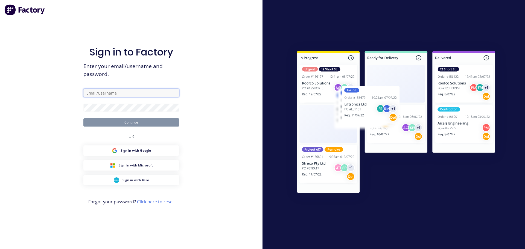
type input "[PERSON_NAME][EMAIL_ADDRESS][DOMAIN_NAME]"
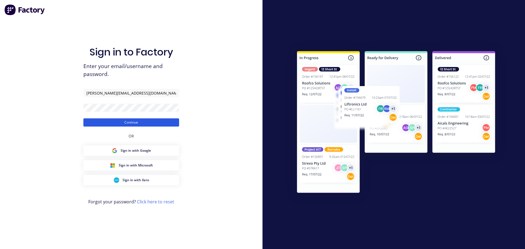
click at [126, 125] on button "Continue" at bounding box center [131, 123] width 96 height 8
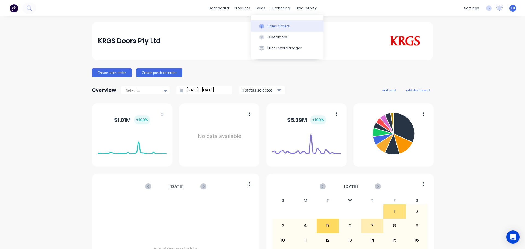
click at [275, 26] on div "Sales Orders" at bounding box center [279, 26] width 22 height 5
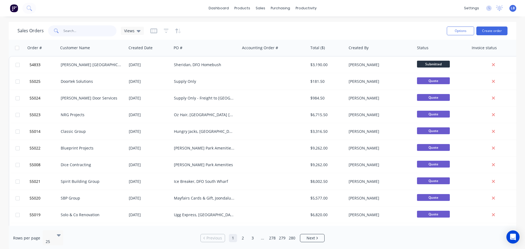
click at [78, 32] on input "text" at bounding box center [89, 30] width 53 height 11
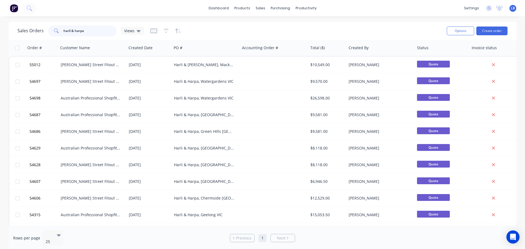
drag, startPoint x: 84, startPoint y: 31, endPoint x: 59, endPoint y: 38, distance: 26.2
click at [59, 38] on div "Sales Orders harli & harpa Views Options Create order" at bounding box center [263, 31] width 508 height 18
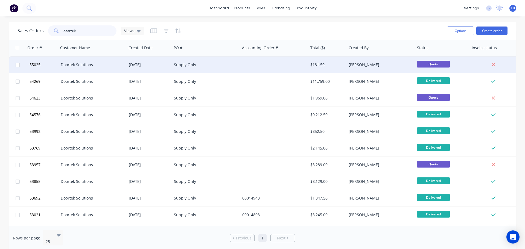
type input "doortek"
click at [70, 67] on div "Doortek Solutions" at bounding box center [91, 64] width 61 height 5
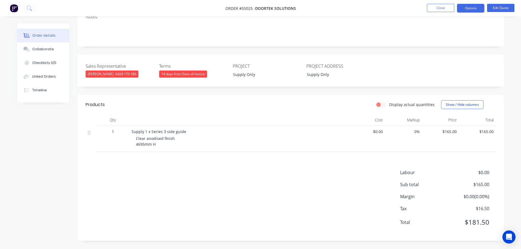
scroll to position [98, 0]
click at [434, 9] on button "Close" at bounding box center [440, 8] width 27 height 8
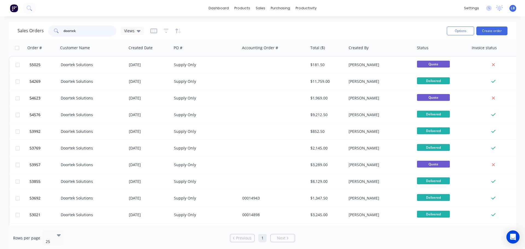
drag, startPoint x: 77, startPoint y: 29, endPoint x: 51, endPoint y: 35, distance: 27.5
click at [51, 35] on div "doortek" at bounding box center [82, 30] width 68 height 11
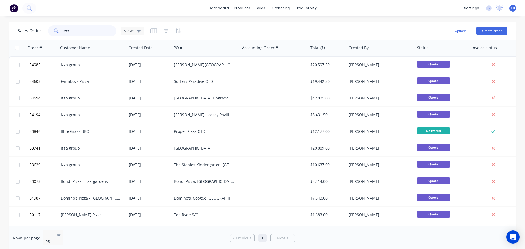
drag, startPoint x: 73, startPoint y: 31, endPoint x: 48, endPoint y: 32, distance: 24.4
click at [48, 32] on div "izza" at bounding box center [82, 30] width 68 height 11
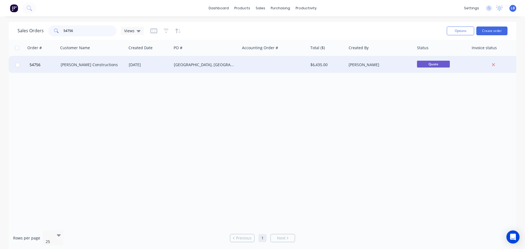
type input "54756"
click at [105, 67] on div "[PERSON_NAME] Constructions" at bounding box center [91, 64] width 61 height 5
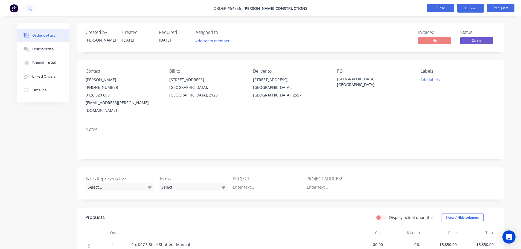
click at [434, 7] on button "Close" at bounding box center [440, 8] width 27 height 8
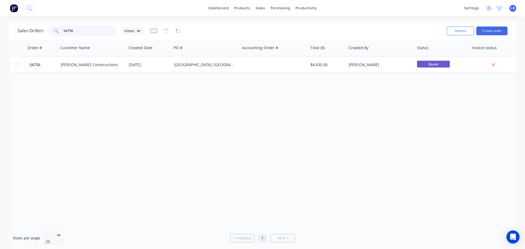
drag, startPoint x: 74, startPoint y: 28, endPoint x: 49, endPoint y: 40, distance: 27.2
click at [49, 40] on div "Sales Orders 54756 Views Options Create order Order # Customer Name Created Dat…" at bounding box center [263, 136] width 508 height 229
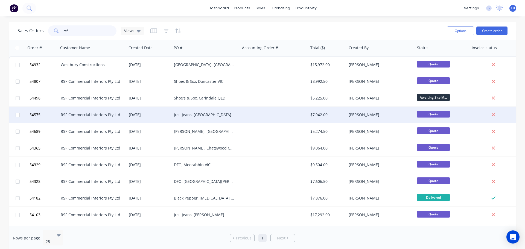
type input "rsf"
click at [193, 117] on div "Just Jeans, [GEOGRAPHIC_DATA]" at bounding box center [204, 114] width 61 height 5
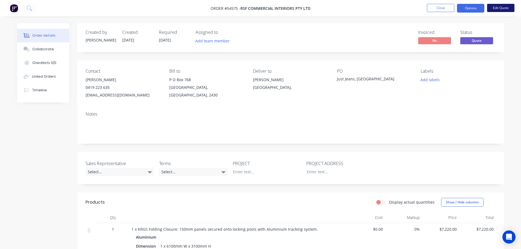
click at [504, 8] on button "Edit Quote" at bounding box center [500, 8] width 27 height 8
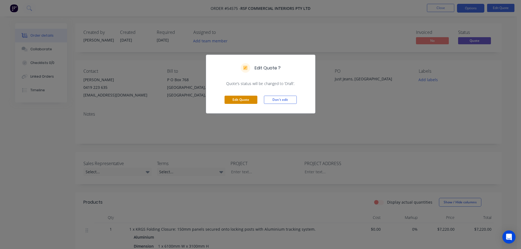
click at [246, 100] on button "Edit Quote" at bounding box center [241, 100] width 33 height 8
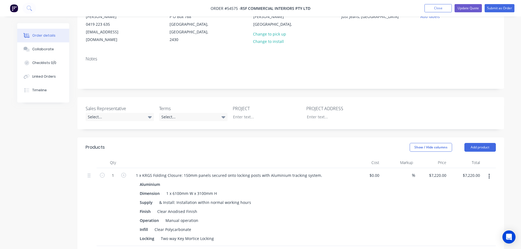
scroll to position [82, 0]
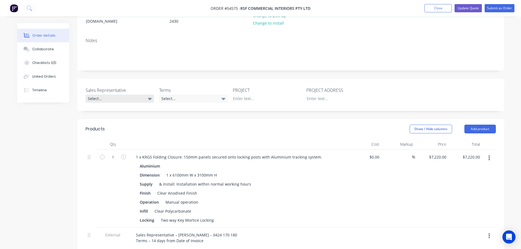
click at [98, 95] on div "Select..." at bounding box center [120, 99] width 68 height 8
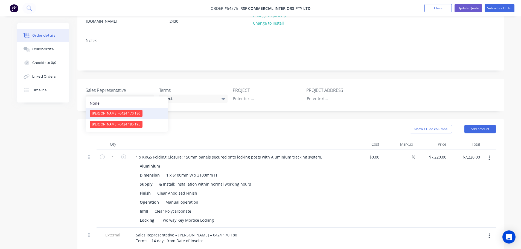
click at [105, 114] on span "[PERSON_NAME] - 0424 170 180" at bounding box center [116, 113] width 48 height 5
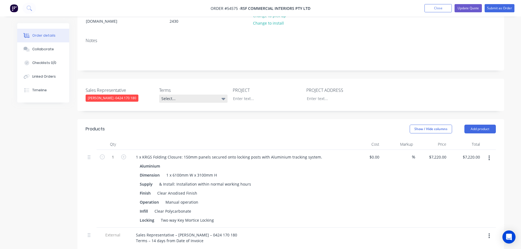
click at [170, 95] on div "Select..." at bounding box center [193, 99] width 68 height 8
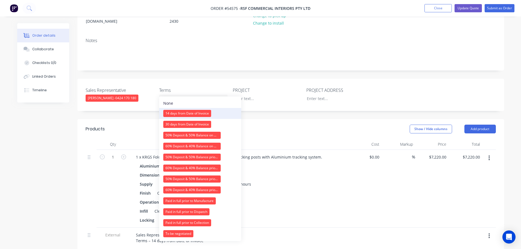
click at [183, 112] on div "14 days from Date of Invoice" at bounding box center [187, 113] width 48 height 7
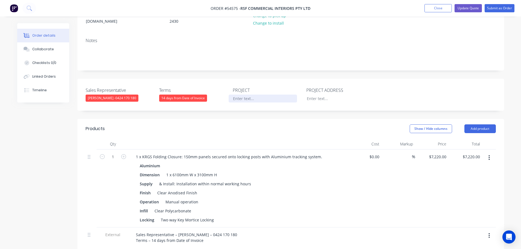
click at [240, 95] on div at bounding box center [263, 99] width 68 height 8
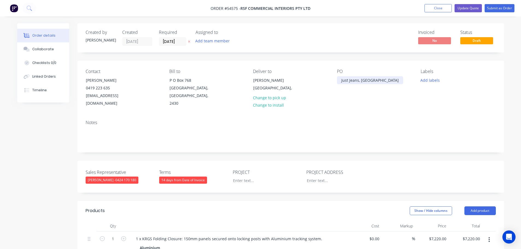
click at [366, 81] on div "Just Jeans, [GEOGRAPHIC_DATA]" at bounding box center [370, 80] width 66 height 8
copy div "Just Jeans, [GEOGRAPHIC_DATA]"
click at [246, 177] on div at bounding box center [263, 181] width 68 height 8
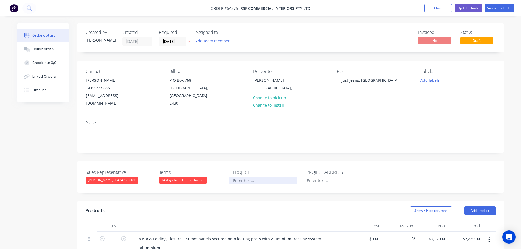
paste div
click at [313, 177] on div at bounding box center [337, 181] width 68 height 8
paste div
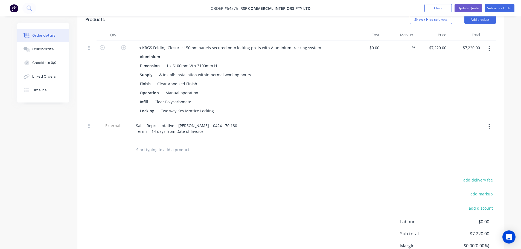
scroll to position [192, 0]
click at [488, 122] on button "button" at bounding box center [489, 127] width 13 height 10
click at [457, 148] on div "Delete" at bounding box center [470, 152] width 42 height 8
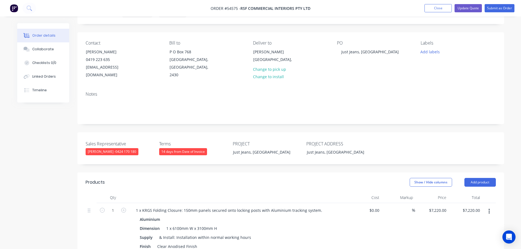
scroll to position [27, 0]
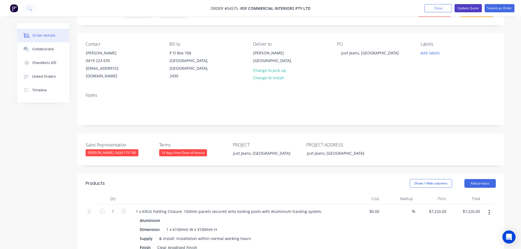
click at [466, 11] on button "Update Quote" at bounding box center [468, 8] width 27 height 8
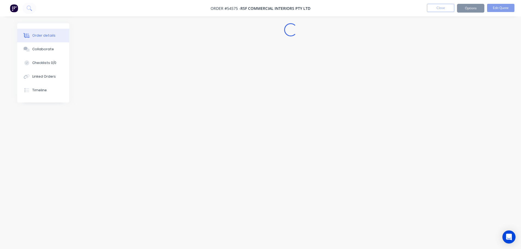
scroll to position [0, 0]
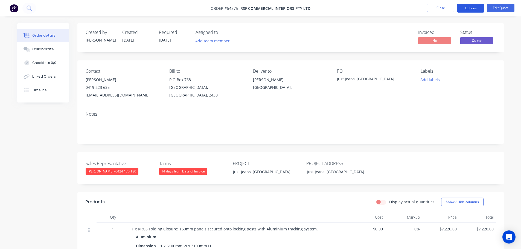
click at [467, 7] on button "Options" at bounding box center [470, 8] width 27 height 9
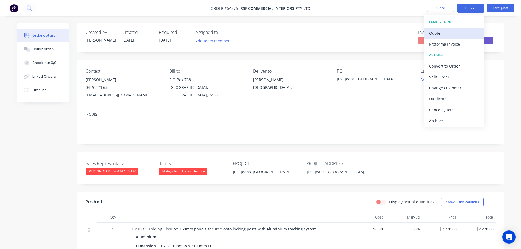
click at [437, 33] on div "Quote" at bounding box center [454, 33] width 50 height 8
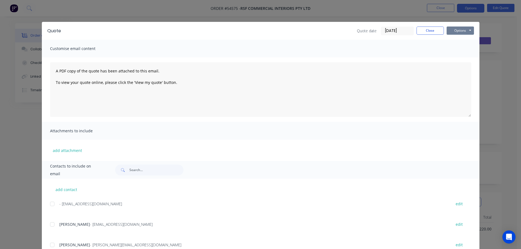
click at [452, 32] on button "Options" at bounding box center [460, 31] width 27 height 8
click at [456, 49] on button "Print" at bounding box center [464, 49] width 35 height 9
click at [430, 30] on button "Close" at bounding box center [430, 31] width 27 height 8
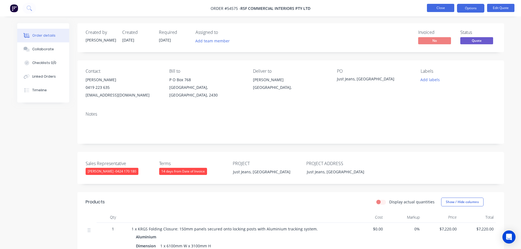
click at [443, 8] on button "Close" at bounding box center [440, 8] width 27 height 8
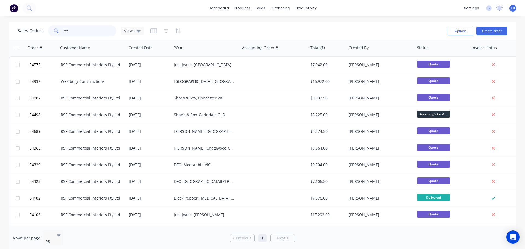
drag, startPoint x: 70, startPoint y: 29, endPoint x: 52, endPoint y: 37, distance: 19.5
click at [52, 37] on div "Sales Orders rsf Views" at bounding box center [230, 30] width 425 height 13
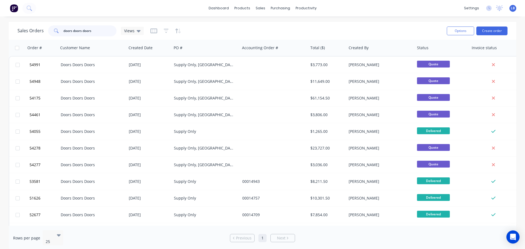
drag, startPoint x: 96, startPoint y: 31, endPoint x: 45, endPoint y: 39, distance: 52.1
click at [45, 39] on div "Sales Orders doors doors doors Views Options Create order" at bounding box center [263, 31] width 508 height 18
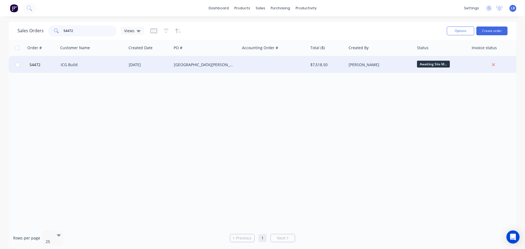
type input "54472"
click at [130, 67] on div "[DATE]" at bounding box center [149, 64] width 41 height 5
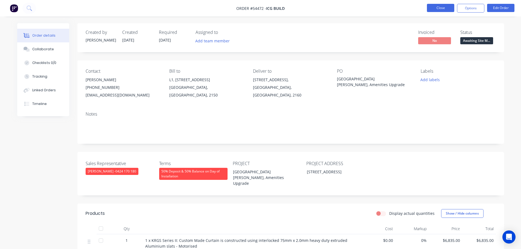
click at [442, 7] on button "Close" at bounding box center [440, 8] width 27 height 8
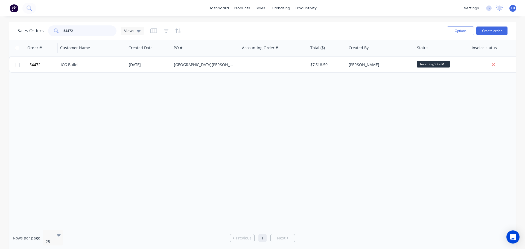
drag, startPoint x: 71, startPoint y: 32, endPoint x: 51, endPoint y: 42, distance: 22.8
click at [51, 42] on div "Sales Orders 54472 Views Options Create order Order # Customer Name Created Dat…" at bounding box center [263, 136] width 508 height 229
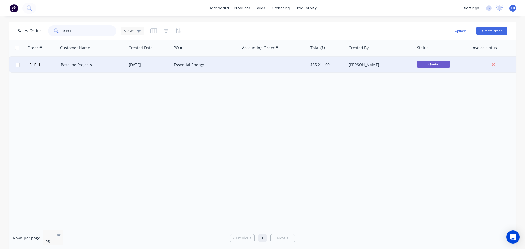
type input "51611"
click at [103, 66] on div "Baseline Projects" at bounding box center [91, 64] width 61 height 5
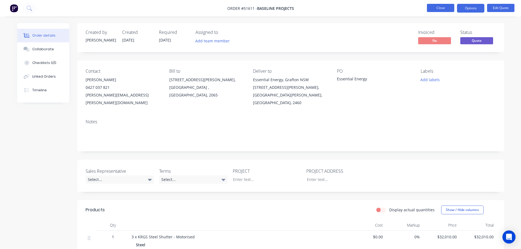
click at [438, 9] on button "Close" at bounding box center [440, 8] width 27 height 8
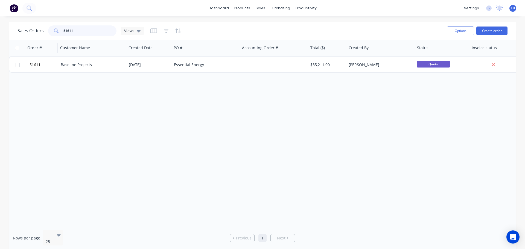
drag, startPoint x: 72, startPoint y: 28, endPoint x: 26, endPoint y: 49, distance: 50.9
click at [26, 49] on div "Sales Orders 51611 Views Options Create order Order # Customer Name Created Dat…" at bounding box center [263, 136] width 508 height 229
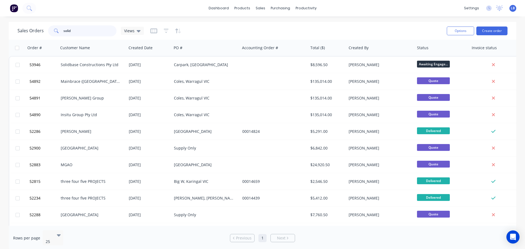
drag, startPoint x: 73, startPoint y: 30, endPoint x: 60, endPoint y: 37, distance: 14.8
click at [60, 37] on div "Sales Orders solid Views" at bounding box center [230, 30] width 425 height 13
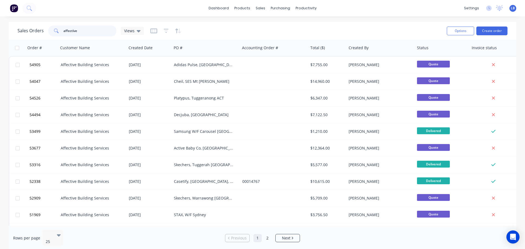
type input "affective"
drag, startPoint x: 77, startPoint y: 30, endPoint x: 33, endPoint y: 41, distance: 45.3
click at [33, 41] on div "Sales Orders affective Views Options Create order Order # Customer Name Created…" at bounding box center [263, 136] width 508 height 229
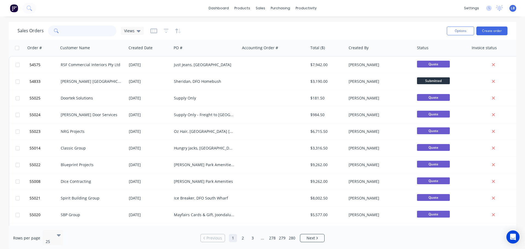
click at [76, 30] on input "text" at bounding box center [89, 30] width 53 height 11
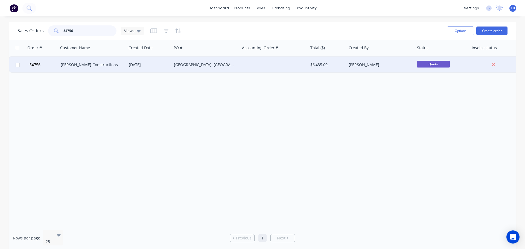
type input "54756"
click at [127, 66] on div "[DATE]" at bounding box center [149, 65] width 45 height 16
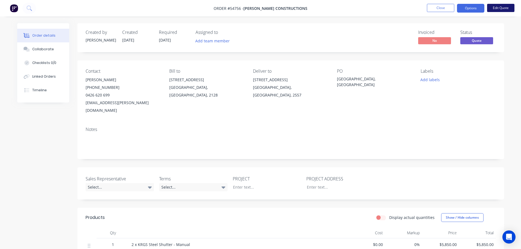
click at [496, 7] on button "Edit Quote" at bounding box center [500, 8] width 27 height 8
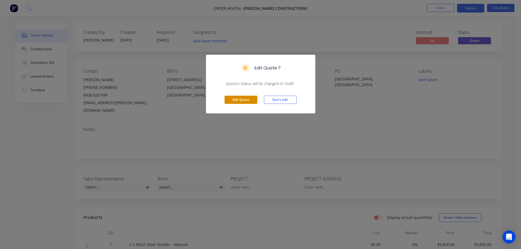
click at [250, 100] on button "Edit Quote" at bounding box center [241, 100] width 33 height 8
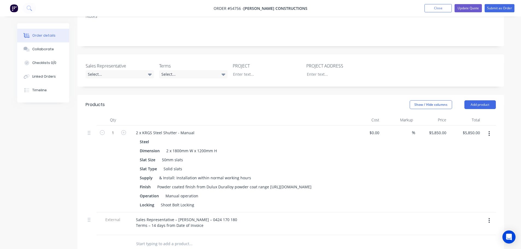
scroll to position [109, 0]
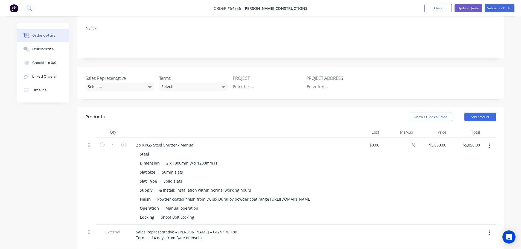
click at [489, 230] on button "button" at bounding box center [489, 233] width 13 height 10
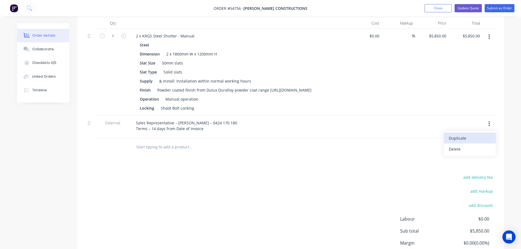
scroll to position [219, 0]
click at [453, 147] on div "Delete" at bounding box center [470, 149] width 42 height 8
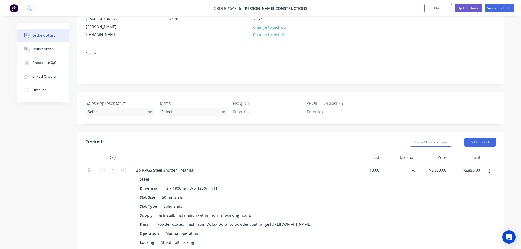
scroll to position [82, 0]
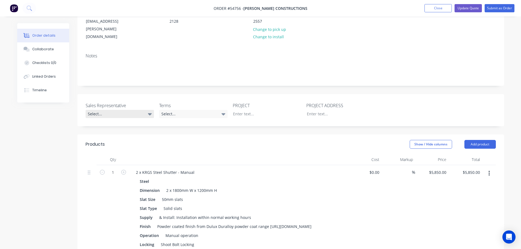
click at [104, 110] on div "Select..." at bounding box center [120, 114] width 68 height 8
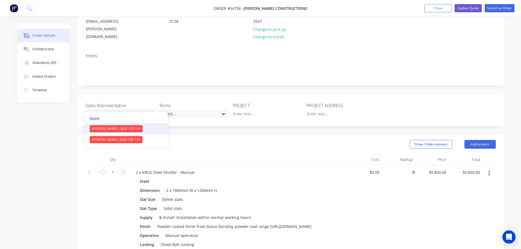
click at [109, 131] on span "[PERSON_NAME] - 0424 170 180" at bounding box center [116, 128] width 48 height 5
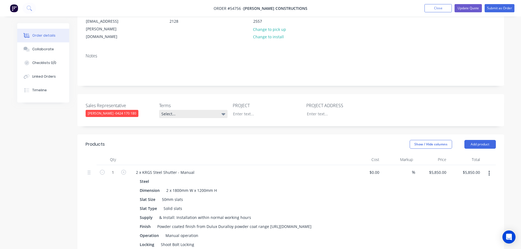
click at [180, 110] on div "Select..." at bounding box center [193, 114] width 68 height 8
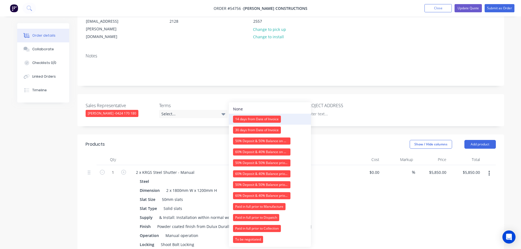
click at [249, 120] on div "14 days from Date of Invoice" at bounding box center [257, 119] width 48 height 7
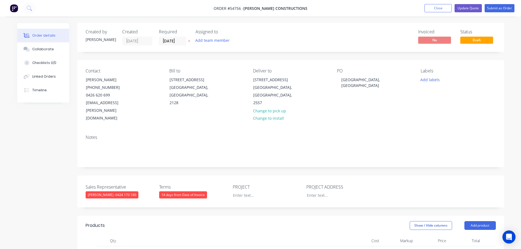
scroll to position [0, 0]
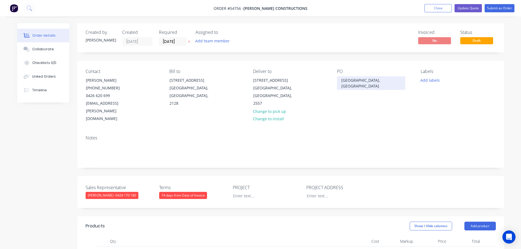
click at [369, 80] on div "[GEOGRAPHIC_DATA], [GEOGRAPHIC_DATA]" at bounding box center [371, 83] width 68 height 14
copy div "[GEOGRAPHIC_DATA], [GEOGRAPHIC_DATA]"
click at [236, 192] on div at bounding box center [263, 196] width 68 height 8
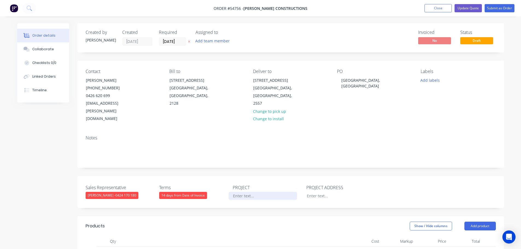
paste div
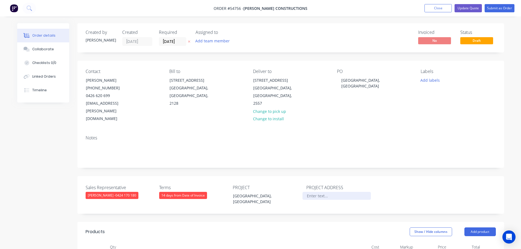
click at [315, 192] on div at bounding box center [337, 196] width 68 height 8
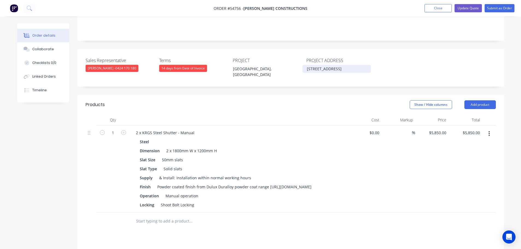
scroll to position [137, 0]
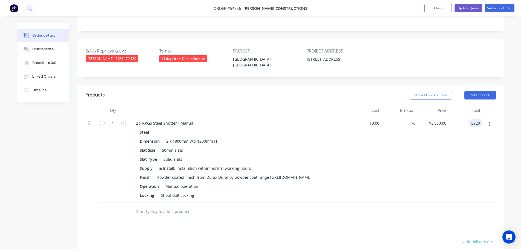
type input "5920"
type input "$5,920.00"
click at [489, 121] on icon "button" at bounding box center [489, 124] width 1 height 6
click at [457, 168] on div "Delete" at bounding box center [470, 172] width 42 height 8
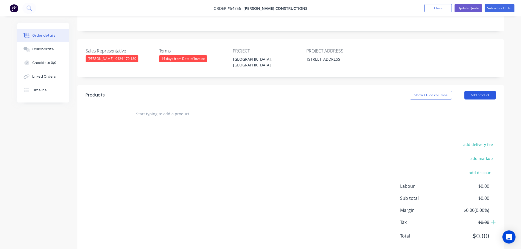
click at [473, 91] on button "Add product" at bounding box center [480, 95] width 31 height 9
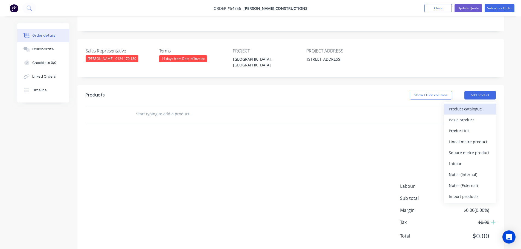
click at [458, 105] on div "Product catalogue" at bounding box center [470, 109] width 42 height 8
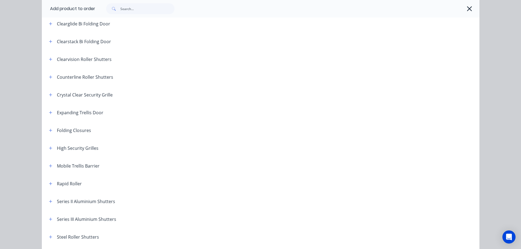
scroll to position [82, 0]
click at [49, 200] on icon "button" at bounding box center [50, 200] width 3 height 3
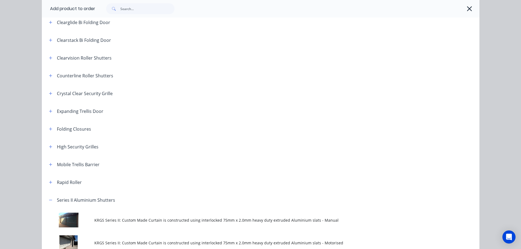
scroll to position [164, 0]
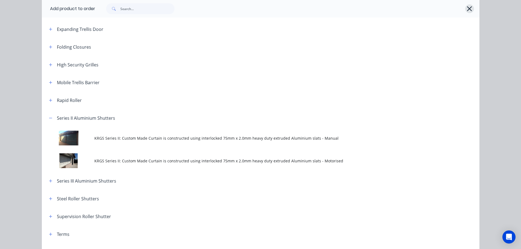
click at [467, 8] on icon "button" at bounding box center [470, 9] width 6 height 8
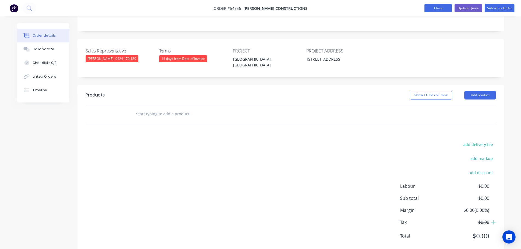
click at [446, 8] on button "Close" at bounding box center [438, 8] width 27 height 8
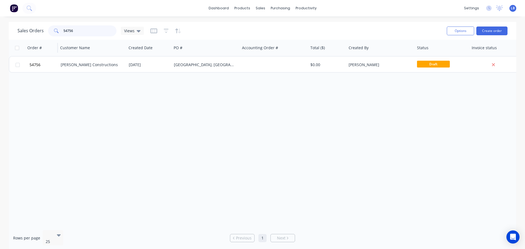
drag, startPoint x: 77, startPoint y: 30, endPoint x: 30, endPoint y: 42, distance: 48.1
click at [30, 42] on div "Sales Orders 54756 Views Options Create order Order # Customer Name Created Dat…" at bounding box center [263, 136] width 508 height 229
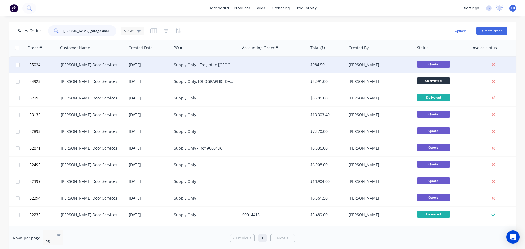
type input "[PERSON_NAME] garage door"
click at [73, 64] on div "[PERSON_NAME] Door Services" at bounding box center [91, 64] width 61 height 5
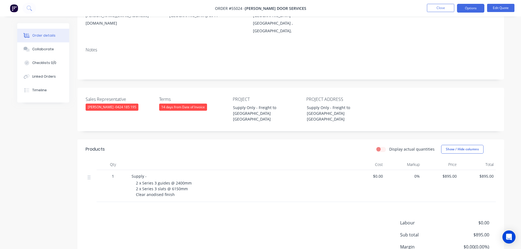
scroll to position [82, 0]
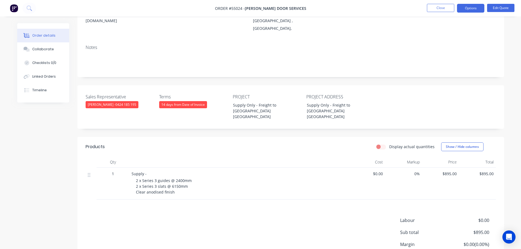
click at [427, 9] on ul "Close Options Edit Quote" at bounding box center [471, 8] width 101 height 9
click at [429, 8] on button "Close" at bounding box center [440, 8] width 27 height 8
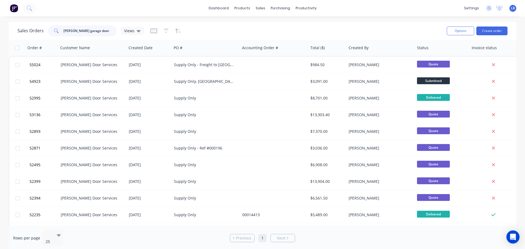
drag, startPoint x: 91, startPoint y: 31, endPoint x: 37, endPoint y: 39, distance: 54.5
click at [37, 39] on div "Sales Orders [PERSON_NAME] garage door Views Options Create order" at bounding box center [263, 31] width 508 height 18
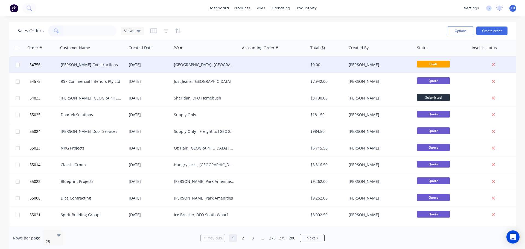
click at [202, 65] on div "[GEOGRAPHIC_DATA], [GEOGRAPHIC_DATA]" at bounding box center [204, 64] width 61 height 5
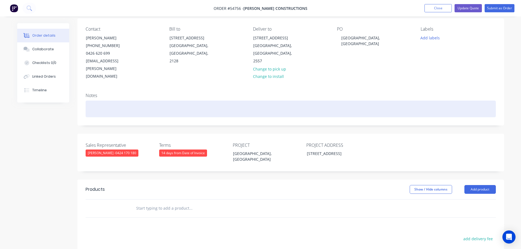
scroll to position [82, 0]
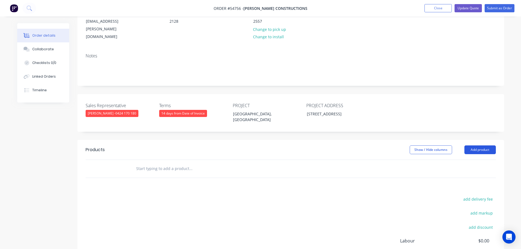
click at [486, 146] on button "Add product" at bounding box center [480, 150] width 31 height 9
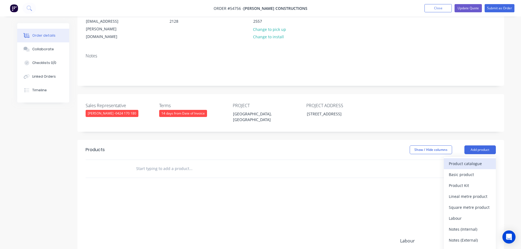
click at [472, 160] on div "Product catalogue" at bounding box center [470, 164] width 42 height 8
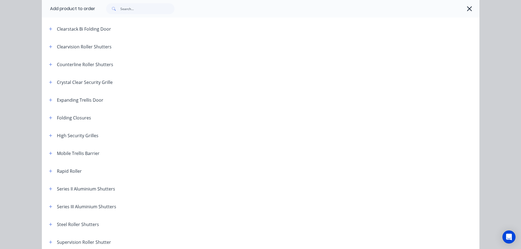
scroll to position [109, 0]
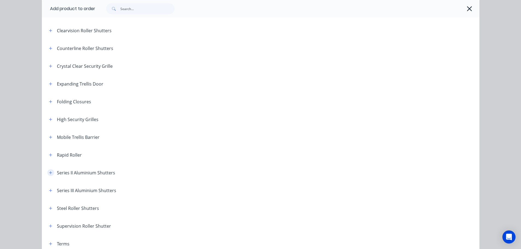
click at [49, 172] on icon "button" at bounding box center [50, 173] width 3 height 4
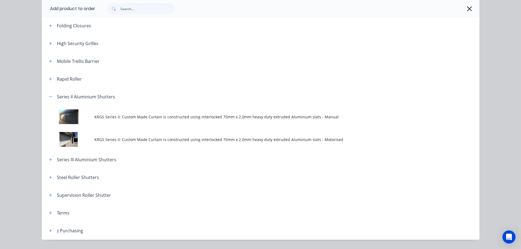
scroll to position [200, 0]
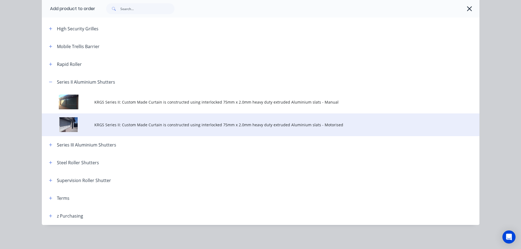
click at [178, 124] on span "KRGS Series II: Custom Made Curtain is constructed using interlocked 75mm x 2.0…" at bounding box center [248, 125] width 308 height 6
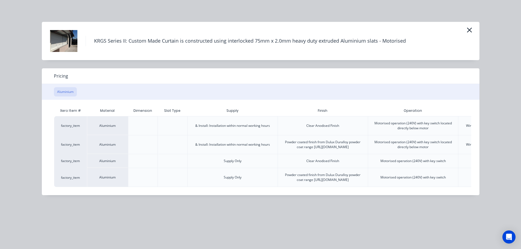
scroll to position [0, 107]
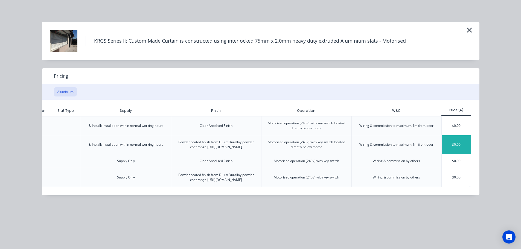
click at [463, 149] on div "$0.00" at bounding box center [456, 144] width 29 height 19
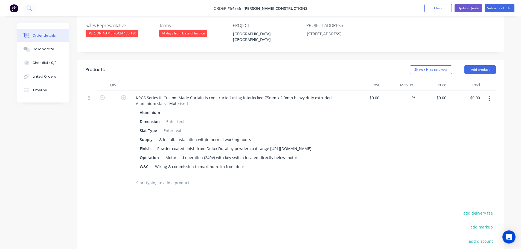
scroll to position [164, 0]
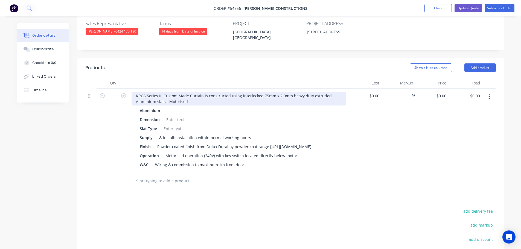
drag, startPoint x: 134, startPoint y: 88, endPoint x: 133, endPoint y: 93, distance: 5.0
click at [134, 92] on div "KRGS Series II: Custom Made Curtain is constructed using interlocked 75mm x 2.0…" at bounding box center [239, 99] width 215 height 14
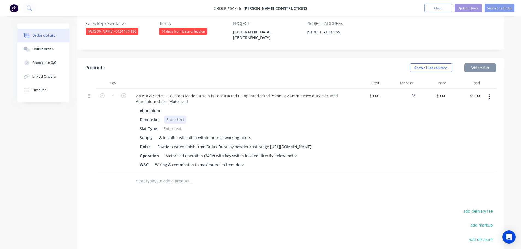
click at [178, 116] on div at bounding box center [175, 120] width 22 height 8
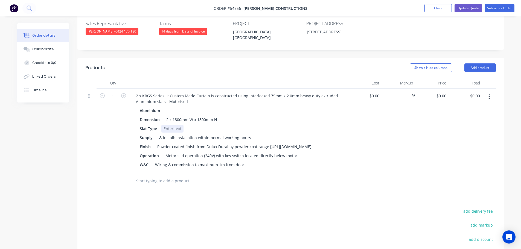
click at [164, 125] on div at bounding box center [172, 129] width 22 height 8
click at [225, 154] on div "Motorised operation (240V) with key switch located directly below motor" at bounding box center [231, 156] width 136 height 8
click at [224, 154] on div "Motorised operation (240V) with key switch located directly below motor" at bounding box center [231, 156] width 136 height 8
drag, startPoint x: 245, startPoint y: 153, endPoint x: 240, endPoint y: 178, distance: 26.1
click at [245, 156] on div "Motorised operation (240V) with 2 key switch located directly below motor" at bounding box center [233, 156] width 140 height 8
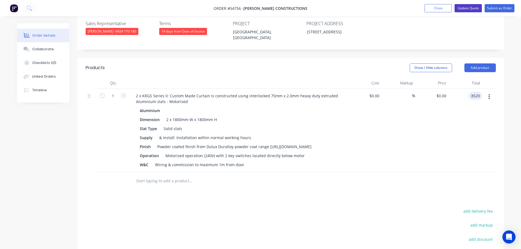
type input "8520"
type input "$8,520.00"
click at [464, 9] on button "Update Quote" at bounding box center [468, 8] width 27 height 8
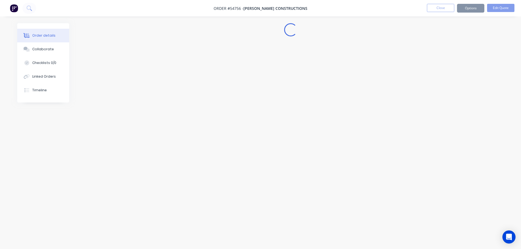
scroll to position [0, 0]
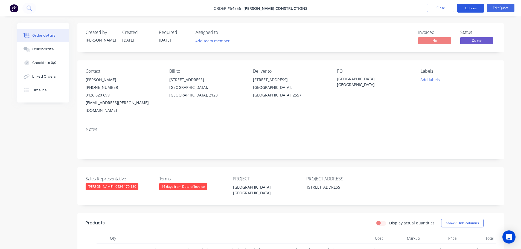
click at [469, 7] on button "Options" at bounding box center [470, 8] width 27 height 9
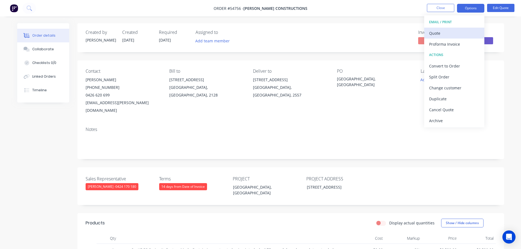
click at [434, 34] on div "Quote" at bounding box center [454, 33] width 50 height 8
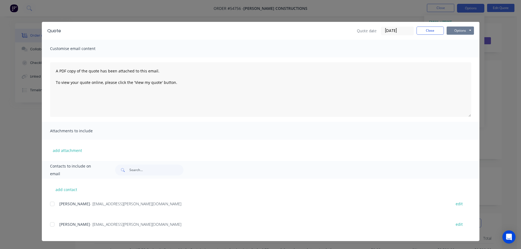
click at [454, 31] on button "Options" at bounding box center [460, 31] width 27 height 8
click at [455, 50] on button "Print" at bounding box center [464, 49] width 35 height 9
click at [427, 32] on button "Close" at bounding box center [430, 31] width 27 height 8
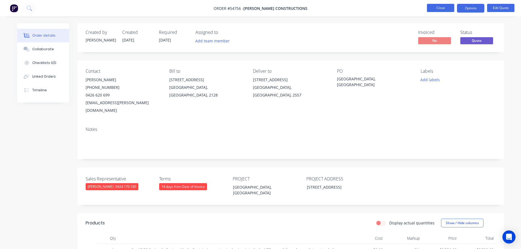
click at [436, 5] on button "Close" at bounding box center [440, 8] width 27 height 8
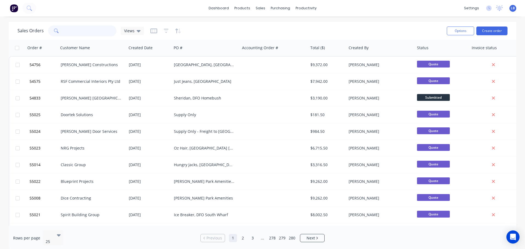
click at [66, 33] on input "text" at bounding box center [89, 30] width 53 height 11
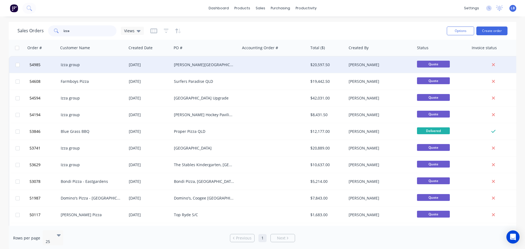
type input "izza"
click at [84, 68] on div "Izza group" at bounding box center [93, 65] width 68 height 16
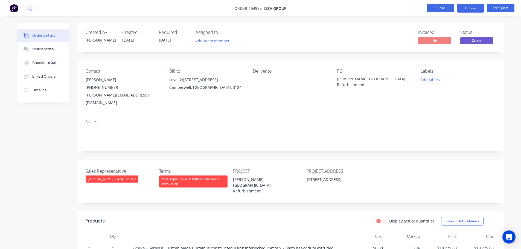
click at [438, 8] on button "Close" at bounding box center [440, 8] width 27 height 8
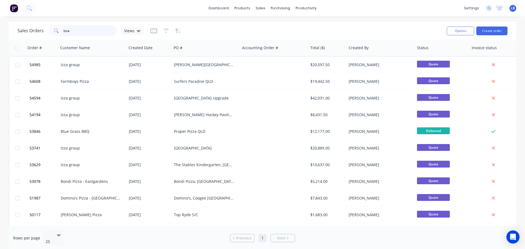
click at [73, 31] on input "izza" at bounding box center [89, 30] width 53 height 11
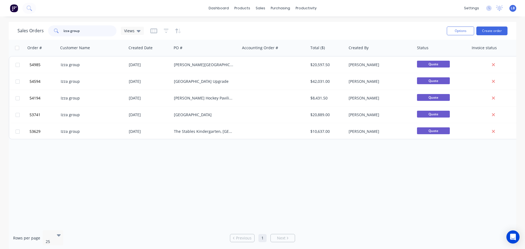
drag, startPoint x: 60, startPoint y: 34, endPoint x: 48, endPoint y: 36, distance: 12.8
click at [48, 36] on div "izza group" at bounding box center [82, 30] width 68 height 11
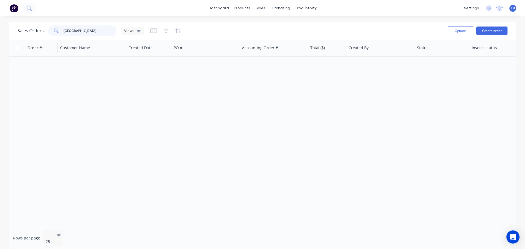
drag, startPoint x: 93, startPoint y: 30, endPoint x: 57, endPoint y: 44, distance: 38.9
click at [57, 44] on div "Sales Orders park ridge reserve Views Options Create order Order # Customer Nam…" at bounding box center [263, 136] width 508 height 229
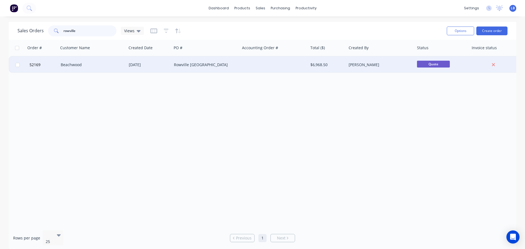
type input "rowville"
click at [74, 67] on div "Beachwood" at bounding box center [91, 64] width 61 height 5
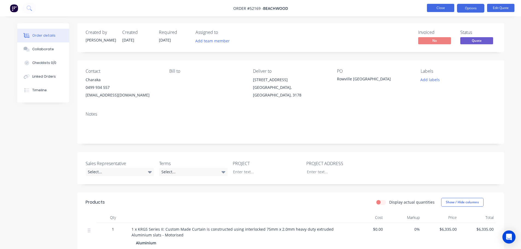
click at [441, 8] on button "Close" at bounding box center [440, 8] width 27 height 8
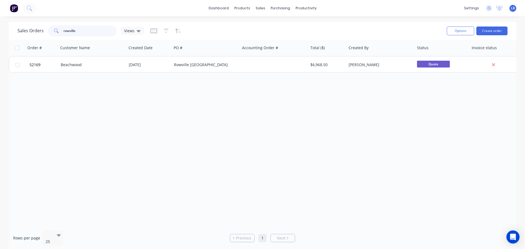
drag, startPoint x: 78, startPoint y: 31, endPoint x: 41, endPoint y: 37, distance: 37.7
click at [41, 37] on div "Sales Orders rowville Views" at bounding box center [230, 30] width 425 height 13
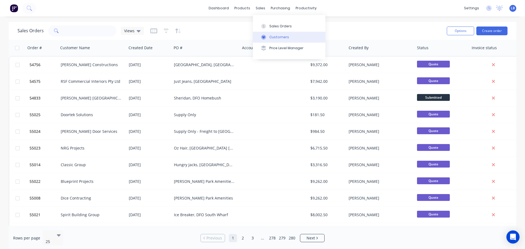
click at [278, 35] on div "Customers" at bounding box center [280, 37] width 20 height 5
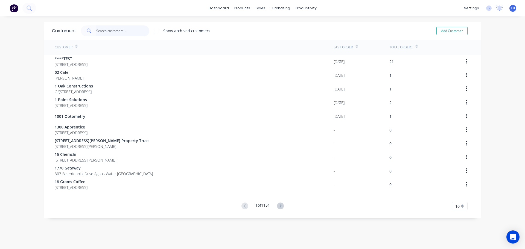
click at [106, 28] on input "text" at bounding box center [122, 30] width 53 height 11
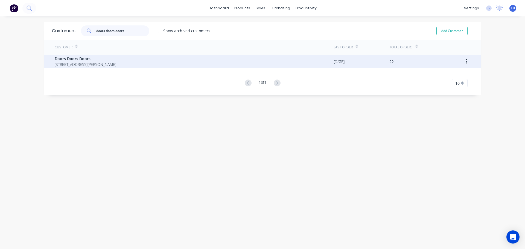
type input "doors doors doors"
click at [82, 59] on span "Doors Doors Doors" at bounding box center [86, 59] width 62 height 6
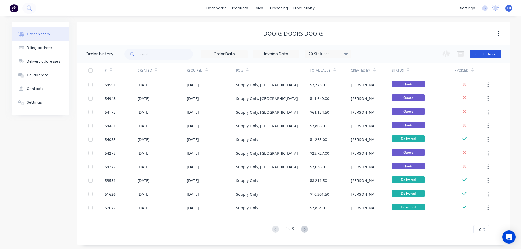
click at [477, 56] on button "Create Order" at bounding box center [486, 54] width 32 height 9
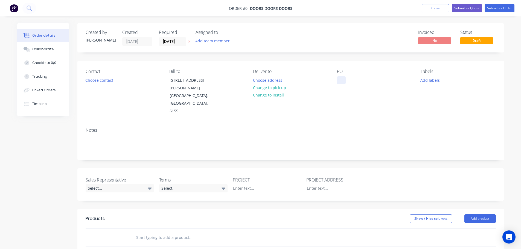
click at [344, 78] on div at bounding box center [341, 80] width 9 height 8
click at [105, 80] on div "Order details Collaborate Checklists 0/0 Tracking Linked Orders Timeline Order …" at bounding box center [261, 204] width 498 height 363
click at [105, 80] on button "Choose contact" at bounding box center [99, 79] width 34 height 7
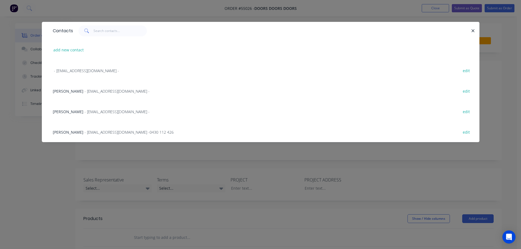
click at [88, 132] on span "- [EMAIL_ADDRESS][DOMAIN_NAME] - 0430 112 426" at bounding box center [129, 132] width 89 height 5
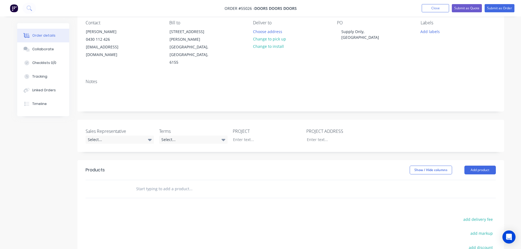
scroll to position [55, 0]
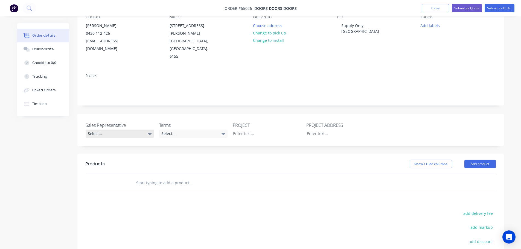
click at [106, 130] on div "Select..." at bounding box center [120, 134] width 68 height 8
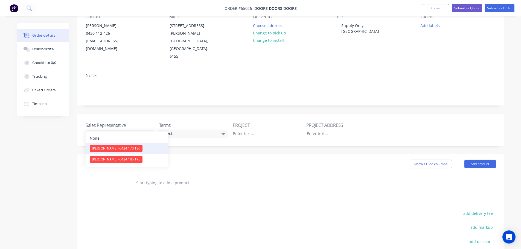
click at [119, 145] on div "[PERSON_NAME] - 0424 170 180" at bounding box center [116, 148] width 53 height 7
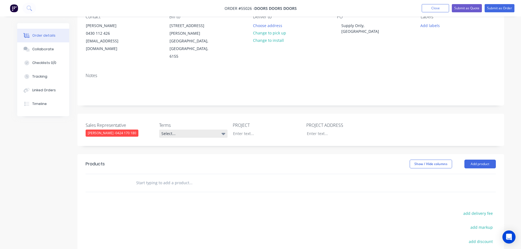
click at [184, 130] on div "Select..." at bounding box center [193, 134] width 68 height 8
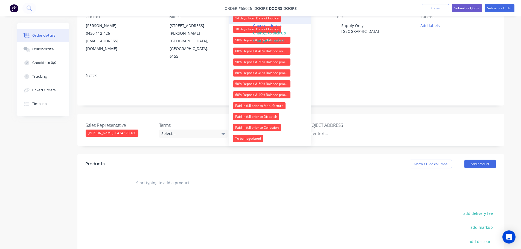
click at [243, 19] on div "14 days from Date of Invoice" at bounding box center [257, 18] width 48 height 7
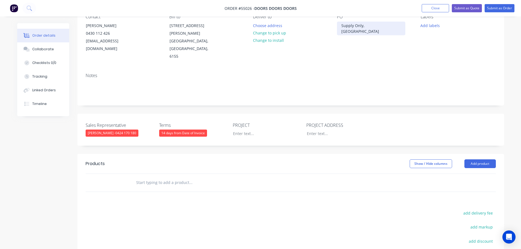
click at [353, 27] on div "Supply Only, [GEOGRAPHIC_DATA]" at bounding box center [371, 29] width 68 height 14
copy div "Supply Only, [GEOGRAPHIC_DATA]"
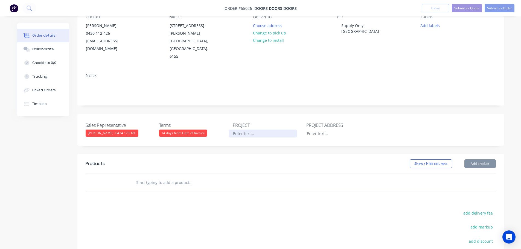
click at [239, 130] on div at bounding box center [263, 134] width 68 height 8
paste div
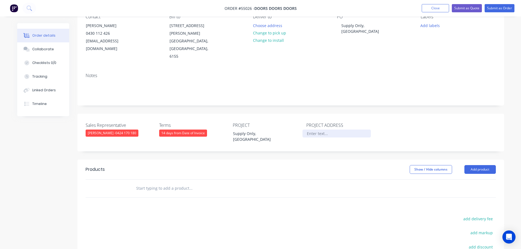
click at [319, 130] on div at bounding box center [337, 134] width 68 height 8
click at [473, 165] on button "Add product" at bounding box center [480, 169] width 31 height 9
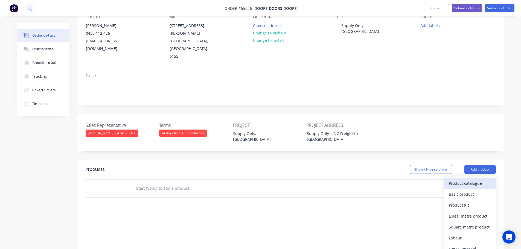
click at [463, 180] on div "Product catalogue" at bounding box center [470, 184] width 42 height 8
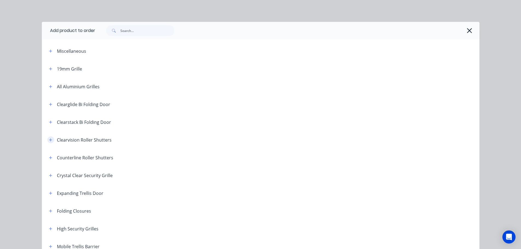
click at [49, 140] on icon "button" at bounding box center [50, 139] width 3 height 3
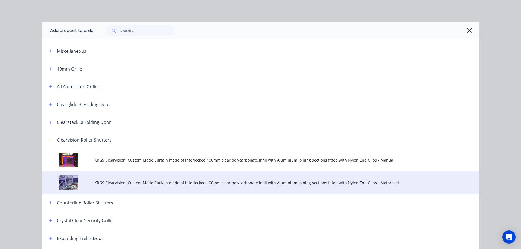
click at [227, 186] on td "KRGS Clearvision: Custom Made Curtain made of interlocked 100mm clear polycarbo…" at bounding box center [286, 183] width 385 height 23
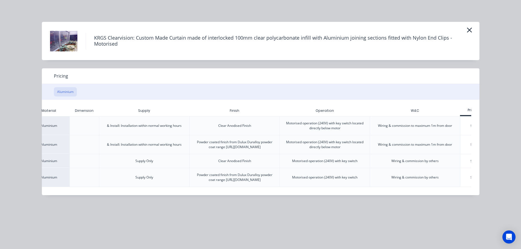
scroll to position [0, 77]
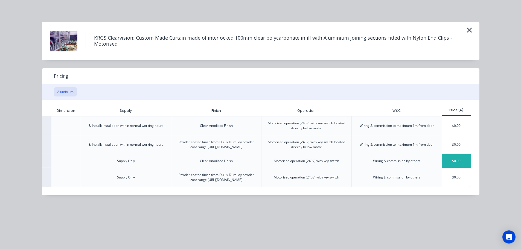
click at [449, 164] on div "$0.00" at bounding box center [456, 161] width 29 height 14
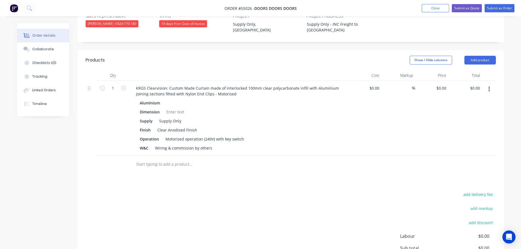
scroll to position [192, 0]
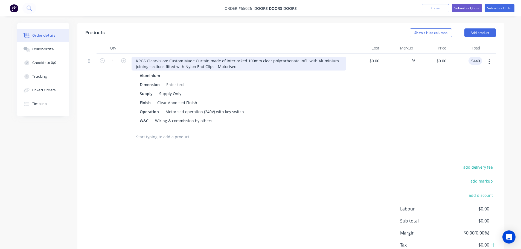
type input "5440"
type input "$5,440.00"
click at [134, 57] on div "KRGS Clearvision: Custom Made Curtain made of interlocked 100mm clear polycarbo…" at bounding box center [239, 64] width 215 height 14
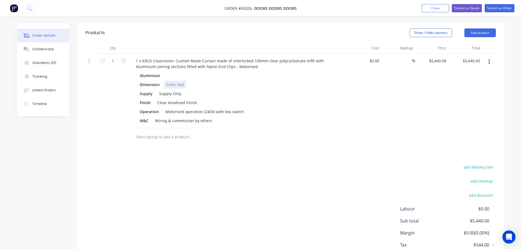
click at [176, 81] on div at bounding box center [175, 85] width 22 height 8
drag, startPoint x: 212, startPoint y: 106, endPoint x: 134, endPoint y: 117, distance: 79.0
click at [134, 117] on div "Qty Cost Markup Price Total 1 1 x KRGS Clearvision: Custom Made Curtain made of…" at bounding box center [290, 94] width 427 height 103
drag, startPoint x: 150, startPoint y: 107, endPoint x: 124, endPoint y: 114, distance: 27.2
click at [124, 114] on div "1 1 x KRGS Clearvision: Custom Made Curtain made of interlocked 100mm clear pol…" at bounding box center [291, 91] width 411 height 75
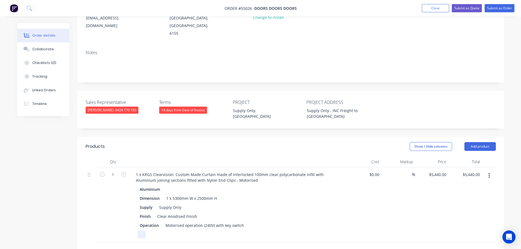
scroll to position [0, 0]
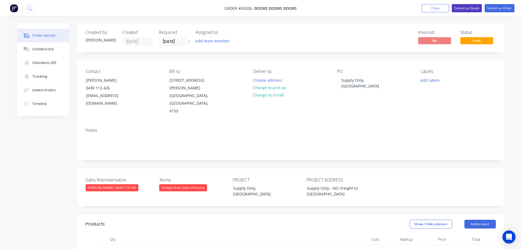
click at [457, 8] on button "Submit as Quote" at bounding box center [467, 8] width 30 height 8
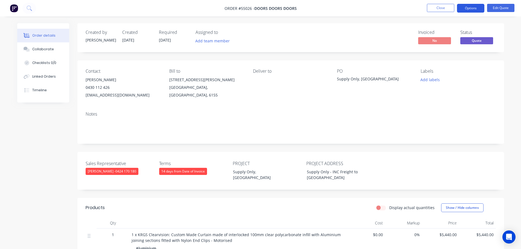
click at [463, 7] on button "Options" at bounding box center [470, 8] width 27 height 9
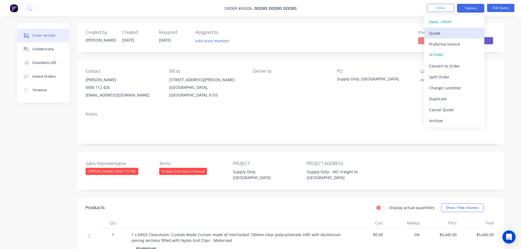
click at [439, 35] on div "Quote" at bounding box center [454, 33] width 50 height 8
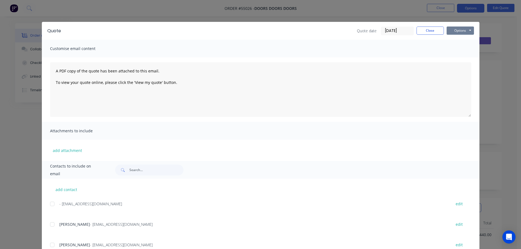
click at [453, 32] on button "Options" at bounding box center [460, 31] width 27 height 8
click at [457, 48] on button "Print" at bounding box center [464, 49] width 35 height 9
click at [424, 33] on button "Close" at bounding box center [430, 31] width 27 height 8
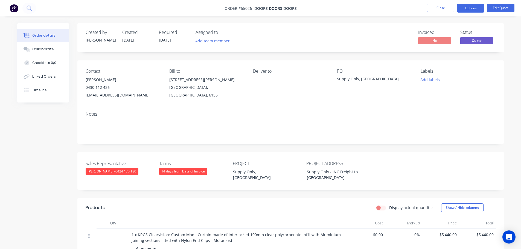
click at [118, 96] on div "[EMAIL_ADDRESS][DOMAIN_NAME]" at bounding box center [123, 95] width 75 height 8
copy div "[EMAIL_ADDRESS][DOMAIN_NAME]"
click at [357, 79] on div "Supply Only, [GEOGRAPHIC_DATA]" at bounding box center [371, 80] width 68 height 8
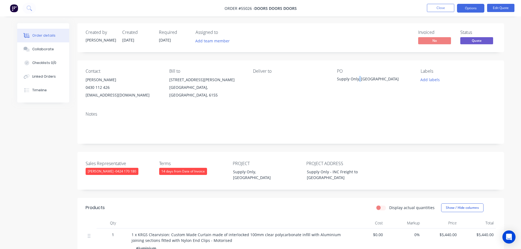
click at [357, 79] on div "Supply Only, [GEOGRAPHIC_DATA]" at bounding box center [371, 80] width 68 height 8
copy div "Supply Only, [GEOGRAPHIC_DATA]"
click at [110, 88] on span at bounding box center [110, 87] width 0 height 5
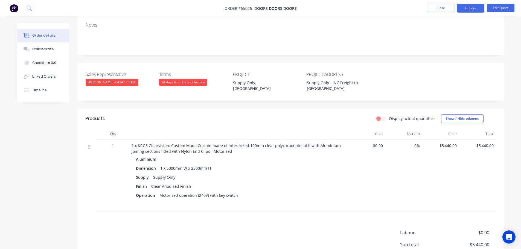
scroll to position [109, 0]
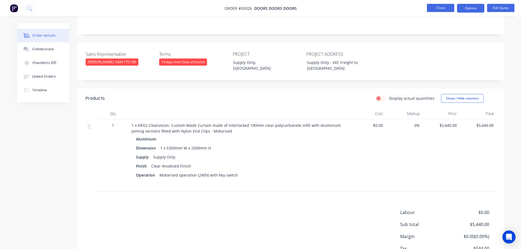
click at [448, 9] on button "Close" at bounding box center [440, 8] width 27 height 8
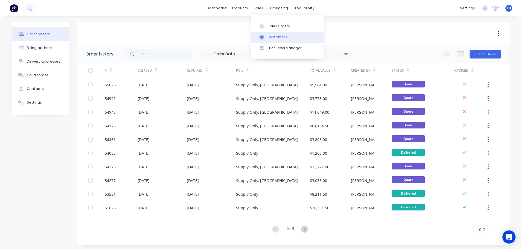
click at [273, 37] on div "Customers" at bounding box center [278, 37] width 20 height 5
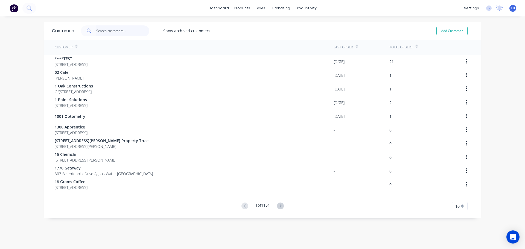
click at [112, 31] on input "text" at bounding box center [122, 30] width 53 height 11
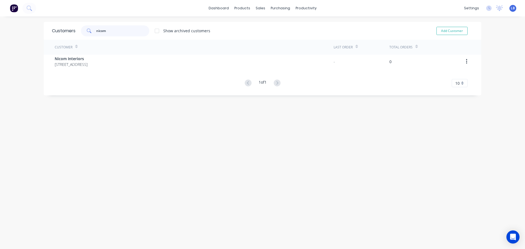
type input "nicom"
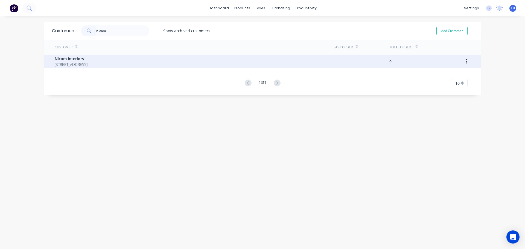
click at [73, 60] on span "Nicom Interiors" at bounding box center [71, 59] width 33 height 6
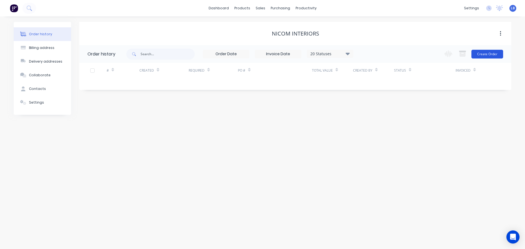
click at [486, 55] on button "Create Order" at bounding box center [488, 54] width 32 height 9
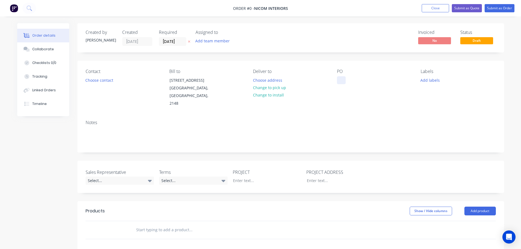
click at [339, 80] on div at bounding box center [341, 80] width 9 height 8
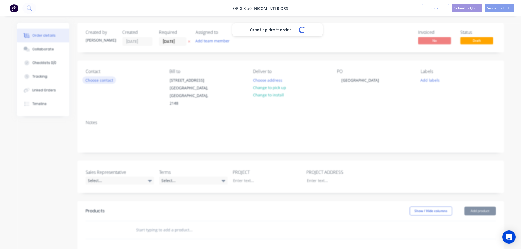
click at [105, 80] on div "Creating draft order... Loading... Order details Collaborate Checklists 0/0 Tra…" at bounding box center [261, 201] width 498 height 356
click at [105, 80] on button "Choose contact" at bounding box center [99, 79] width 34 height 7
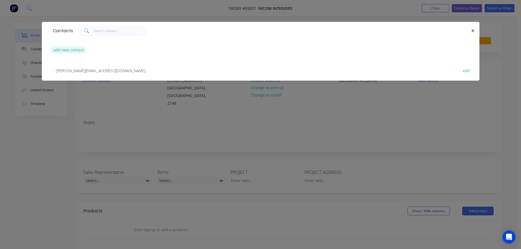
click at [67, 50] on button "add new contact" at bounding box center [69, 49] width 36 height 7
select select "AU"
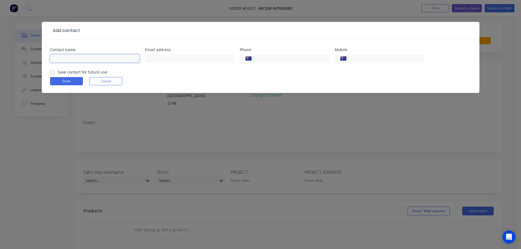
drag, startPoint x: 67, startPoint y: 50, endPoint x: 80, endPoint y: 60, distance: 17.0
click at [63, 58] on input "text" at bounding box center [94, 58] width 89 height 8
type input "[PERSON_NAME]"
click at [161, 61] on input "text" at bounding box center [189, 58] width 89 height 8
type input "[PERSON_NAME][EMAIL_ADDRESS][DOMAIN_NAME]"
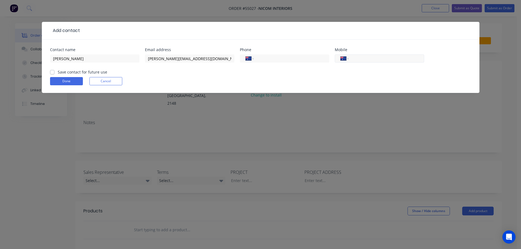
click at [374, 57] on input "tel" at bounding box center [386, 59] width 66 height 6
type input "0432 342 798"
click at [58, 73] on label "Save contact for future use" at bounding box center [83, 72] width 50 height 6
click at [51, 73] on input "Save contact for future use" at bounding box center [52, 71] width 4 height 5
checkbox input "true"
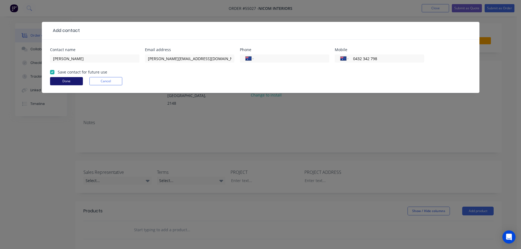
click at [60, 83] on button "Done" at bounding box center [66, 81] width 33 height 8
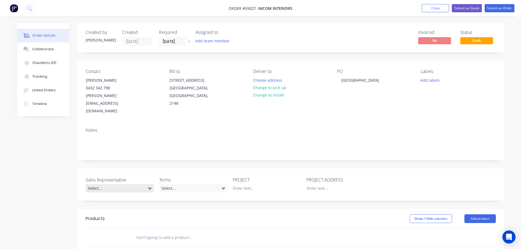
click at [102, 184] on div "Select..." at bounding box center [120, 188] width 68 height 8
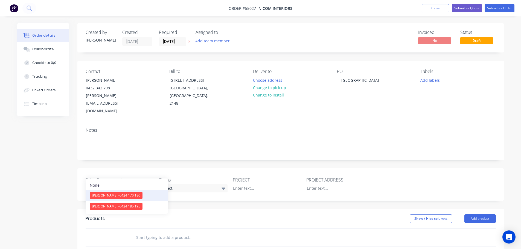
click at [103, 196] on span "[PERSON_NAME] - 0424 170 180" at bounding box center [116, 195] width 48 height 5
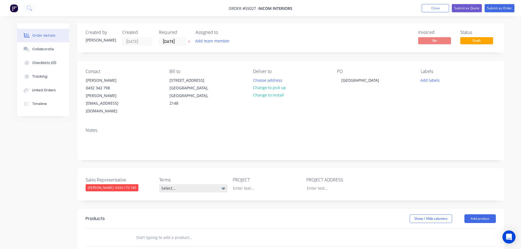
click at [203, 184] on div "Select..." at bounding box center [193, 188] width 68 height 8
click at [136, 186] on span "0424 170 180" at bounding box center [125, 188] width 21 height 5
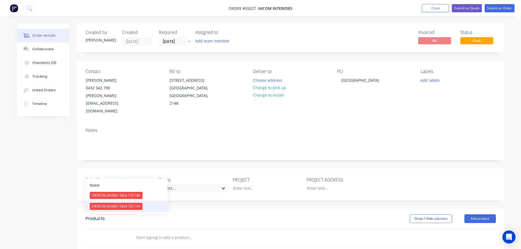
click at [120, 210] on div "[PERSON_NAME] - 0424 185 195" at bounding box center [116, 206] width 53 height 7
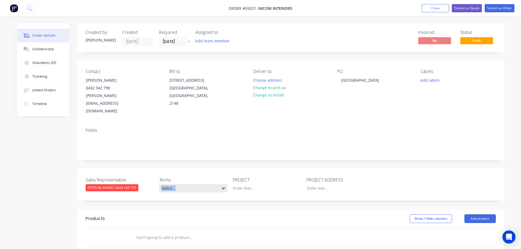
drag, startPoint x: 185, startPoint y: 167, endPoint x: 185, endPoint y: 174, distance: 6.6
click at [185, 177] on div "Terms Select..." at bounding box center [193, 185] width 68 height 16
click at [205, 184] on div "Select..." at bounding box center [193, 188] width 68 height 8
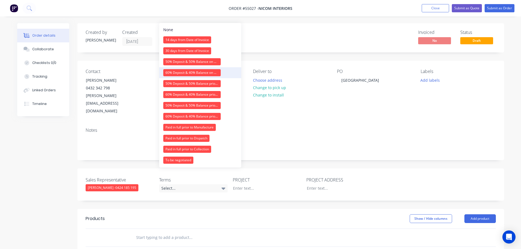
click at [173, 73] on div "60% Deposit & 40% Balance on Day of Installation" at bounding box center [191, 72] width 57 height 7
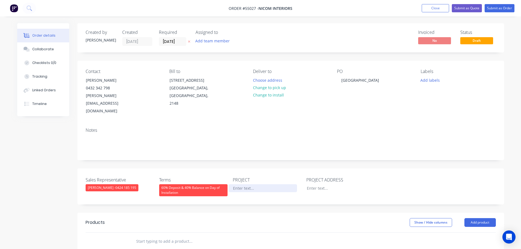
click at [254, 184] on div at bounding box center [263, 188] width 68 height 8
click at [352, 82] on div "[GEOGRAPHIC_DATA]" at bounding box center [360, 80] width 47 height 8
copy div "[GEOGRAPHIC_DATA]"
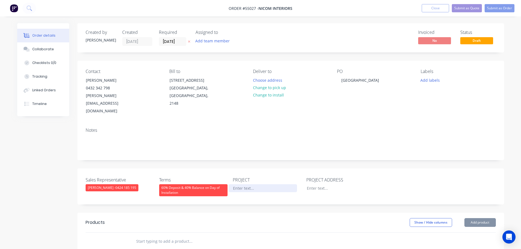
click at [241, 184] on div at bounding box center [263, 188] width 68 height 8
paste div
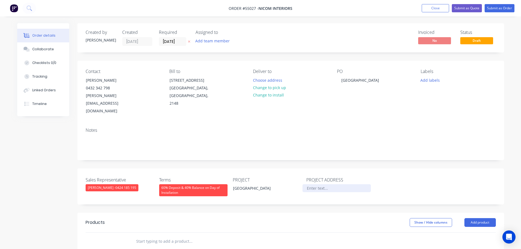
click at [317, 184] on div at bounding box center [337, 188] width 68 height 8
click at [318, 184] on div "[STREET_ADDRESS]" at bounding box center [337, 188] width 68 height 8
click at [342, 81] on div "[GEOGRAPHIC_DATA]" at bounding box center [360, 80] width 47 height 8
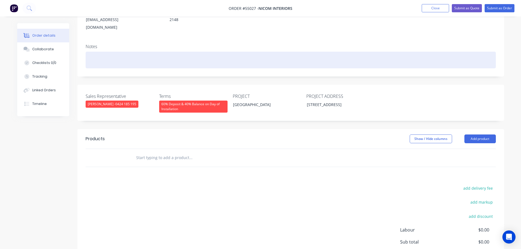
scroll to position [109, 0]
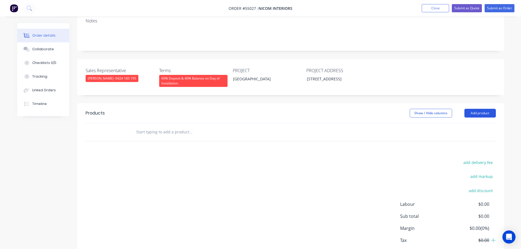
click at [471, 109] on button "Add product" at bounding box center [480, 113] width 31 height 9
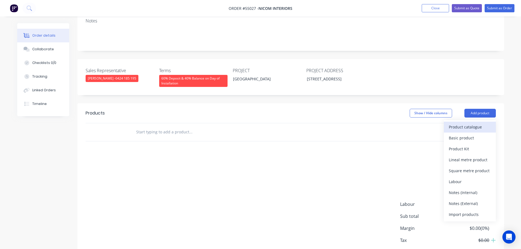
click at [460, 123] on div "Product catalogue" at bounding box center [470, 127] width 42 height 8
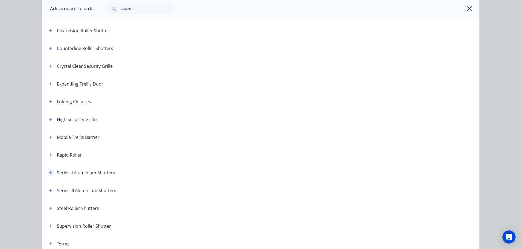
click at [47, 173] on button "button" at bounding box center [50, 172] width 7 height 7
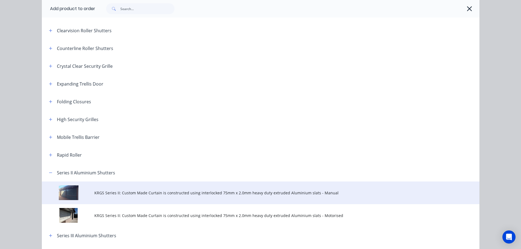
click at [157, 192] on span "KRGS Series II: Custom Made Curtain is constructed using interlocked 75mm x 2.0…" at bounding box center [248, 193] width 308 height 6
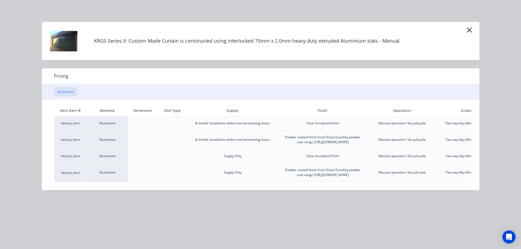
scroll to position [0, 57]
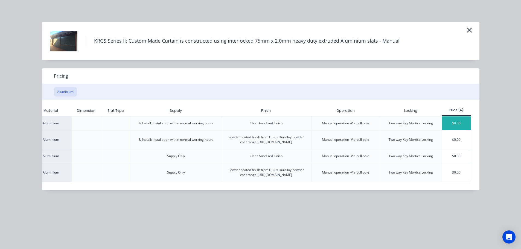
click at [453, 126] on div "$0.00" at bounding box center [456, 124] width 29 height 14
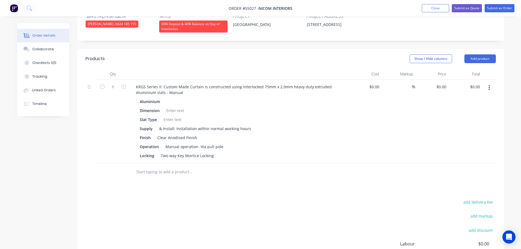
scroll to position [164, 0]
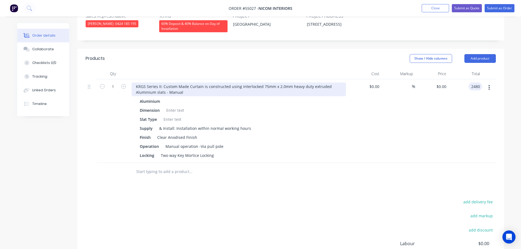
type input "2480"
type input "$2,480.00"
click at [137, 83] on div "KRGS Series II: Custom Made Curtain is constructed using interlocked 75mm x 2.0…" at bounding box center [239, 90] width 215 height 14
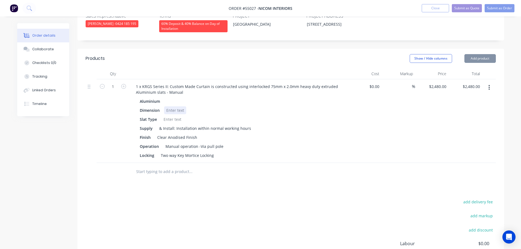
click at [174, 106] on div at bounding box center [175, 110] width 22 height 8
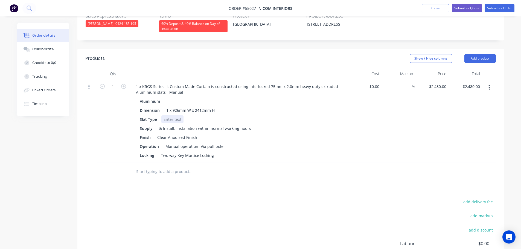
click at [172, 115] on div at bounding box center [172, 119] width 22 height 8
click at [475, 54] on button "Add product" at bounding box center [480, 58] width 31 height 9
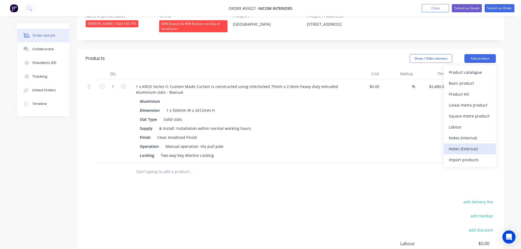
drag, startPoint x: 455, startPoint y: 132, endPoint x: 434, endPoint y: 139, distance: 22.8
click at [455, 145] on div "Notes (External)" at bounding box center [470, 149] width 42 height 8
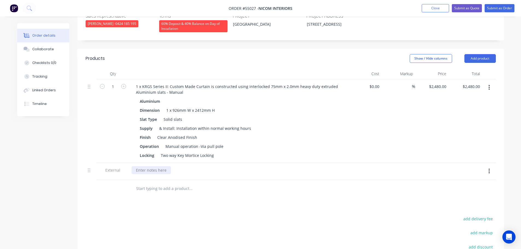
click at [154, 166] on div at bounding box center [151, 170] width 39 height 8
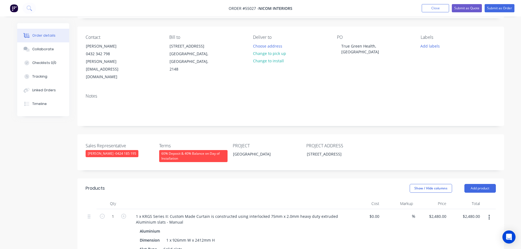
scroll to position [27, 0]
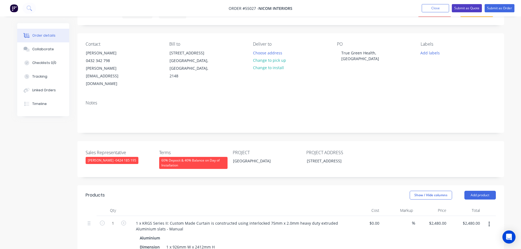
click at [471, 7] on button "Submit as Quote" at bounding box center [467, 8] width 30 height 8
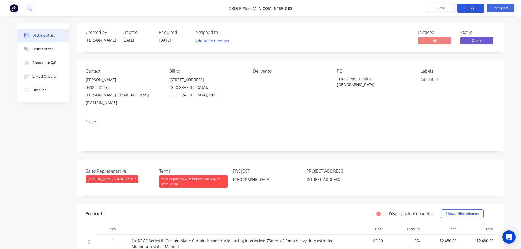
click at [471, 8] on button "Options" at bounding box center [470, 8] width 27 height 9
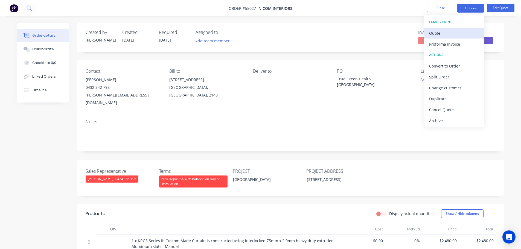
click at [438, 33] on div "Quote" at bounding box center [454, 33] width 50 height 8
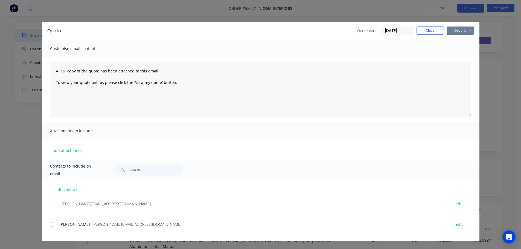
click at [453, 31] on button "Options" at bounding box center [460, 31] width 27 height 8
click at [457, 50] on button "Print" at bounding box center [464, 49] width 35 height 9
click at [423, 30] on button "Close" at bounding box center [430, 31] width 27 height 8
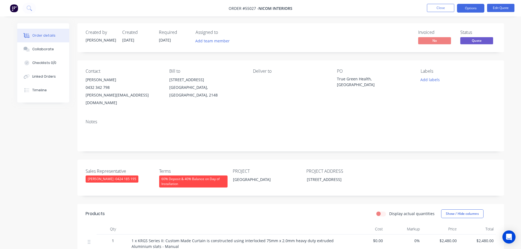
click at [104, 96] on div "[PERSON_NAME][EMAIL_ADDRESS][DOMAIN_NAME]" at bounding box center [123, 98] width 75 height 15
copy div "[PERSON_NAME][EMAIL_ADDRESS][DOMAIN_NAME]"
click at [372, 79] on div "True Green Health, [GEOGRAPHIC_DATA]" at bounding box center [371, 81] width 68 height 11
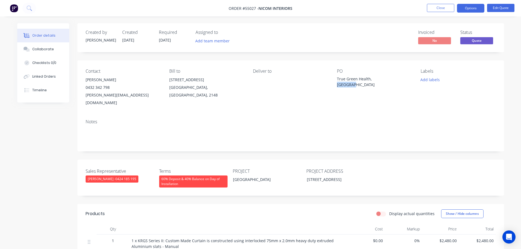
click at [372, 79] on div "True Green Health, [GEOGRAPHIC_DATA]" at bounding box center [371, 81] width 68 height 11
copy div "True Green Health, [GEOGRAPHIC_DATA]"
click at [110, 88] on span at bounding box center [110, 87] width 0 height 5
click at [433, 10] on button "Close" at bounding box center [440, 8] width 27 height 8
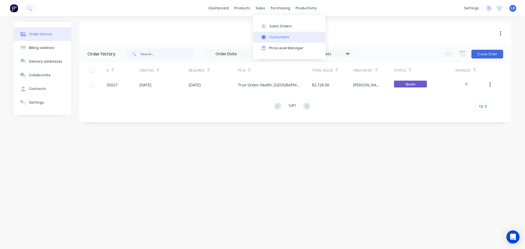
click at [277, 39] on div "Customers" at bounding box center [280, 37] width 20 height 5
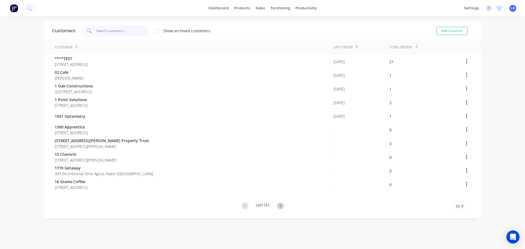
click at [108, 34] on input "text" at bounding box center [122, 30] width 53 height 11
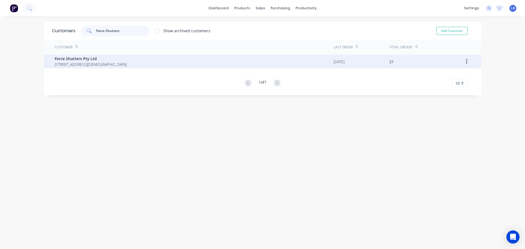
type input "Force Shutters"
click at [79, 60] on span "Force Shutters Pty Ltd" at bounding box center [91, 59] width 72 height 6
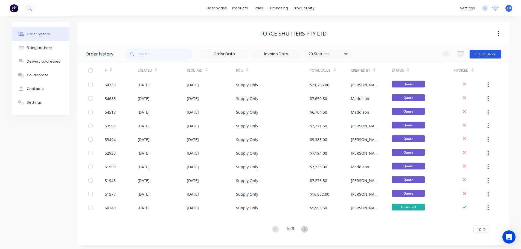
click at [486, 54] on button "Create Order" at bounding box center [486, 54] width 32 height 9
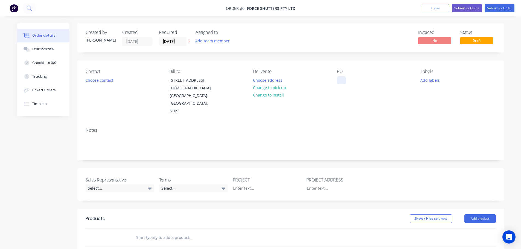
drag, startPoint x: 338, startPoint y: 78, endPoint x: 443, endPoint y: 99, distance: 107.5
click at [339, 79] on div at bounding box center [341, 80] width 9 height 8
click at [93, 81] on div "Order details Collaborate Checklists 0/0 Tracking Linked Orders Timeline Order …" at bounding box center [261, 204] width 498 height 363
click at [93, 81] on button "Choose contact" at bounding box center [99, 79] width 34 height 7
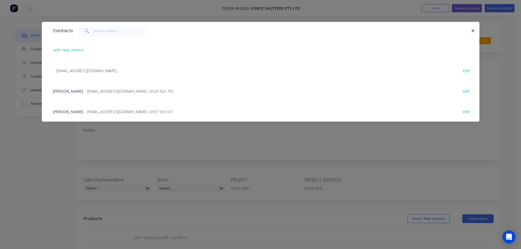
click at [90, 111] on span "- [EMAIL_ADDRESS][DOMAIN_NAME] - 0437 933 651" at bounding box center [129, 111] width 89 height 5
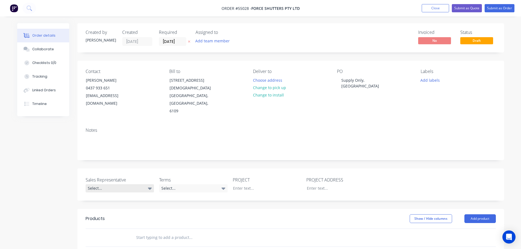
click at [103, 184] on div "Select..." at bounding box center [120, 188] width 68 height 8
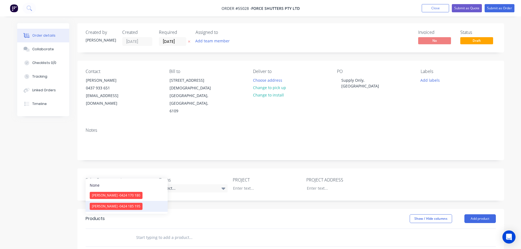
click at [108, 208] on span "[PERSON_NAME] - 0424 185 195" at bounding box center [116, 206] width 48 height 5
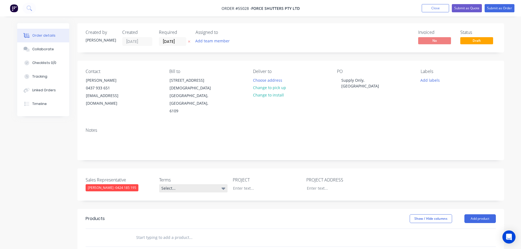
click at [168, 184] on div "Select..." at bounding box center [193, 188] width 68 height 8
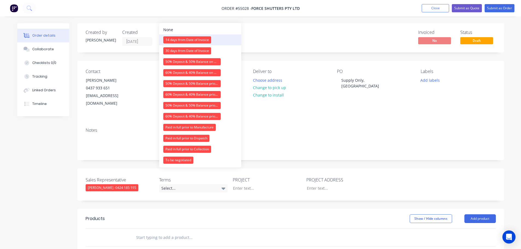
click at [177, 39] on div "14 days from Date of Invoice" at bounding box center [187, 39] width 48 height 7
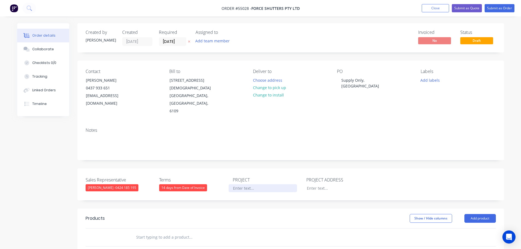
click at [245, 184] on div at bounding box center [263, 188] width 68 height 8
click at [355, 81] on div "Supply Only, [GEOGRAPHIC_DATA]" at bounding box center [371, 83] width 68 height 14
copy div "Supply Only, [GEOGRAPHIC_DATA]"
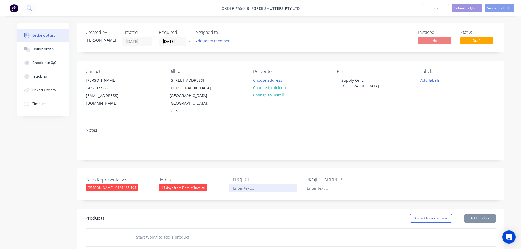
click at [236, 184] on div at bounding box center [263, 188] width 68 height 8
paste div
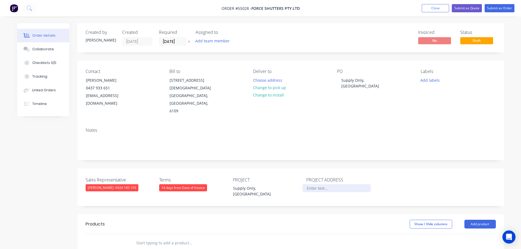
click at [315, 184] on div at bounding box center [337, 188] width 68 height 8
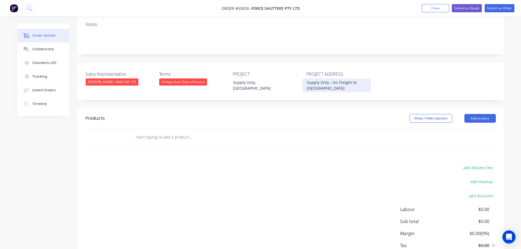
scroll to position [109, 0]
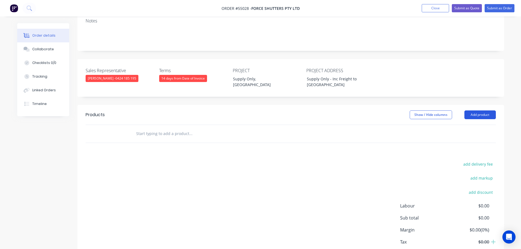
click at [477, 111] on button "Add product" at bounding box center [480, 115] width 31 height 9
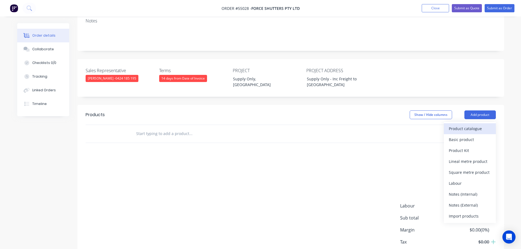
click at [454, 125] on div "Product catalogue" at bounding box center [470, 129] width 42 height 8
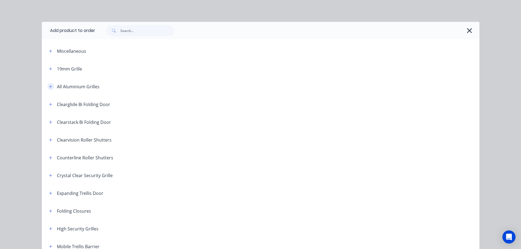
click at [49, 86] on icon "button" at bounding box center [50, 86] width 3 height 3
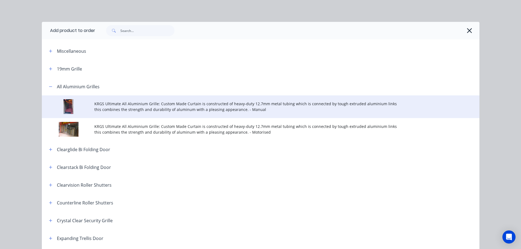
click at [170, 106] on span "KRGS Ultimate All Aluminium Grille: Custom Made Curtain is constructed of heavy…" at bounding box center [248, 106] width 308 height 11
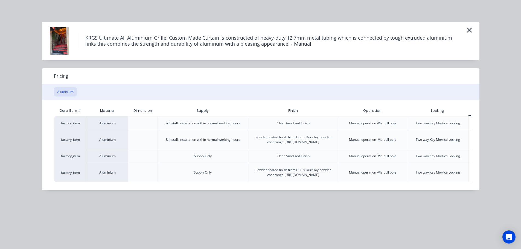
scroll to position [0, 27]
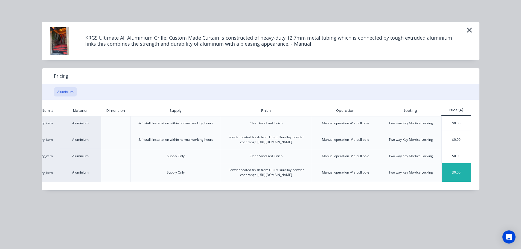
click at [450, 177] on div "$0.00" at bounding box center [456, 172] width 29 height 19
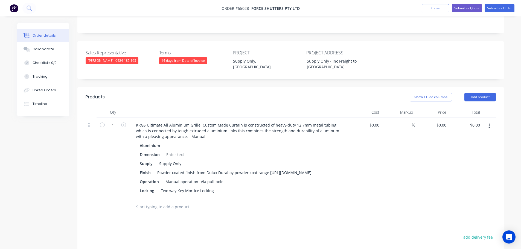
scroll to position [137, 0]
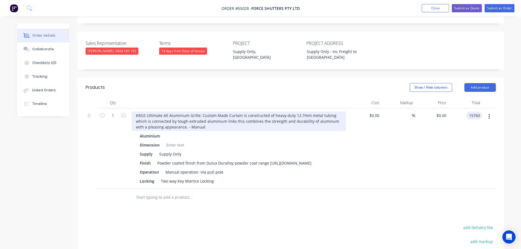
type input "15760"
type input "$15,760.00"
click at [133, 112] on div "KRGS Ultimate All Aluminium Grille: Custom Made Curtain is constructed of heavy…" at bounding box center [239, 121] width 215 height 19
drag, startPoint x: 194, startPoint y: 106, endPoint x: 180, endPoint y: 109, distance: 14.1
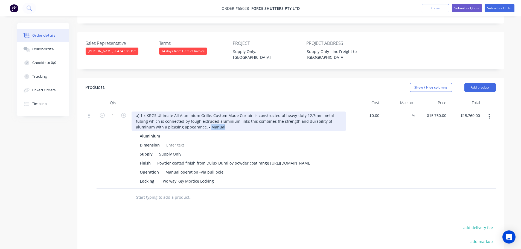
click at [180, 112] on div "a) 1 x KRGS Ultimate All Aluminium Grille: Custom Made Curtain is constructed o…" at bounding box center [239, 121] width 215 height 19
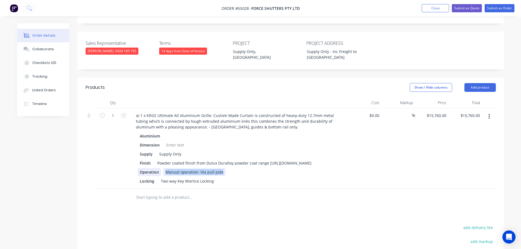
drag, startPoint x: 222, startPoint y: 157, endPoint x: 160, endPoint y: 160, distance: 61.9
click at [160, 168] on div "Operation Manual operation -Via pull pole" at bounding box center [238, 172] width 200 height 8
drag, startPoint x: 160, startPoint y: 157, endPoint x: 133, endPoint y: 160, distance: 27.9
click at [133, 160] on div "Aluminium Dimension Supply Supply Only Finish Powder coated finish from Dulux D…" at bounding box center [239, 158] width 215 height 53
drag, startPoint x: 153, startPoint y: 166, endPoint x: 140, endPoint y: 167, distance: 13.2
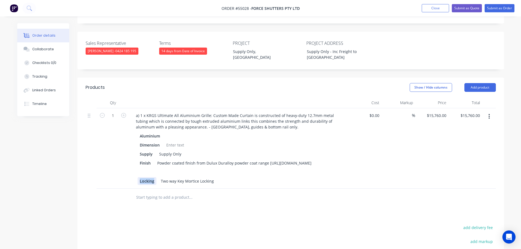
click at [140, 177] on div "Locking" at bounding box center [147, 181] width 19 height 8
drag, startPoint x: 194, startPoint y: 167, endPoint x: 143, endPoint y: 171, distance: 50.5
click at [143, 171] on div "a) 1 x KRGS Ultimate All Aluminium Grille: Custom Made Curtain is constructed o…" at bounding box center [238, 148] width 219 height 80
click at [177, 141] on div at bounding box center [175, 145] width 22 height 8
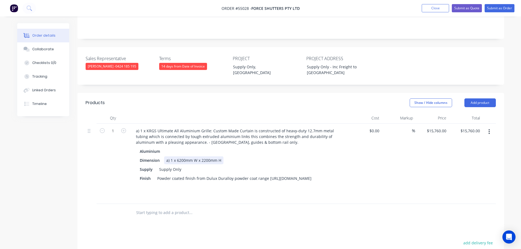
scroll to position [109, 0]
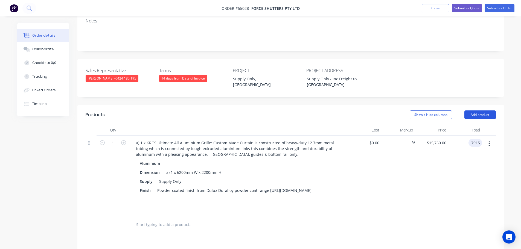
type input "7915"
type input "$7,915.00"
click at [484, 111] on button "Add product" at bounding box center [480, 115] width 31 height 9
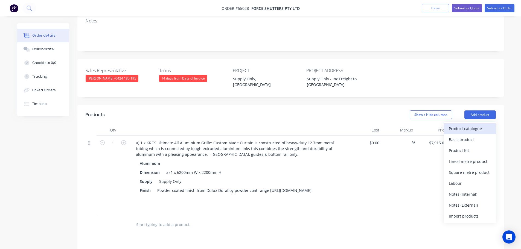
click at [474, 125] on div "Product catalogue" at bounding box center [470, 129] width 42 height 8
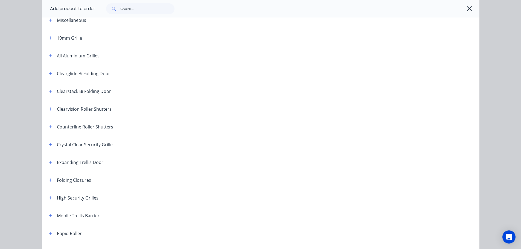
scroll to position [82, 0]
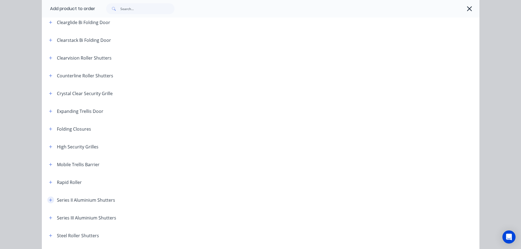
click at [47, 198] on button "button" at bounding box center [50, 200] width 7 height 7
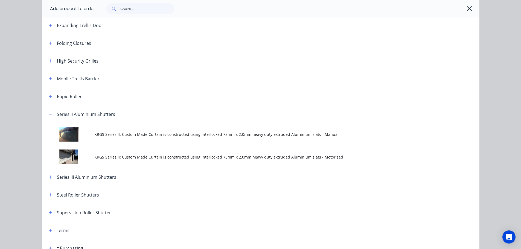
scroll to position [192, 0]
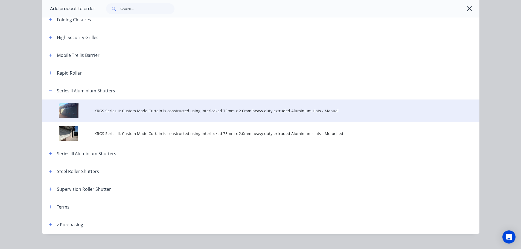
click at [222, 112] on span "KRGS Series II: Custom Made Curtain is constructed using interlocked 75mm x 2.0…" at bounding box center [248, 111] width 308 height 6
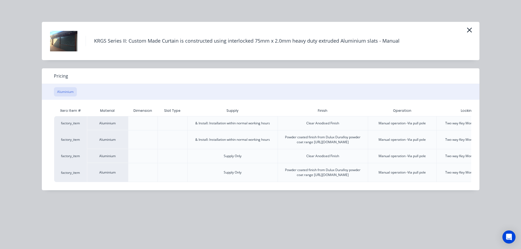
scroll to position [0, 57]
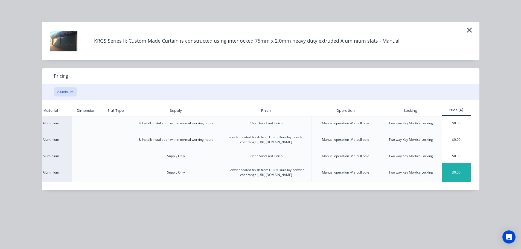
click at [455, 182] on div "$0.00" at bounding box center [456, 172] width 29 height 19
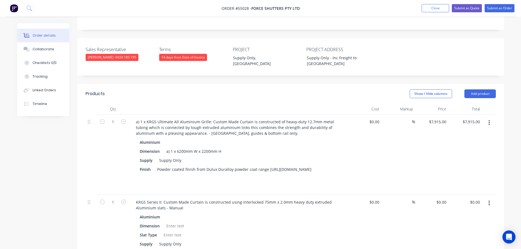
scroll to position [192, 0]
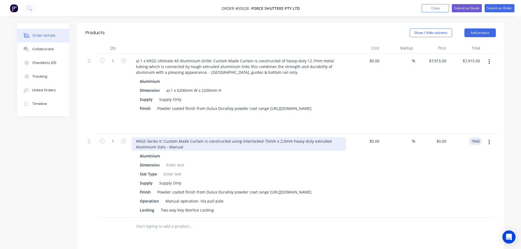
type input "7845"
type input "$7,845.00"
click at [134, 137] on div "KRGS Series II: Custom Made Curtain is constructed using interlocked 75mm x 2.0…" at bounding box center [239, 144] width 215 height 14
click at [134, 137] on div "2 x KRGS Series II: Custom Made Curtain is constructed using interlocked 75mm x…" at bounding box center [239, 144] width 215 height 14
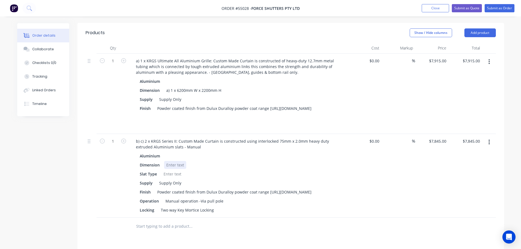
click at [182, 161] on div at bounding box center [175, 165] width 22 height 8
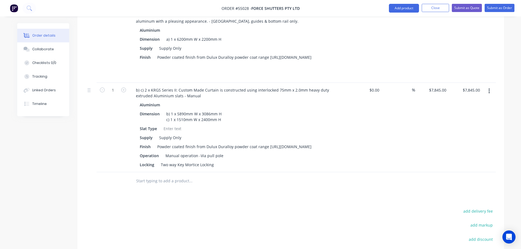
scroll to position [246, 0]
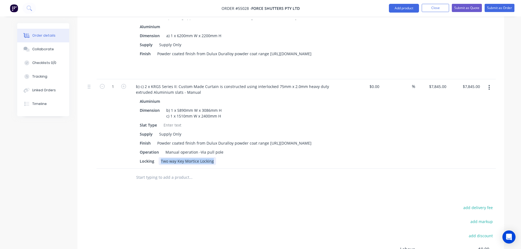
drag, startPoint x: 210, startPoint y: 152, endPoint x: 143, endPoint y: 158, distance: 67.9
click at [143, 158] on div "b) c) 2 x KRGS Series II: Custom Made Curtain is constructed using interlocked …" at bounding box center [238, 123] width 219 height 89
drag, startPoint x: 154, startPoint y: 152, endPoint x: 124, endPoint y: 157, distance: 30.4
click at [124, 157] on div "1 b) c) 2 x KRGS Series II: Custom Made Curtain is constructed using interlocke…" at bounding box center [291, 123] width 411 height 89
drag, startPoint x: 159, startPoint y: 143, endPoint x: 119, endPoint y: 146, distance: 39.8
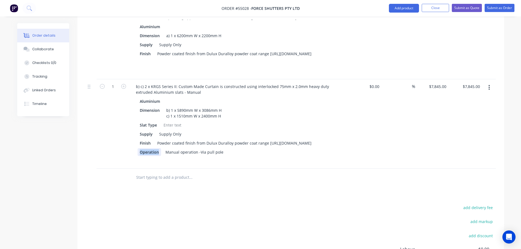
click at [119, 146] on div "1 b) c) 2 x KRGS Series II: Custom Made Curtain is constructed using interlocke…" at bounding box center [291, 123] width 411 height 89
drag, startPoint x: 207, startPoint y: 142, endPoint x: 123, endPoint y: 155, distance: 85.0
click at [123, 155] on div "1 b) c) 2 x KRGS Series II: Custom Made Curtain is constructed using interlocke…" at bounding box center [291, 123] width 411 height 89
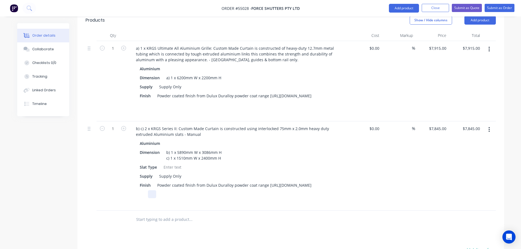
scroll to position [192, 0]
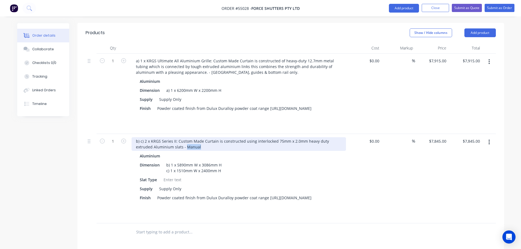
drag, startPoint x: 181, startPoint y: 132, endPoint x: 168, endPoint y: 136, distance: 14.4
click at [168, 137] on div "b) c) 2 x KRGS Series II: Custom Made Curtain is constructed using interlocked …" at bounding box center [239, 144] width 215 height 14
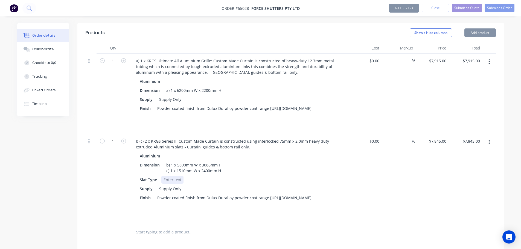
click at [168, 176] on div at bounding box center [172, 180] width 22 height 8
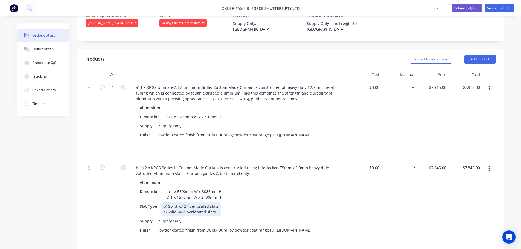
scroll to position [155, 0]
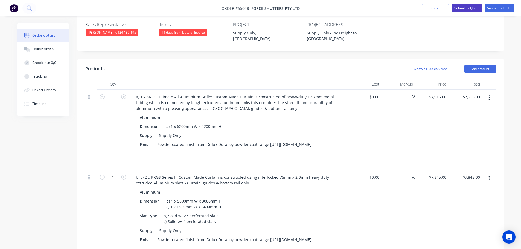
click at [458, 4] on button "Submit as Quote" at bounding box center [467, 8] width 30 height 8
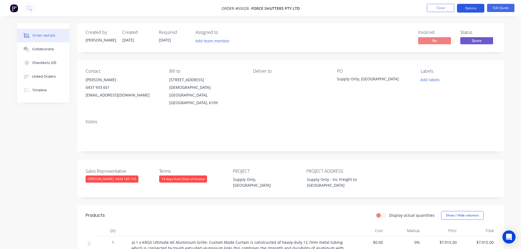
click at [464, 7] on button "Options" at bounding box center [470, 8] width 27 height 9
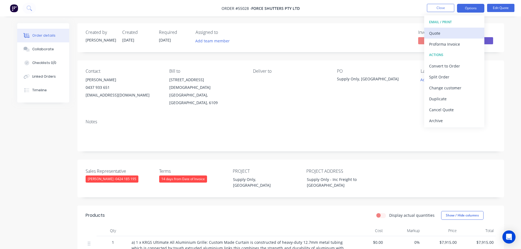
click at [435, 34] on div "Quote" at bounding box center [454, 33] width 50 height 8
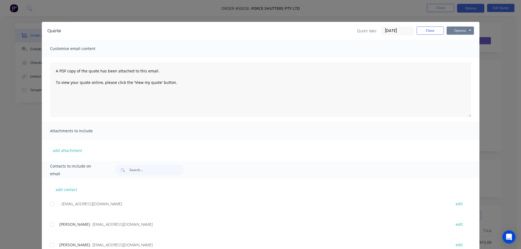
click at [450, 32] on button "Options" at bounding box center [460, 31] width 27 height 8
click at [453, 48] on button "Print" at bounding box center [464, 49] width 35 height 9
click at [417, 33] on button "Close" at bounding box center [430, 31] width 27 height 8
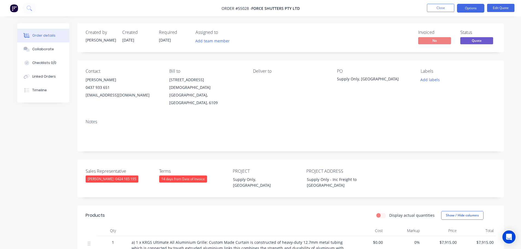
click at [101, 95] on div "[EMAIL_ADDRESS][DOMAIN_NAME]" at bounding box center [123, 95] width 75 height 8
copy div "[EMAIL_ADDRESS][DOMAIN_NAME]"
click at [346, 78] on div "Supply Only, [GEOGRAPHIC_DATA]" at bounding box center [371, 80] width 68 height 8
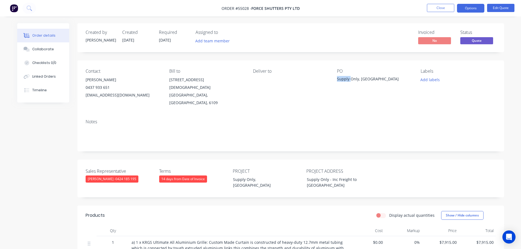
click at [346, 78] on div "Supply Only, [GEOGRAPHIC_DATA]" at bounding box center [371, 80] width 68 height 8
click at [110, 88] on span at bounding box center [110, 87] width 0 height 5
click at [431, 9] on button "Close" at bounding box center [440, 8] width 27 height 8
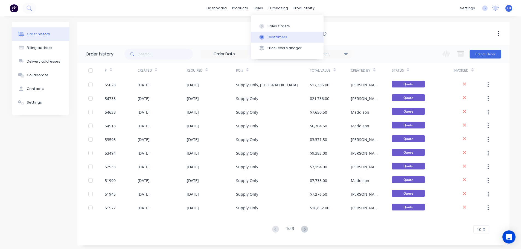
click at [275, 36] on div "Customers" at bounding box center [278, 37] width 20 height 5
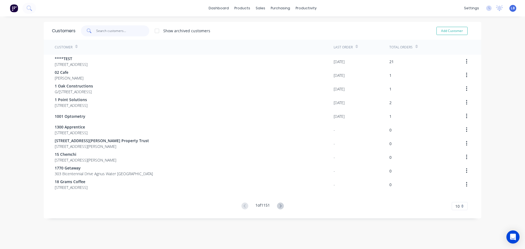
click at [109, 32] on input "text" at bounding box center [122, 30] width 53 height 11
drag, startPoint x: 110, startPoint y: 31, endPoint x: 108, endPoint y: 39, distance: 8.8
click at [110, 31] on input "text" at bounding box center [122, 30] width 53 height 11
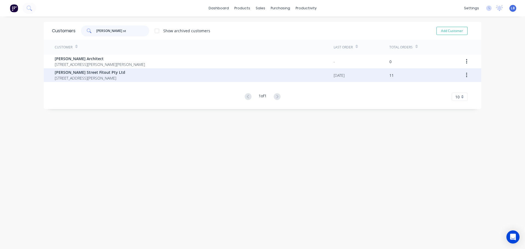
type input "[PERSON_NAME] st"
click at [79, 74] on span "[PERSON_NAME] Street Fitout Pty Ltd" at bounding box center [90, 73] width 71 height 6
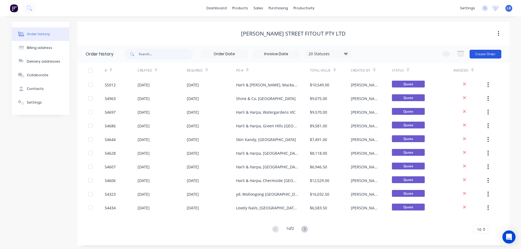
click at [484, 52] on button "Create Order" at bounding box center [486, 54] width 32 height 9
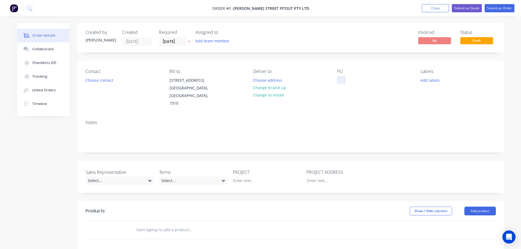
drag, startPoint x: 339, startPoint y: 78, endPoint x: 437, endPoint y: 155, distance: 125.1
click at [339, 78] on div at bounding box center [341, 80] width 9 height 8
click at [92, 82] on div "Order details Collaborate Checklists 0/0 Tracking Linked Orders Timeline Order …" at bounding box center [261, 201] width 498 height 356
click at [92, 82] on button "Choose contact" at bounding box center [99, 79] width 34 height 7
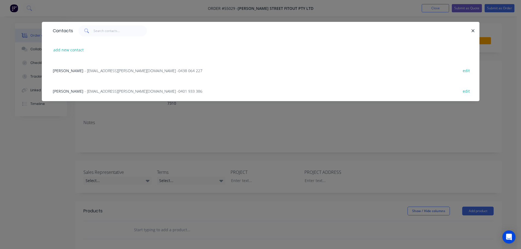
click at [89, 94] on span "- [EMAIL_ADDRESS][PERSON_NAME][DOMAIN_NAME] - 0401 933 386" at bounding box center [144, 91] width 118 height 5
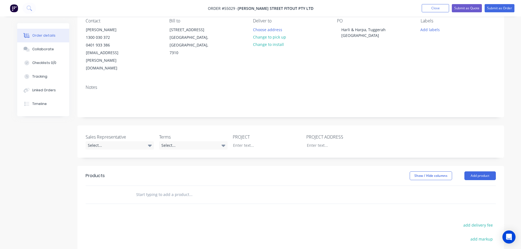
scroll to position [55, 0]
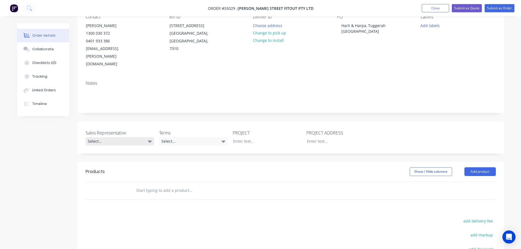
click at [103, 137] on div "Select..." at bounding box center [120, 141] width 68 height 8
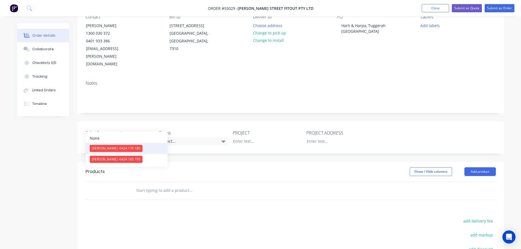
click at [104, 148] on span "[PERSON_NAME] - 0424 170 180" at bounding box center [116, 148] width 48 height 5
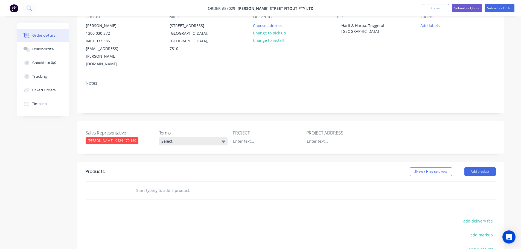
click at [173, 137] on div "Select..." at bounding box center [193, 141] width 68 height 8
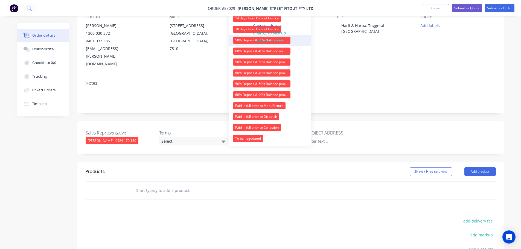
click at [238, 39] on div "50% Deposit & 50% Balance on Day of Installation" at bounding box center [261, 40] width 57 height 7
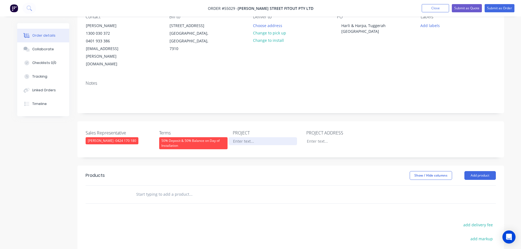
click at [244, 137] on div at bounding box center [263, 141] width 68 height 8
click at [360, 25] on div "Harli & Harpa, Tuggerah [GEOGRAPHIC_DATA]" at bounding box center [371, 29] width 68 height 14
click at [244, 137] on div at bounding box center [263, 141] width 68 height 8
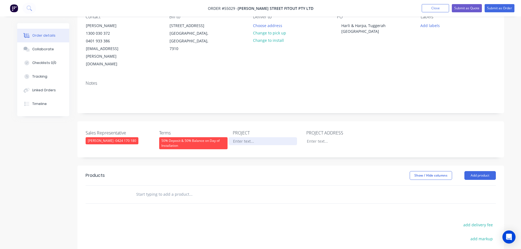
paste div
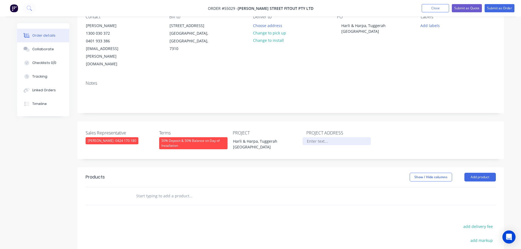
click at [319, 137] on div at bounding box center [337, 141] width 68 height 8
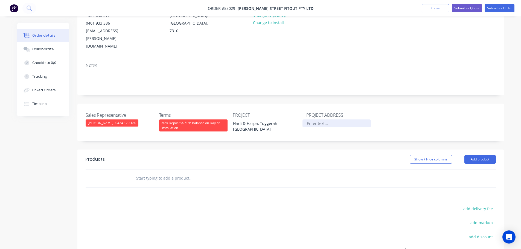
scroll to position [82, 0]
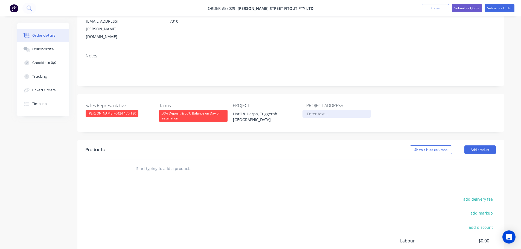
click at [307, 110] on div at bounding box center [337, 114] width 68 height 8
paste div
click at [473, 146] on button "Add product" at bounding box center [480, 150] width 31 height 9
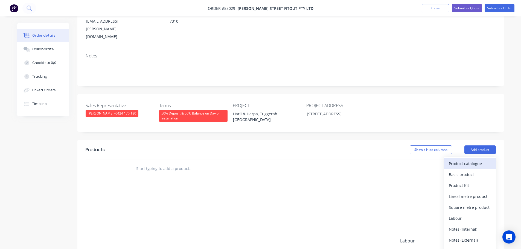
click at [471, 160] on div "Product catalogue" at bounding box center [470, 164] width 42 height 8
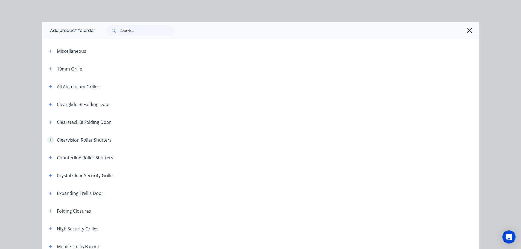
click at [49, 140] on icon "button" at bounding box center [50, 139] width 3 height 3
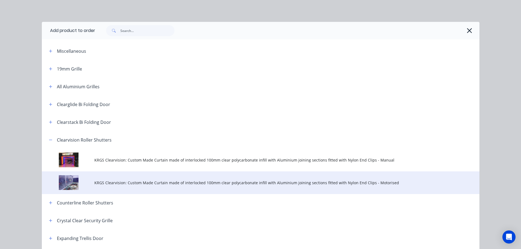
click at [220, 184] on span "KRGS Clearvision: Custom Made Curtain made of interlocked 100mm clear polycarbo…" at bounding box center [248, 183] width 308 height 6
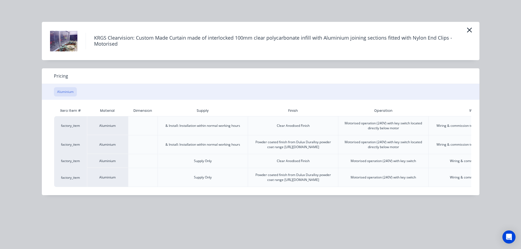
scroll to position [0, 77]
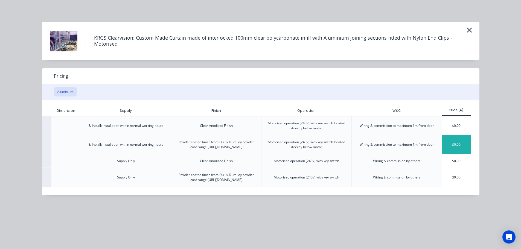
click at [454, 148] on div "$0.00" at bounding box center [456, 144] width 29 height 19
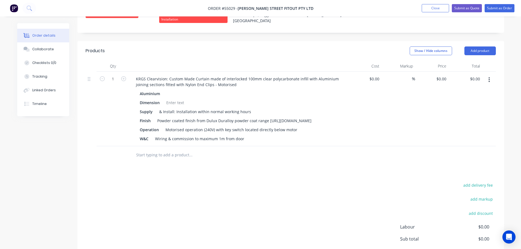
scroll to position [176, 0]
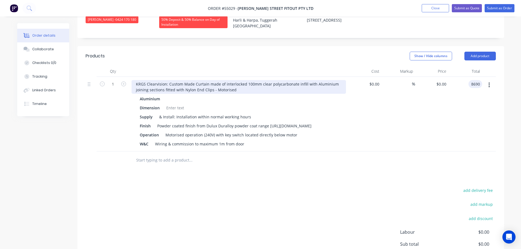
type input "8690"
type input "$8,690.00"
click at [134, 80] on div "KRGS Clearvision: Custom Made Curtain made of interlocked 100mm clear polycarbo…" at bounding box center [239, 87] width 215 height 14
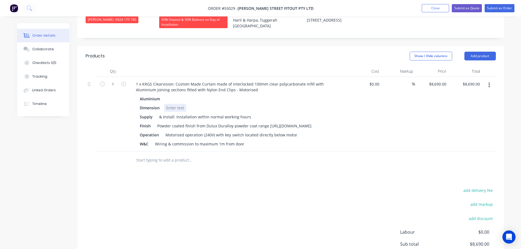
click at [171, 104] on div at bounding box center [175, 108] width 22 height 8
drag, startPoint x: 224, startPoint y: 131, endPoint x: 230, endPoint y: 154, distance: 24.3
click at [224, 134] on div "Motorised operation (240V) with key switch located directly below motor" at bounding box center [231, 135] width 136 height 8
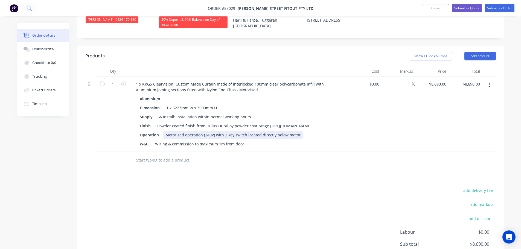
click at [244, 132] on div "Motorised operation (240V) with 2 key switch located directly below motor" at bounding box center [233, 135] width 140 height 8
drag, startPoint x: 245, startPoint y: 131, endPoint x: 245, endPoint y: 136, distance: 4.7
click at [245, 132] on div "Motorised operation (240V) with 2 key switch located directly below motor" at bounding box center [233, 135] width 140 height 8
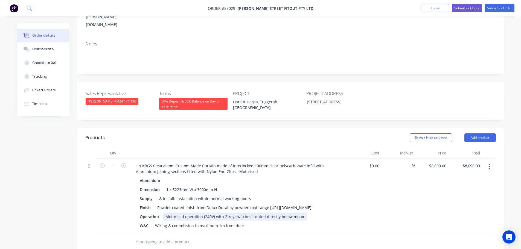
scroll to position [94, 0]
click at [468, 7] on button "Submit as Quote" at bounding box center [467, 8] width 30 height 8
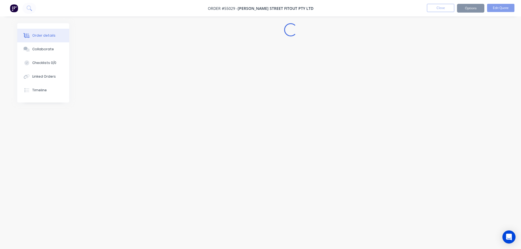
scroll to position [0, 0]
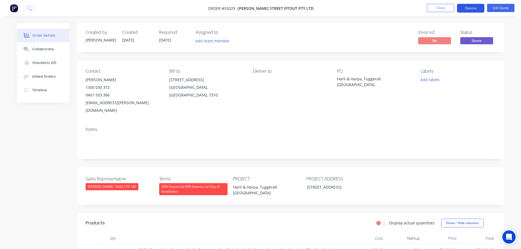
click at [467, 9] on button "Options" at bounding box center [470, 8] width 27 height 9
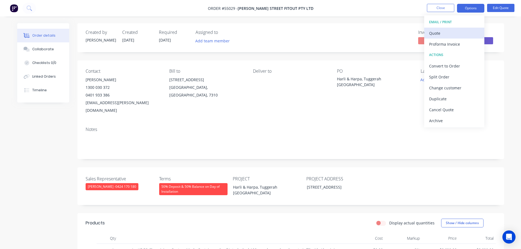
click at [434, 36] on div "Quote" at bounding box center [454, 33] width 50 height 8
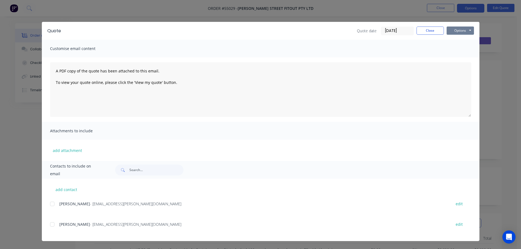
click at [460, 32] on button "Options" at bounding box center [460, 31] width 27 height 8
click at [457, 47] on button "Print" at bounding box center [464, 49] width 35 height 9
click at [426, 32] on button "Close" at bounding box center [430, 31] width 27 height 8
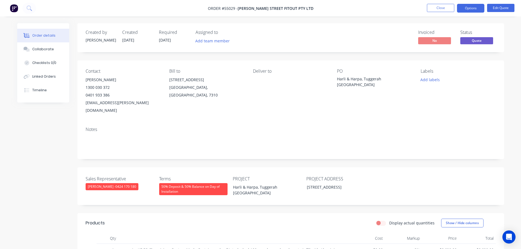
click at [97, 103] on div "[EMAIL_ADDRESS][PERSON_NAME][DOMAIN_NAME]" at bounding box center [123, 106] width 75 height 15
click at [360, 79] on div "Harli & Harpa, Tuggerah [GEOGRAPHIC_DATA]" at bounding box center [371, 81] width 68 height 11
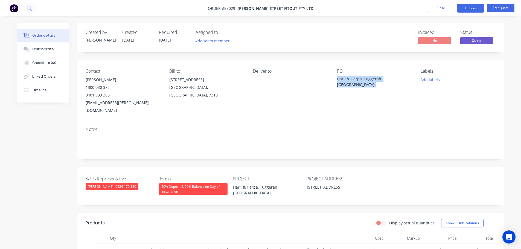
click at [360, 79] on div "Harli & Harpa, Tuggerah [GEOGRAPHIC_DATA]" at bounding box center [371, 81] width 68 height 11
click at [110, 95] on span at bounding box center [110, 95] width 0 height 5
click at [445, 7] on button "Close" at bounding box center [440, 8] width 27 height 8
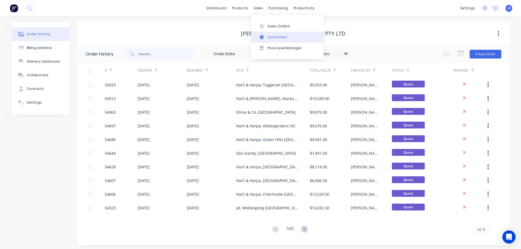
click at [274, 36] on div "Customers" at bounding box center [278, 37] width 20 height 5
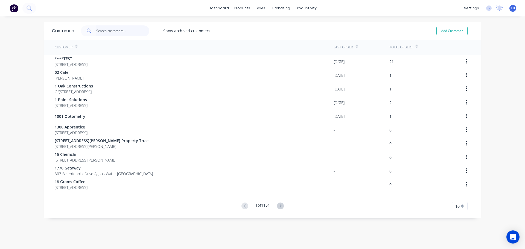
click at [106, 29] on input "text" at bounding box center [122, 30] width 53 height 11
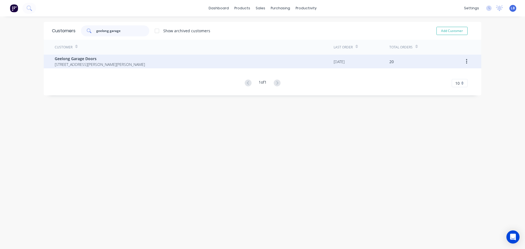
type input "geelong garage"
click at [82, 55] on div "Geelong Garage Doors [STREET_ADDRESS][PERSON_NAME][PERSON_NAME]" at bounding box center [194, 62] width 279 height 14
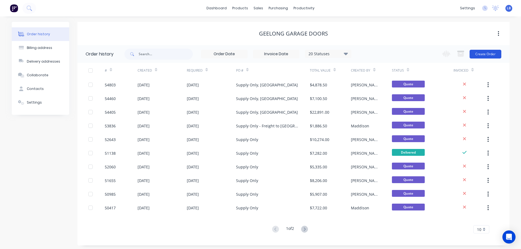
click at [493, 53] on button "Create Order" at bounding box center [486, 54] width 32 height 9
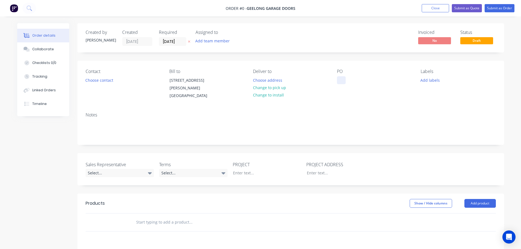
click at [340, 79] on div at bounding box center [341, 80] width 9 height 8
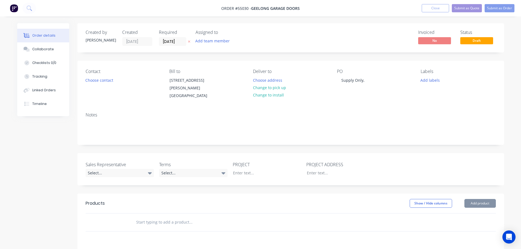
click at [373, 80] on div "PO Supply Only," at bounding box center [374, 84] width 75 height 31
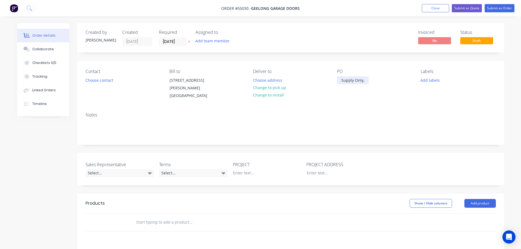
click at [364, 80] on div "Supply Only," at bounding box center [353, 80] width 32 height 8
click at [105, 80] on button "Choose contact" at bounding box center [99, 79] width 34 height 7
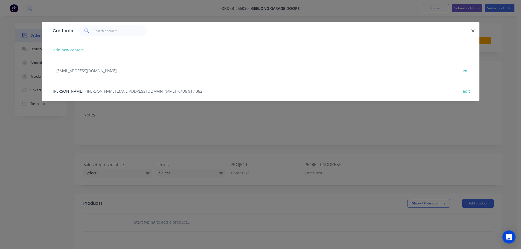
click at [100, 92] on span "- [PERSON_NAME][EMAIL_ADDRESS][DOMAIN_NAME] - 0406 917 382" at bounding box center [144, 91] width 118 height 5
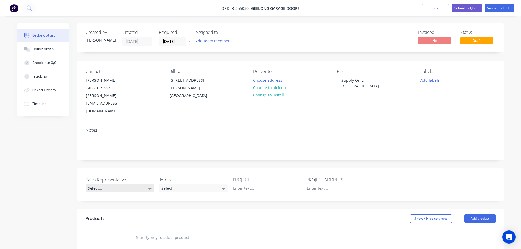
click at [111, 184] on div "Select..." at bounding box center [120, 188] width 68 height 8
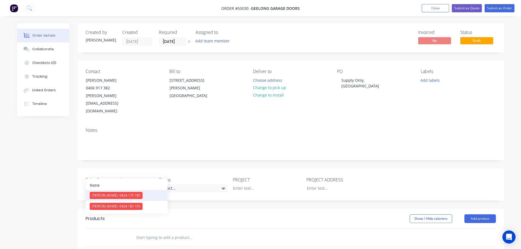
click at [104, 199] on div "[PERSON_NAME] - 0424 170 180" at bounding box center [116, 195] width 53 height 7
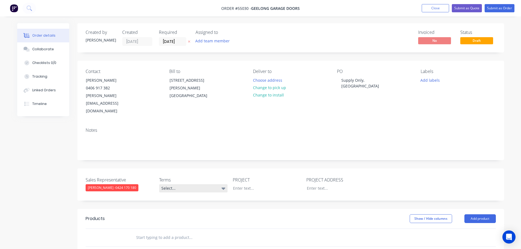
click at [176, 184] on div "Select..." at bounding box center [193, 188] width 68 height 8
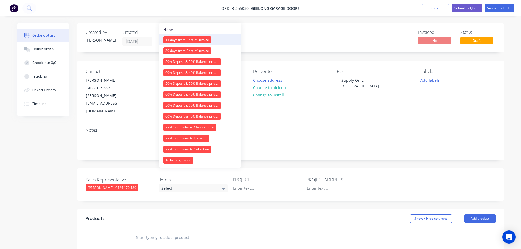
click at [182, 41] on div "14 days from Date of Invoice" at bounding box center [187, 39] width 48 height 7
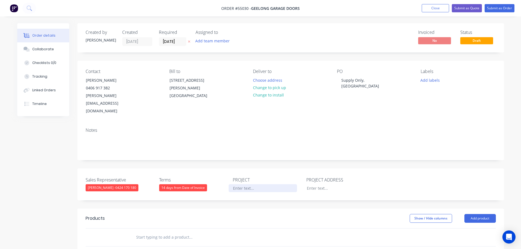
drag, startPoint x: 251, startPoint y: 172, endPoint x: 272, endPoint y: 146, distance: 34.5
click at [252, 184] on div at bounding box center [263, 188] width 68 height 8
click at [352, 80] on div "Supply Only, [GEOGRAPHIC_DATA]" at bounding box center [371, 83] width 68 height 14
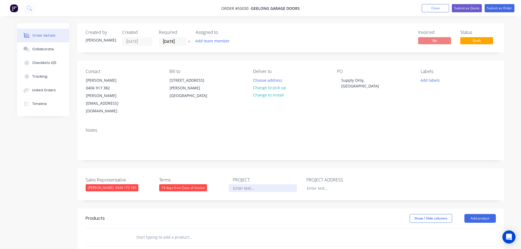
click at [242, 184] on div at bounding box center [263, 188] width 68 height 8
paste div
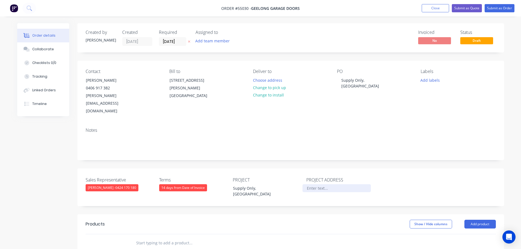
click at [313, 184] on div at bounding box center [337, 188] width 68 height 8
click at [481, 220] on button "Add product" at bounding box center [480, 224] width 31 height 9
click at [464, 234] on div "Product catalogue" at bounding box center [470, 238] width 42 height 8
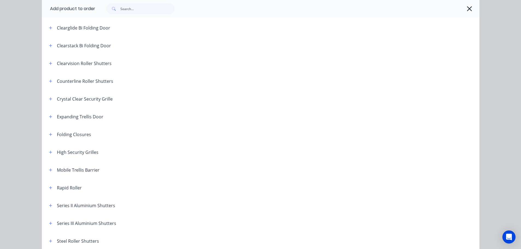
scroll to position [82, 0]
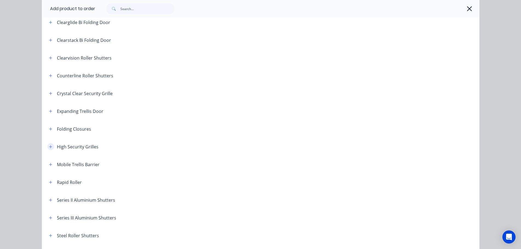
click at [49, 149] on icon "button" at bounding box center [50, 147] width 3 height 4
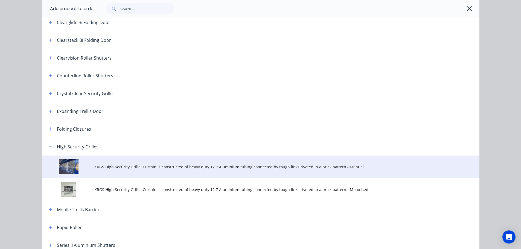
click at [304, 167] on span "KRGS High Security Grille: Curtain is constructed of heavy duty 12.7 Aluminium …" at bounding box center [248, 167] width 308 height 6
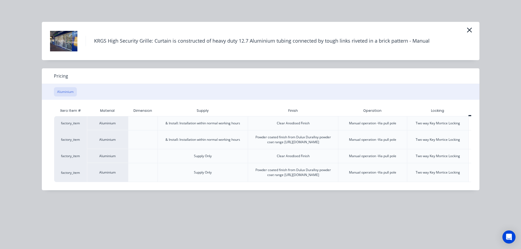
scroll to position [0, 27]
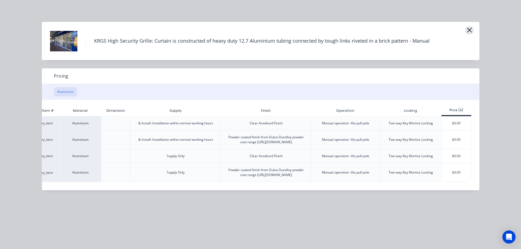
click at [469, 29] on icon "button" at bounding box center [470, 30] width 6 height 8
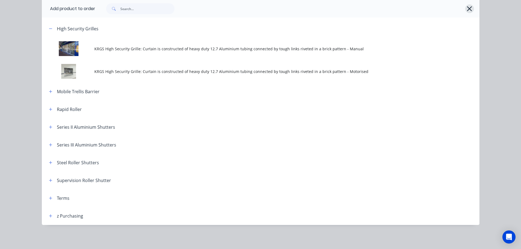
click at [469, 8] on icon "button" at bounding box center [470, 9] width 6 height 8
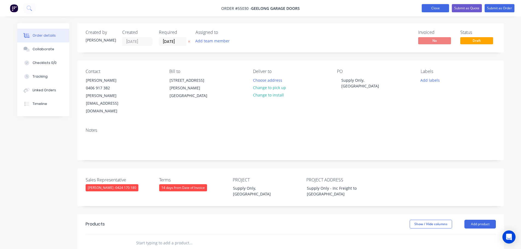
click at [430, 8] on button "Close" at bounding box center [435, 8] width 27 height 8
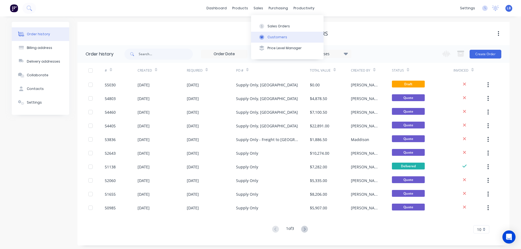
click at [282, 36] on div "Customers" at bounding box center [278, 37] width 20 height 5
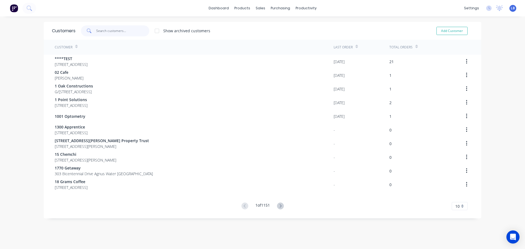
click at [119, 31] on input "text" at bounding box center [122, 30] width 53 height 11
click at [277, 26] on div "Sales Orders" at bounding box center [279, 26] width 22 height 5
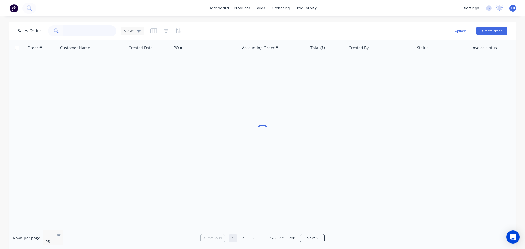
click at [70, 29] on input "text" at bounding box center [89, 30] width 53 height 11
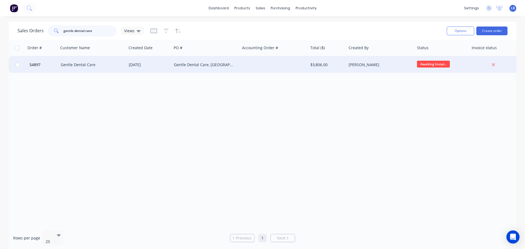
type input "gentle dental care"
click at [93, 67] on div "Gentle Dental Care" at bounding box center [91, 64] width 61 height 5
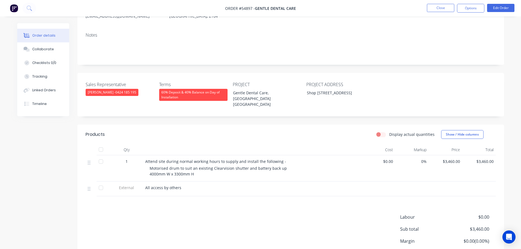
scroll to position [82, 0]
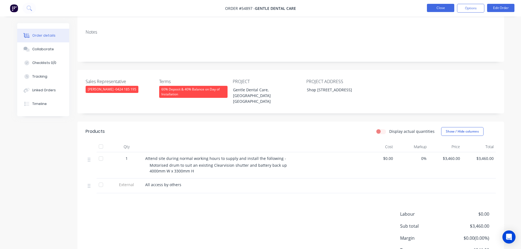
click at [437, 8] on button "Close" at bounding box center [440, 8] width 27 height 8
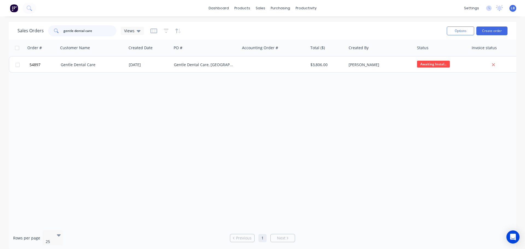
drag, startPoint x: 94, startPoint y: 31, endPoint x: 41, endPoint y: 35, distance: 53.3
click at [41, 35] on div "Sales Orders gentle dental care Views" at bounding box center [81, 30] width 126 height 11
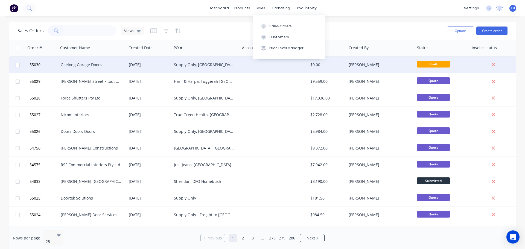
click at [316, 64] on div "$0.00" at bounding box center [327, 64] width 32 height 5
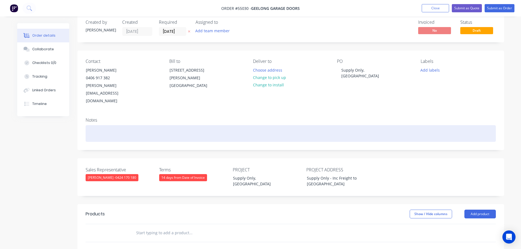
scroll to position [109, 0]
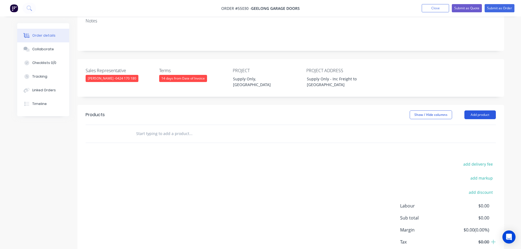
click at [475, 111] on button "Add product" at bounding box center [480, 115] width 31 height 9
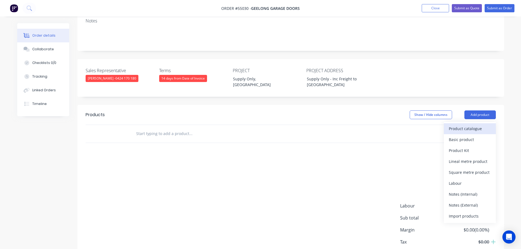
click at [466, 125] on div "Product catalogue" at bounding box center [470, 129] width 42 height 8
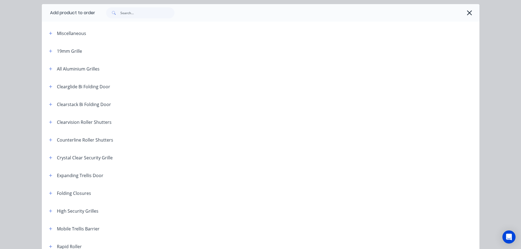
scroll to position [27, 0]
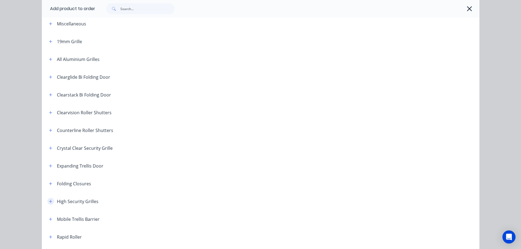
click at [50, 201] on icon "button" at bounding box center [50, 201] width 3 height 3
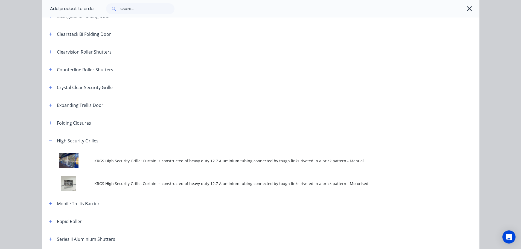
scroll to position [109, 0]
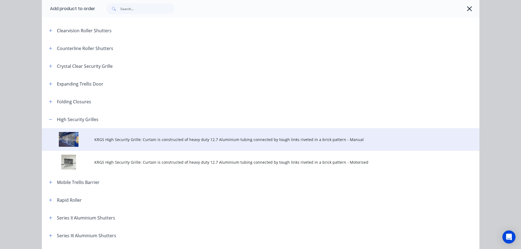
click at [241, 139] on span "KRGS High Security Grille: Curtain is constructed of heavy duty 12.7 Aluminium …" at bounding box center [248, 140] width 308 height 6
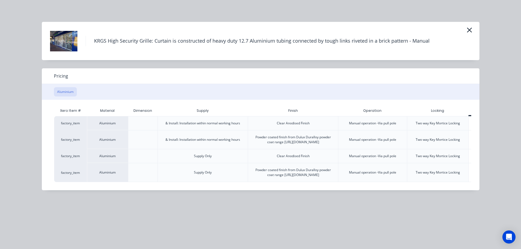
scroll to position [0, 27]
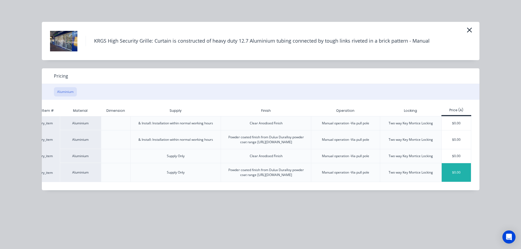
click at [452, 177] on div "$0.00" at bounding box center [456, 172] width 29 height 19
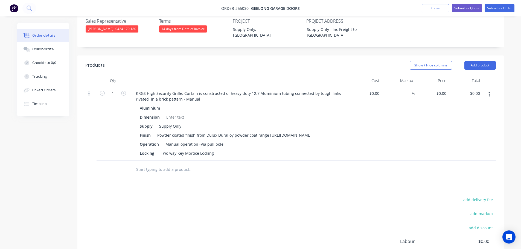
scroll to position [164, 0]
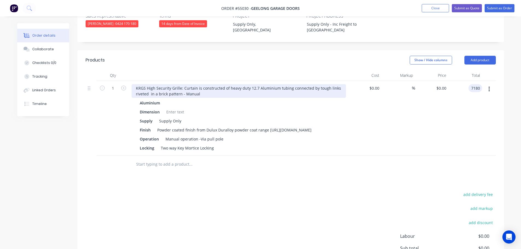
type input "7180"
type input "$7,180.00"
drag, startPoint x: 133, startPoint y: 69, endPoint x: 145, endPoint y: 85, distance: 19.9
click at [133, 84] on div "KRGS High Security Grille: Curtain is constructed of heavy duty 12.7 Aluminium …" at bounding box center [239, 91] width 215 height 14
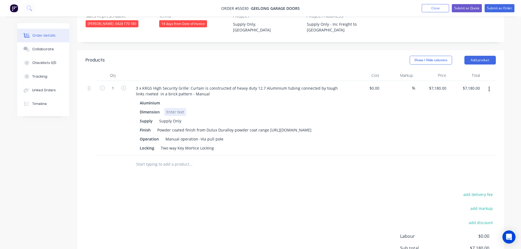
click at [174, 108] on div at bounding box center [175, 112] width 22 height 8
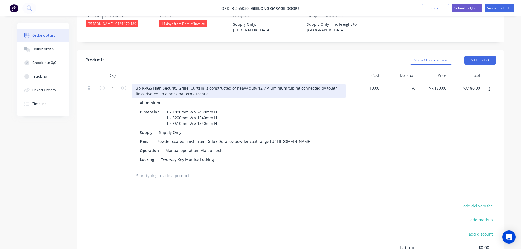
drag, startPoint x: 330, startPoint y: 73, endPoint x: 329, endPoint y: 92, distance: 19.5
click at [330, 84] on div "3 x KRGS High Security Grille: Curtain is constructed of heavy duty 12.7 Alumin…" at bounding box center [239, 91] width 215 height 14
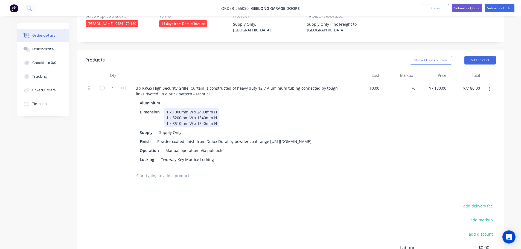
click at [326, 108] on div "Dimension 1 x 1000mm W x 2400mm H 1 x 3200mm W x 1540mm H 1 x 3510mm W x 1540mm…" at bounding box center [238, 117] width 200 height 19
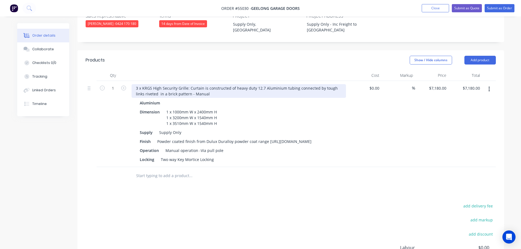
drag, startPoint x: 331, startPoint y: 73, endPoint x: 332, endPoint y: 99, distance: 26.0
click at [331, 84] on div "3 x KRGS High Security Grille: Curtain is constructed of heavy duty 12.7 Alumin…" at bounding box center [239, 91] width 215 height 14
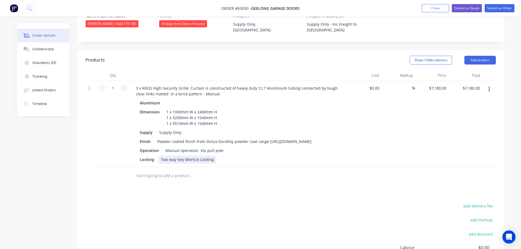
click at [213, 156] on div "Two way Key Mortice Locking" at bounding box center [187, 160] width 57 height 8
click at [476, 56] on button "Add product" at bounding box center [480, 60] width 31 height 9
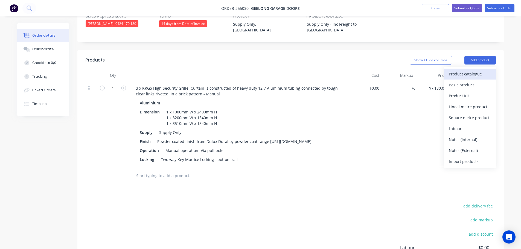
click at [461, 70] on div "Product catalogue" at bounding box center [470, 74] width 42 height 8
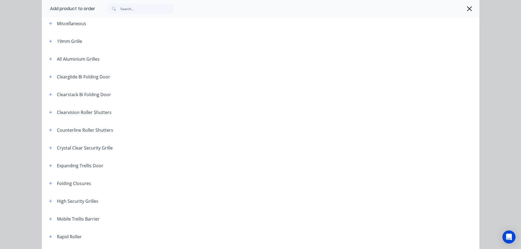
scroll to position [109, 0]
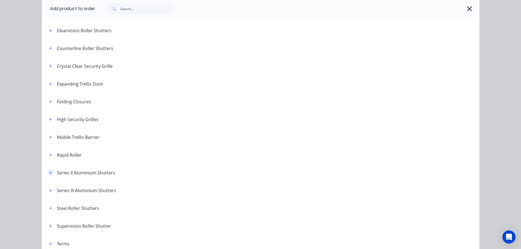
click at [47, 173] on button "button" at bounding box center [50, 172] width 7 height 7
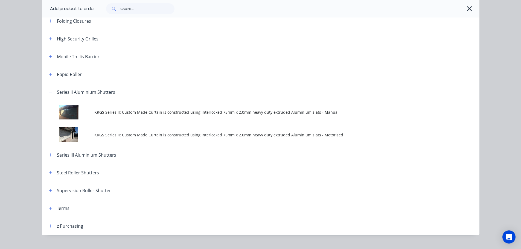
scroll to position [192, 0]
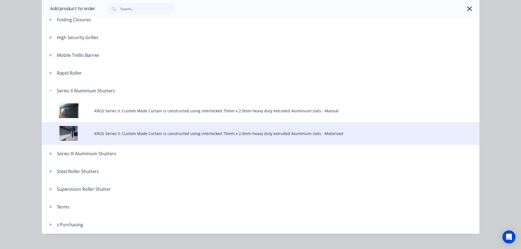
click at [215, 135] on span "KRGS Series II: Custom Made Curtain is constructed using interlocked 75mm x 2.0…" at bounding box center [248, 134] width 308 height 6
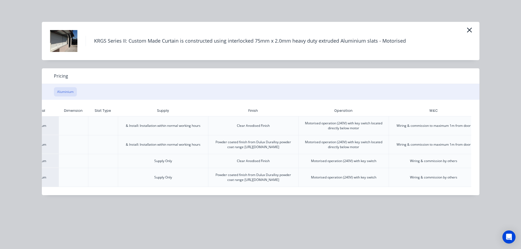
scroll to position [0, 107]
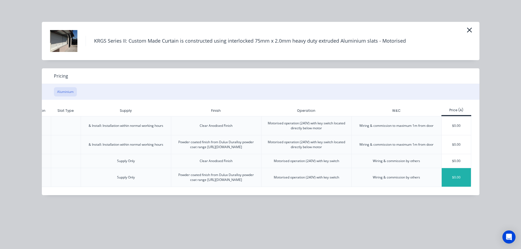
click at [454, 187] on div "$0.00" at bounding box center [456, 177] width 29 height 19
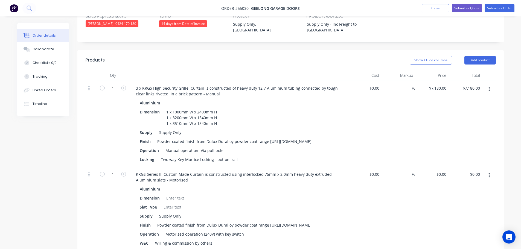
scroll to position [246, 0]
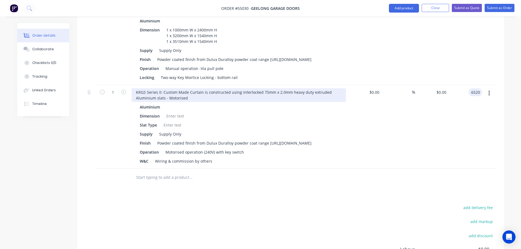
type input "6520"
type input "$6,520.00"
click at [134, 88] on div "KRGS Series II: Custom Made Curtain is constructed using interlocked 75mm x 2.0…" at bounding box center [239, 95] width 215 height 14
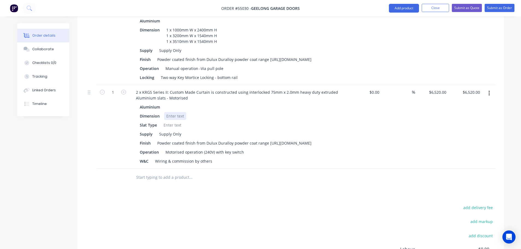
click at [170, 112] on div at bounding box center [175, 116] width 22 height 8
click at [168, 121] on div at bounding box center [172, 125] width 22 height 8
drag, startPoint x: 223, startPoint y: 148, endPoint x: 222, endPoint y: 160, distance: 12.1
click at [223, 152] on div "Motorised operation (240V) with key switch" at bounding box center [204, 152] width 83 height 8
drag, startPoint x: 245, startPoint y: 149, endPoint x: 244, endPoint y: 152, distance: 3.6
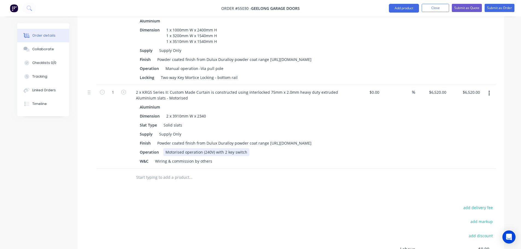
click at [244, 151] on div "Motorised operation (240V) with 2 key switch" at bounding box center [206, 152] width 86 height 8
drag, startPoint x: 212, startPoint y: 157, endPoint x: 128, endPoint y: 170, distance: 84.6
click at [128, 170] on div "Qty Cost Markup Price Total 1 3 x KRGS High Security Grille: Curtain is constru…" at bounding box center [290, 87] width 427 height 199
drag, startPoint x: 149, startPoint y: 157, endPoint x: 129, endPoint y: 162, distance: 20.1
click at [129, 162] on div "2 x KRGS Series II: Custom Made Curtain is constructed using interlocked 75mm x…" at bounding box center [238, 127] width 219 height 84
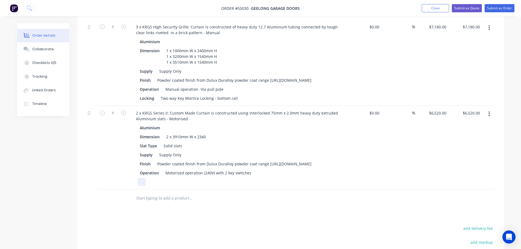
scroll to position [192, 0]
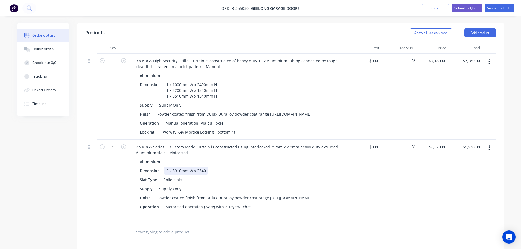
click at [208, 167] on div "2 x 3910mm W x 2340" at bounding box center [186, 171] width 44 height 8
click at [469, 6] on button "Submit as Quote" at bounding box center [467, 8] width 30 height 8
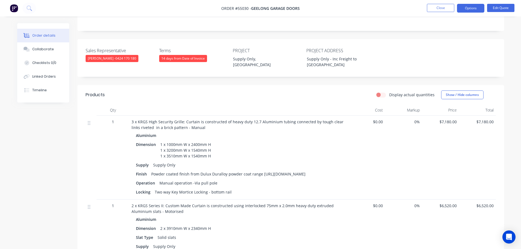
scroll to position [109, 0]
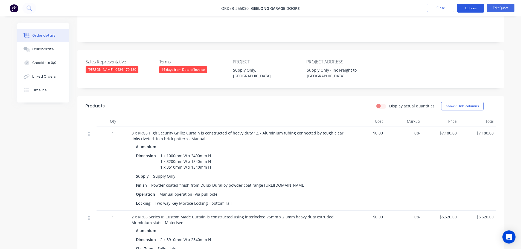
click at [466, 10] on button "Options" at bounding box center [470, 8] width 27 height 9
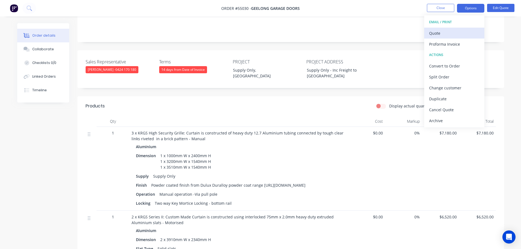
click at [433, 33] on div "Quote" at bounding box center [454, 33] width 50 height 8
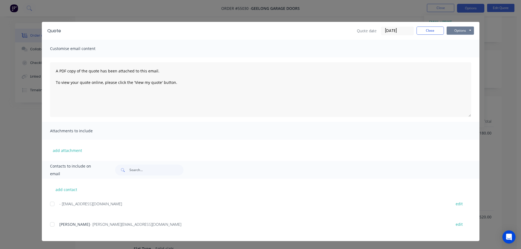
click at [457, 34] on button "Options" at bounding box center [460, 31] width 27 height 8
click at [460, 49] on button "Print" at bounding box center [464, 49] width 35 height 9
click at [426, 32] on button "Close" at bounding box center [430, 31] width 27 height 8
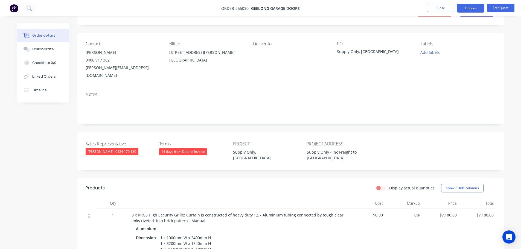
scroll to position [0, 0]
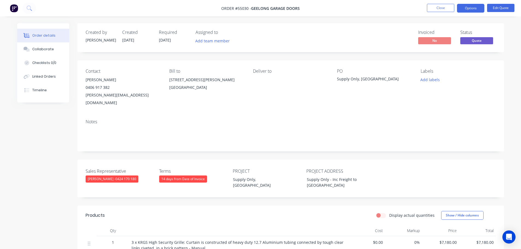
click at [124, 95] on div "[PERSON_NAME][EMAIL_ADDRESS][DOMAIN_NAME]" at bounding box center [123, 98] width 75 height 15
click at [349, 81] on div "Supply Only, [GEOGRAPHIC_DATA]" at bounding box center [371, 80] width 68 height 8
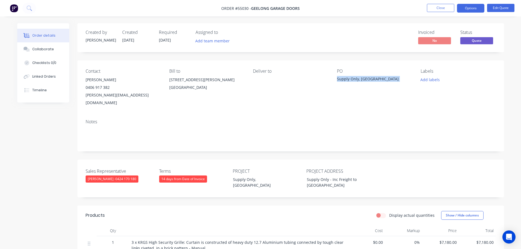
click at [349, 81] on div "Supply Only, [GEOGRAPHIC_DATA]" at bounding box center [371, 80] width 68 height 8
click at [436, 9] on button "Close" at bounding box center [440, 8] width 27 height 8
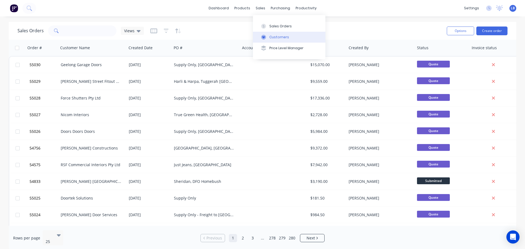
click at [276, 37] on div "Customers" at bounding box center [280, 37] width 20 height 5
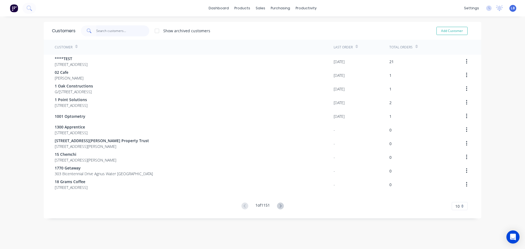
click at [108, 30] on input "text" at bounding box center [122, 30] width 53 height 11
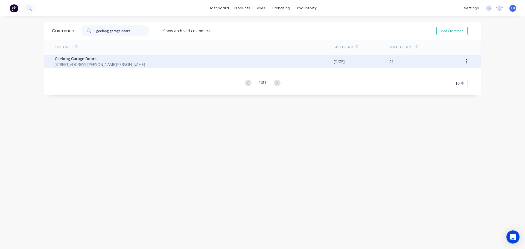
type input "geelong garage doors"
click at [88, 61] on span "Geelong Garage Doors" at bounding box center [100, 59] width 90 height 6
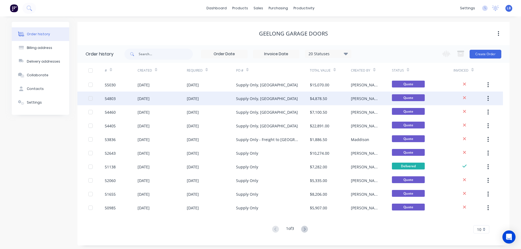
click at [199, 101] on div "[DATE]" at bounding box center [193, 99] width 12 height 6
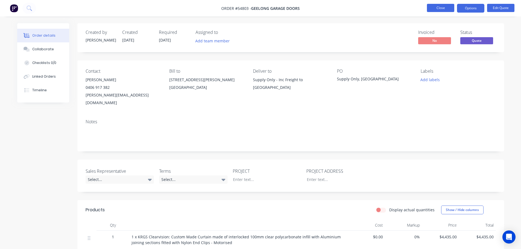
click at [434, 8] on button "Close" at bounding box center [440, 8] width 27 height 8
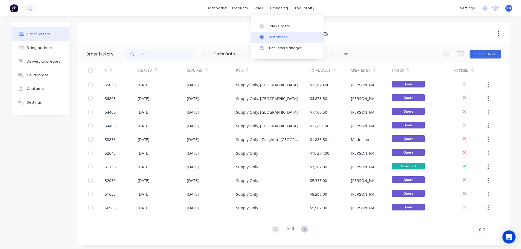
click at [275, 38] on div "Customers" at bounding box center [278, 37] width 20 height 5
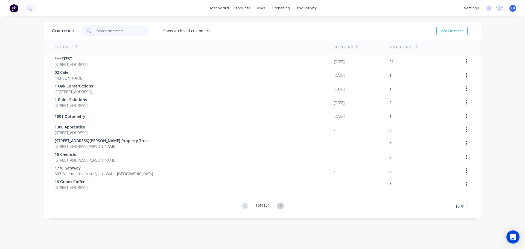
click at [110, 34] on input "text" at bounding box center [122, 30] width 53 height 11
click at [273, 37] on div "Customers" at bounding box center [278, 37] width 20 height 5
click at [271, 24] on div "Sales Orders" at bounding box center [279, 26] width 22 height 5
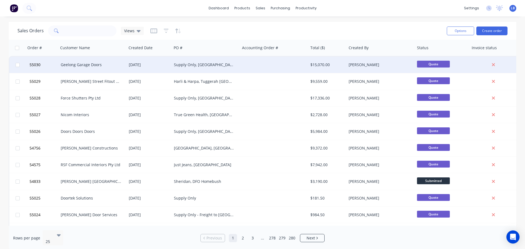
click at [81, 63] on div "Geelong Garage Doors" at bounding box center [91, 64] width 61 height 5
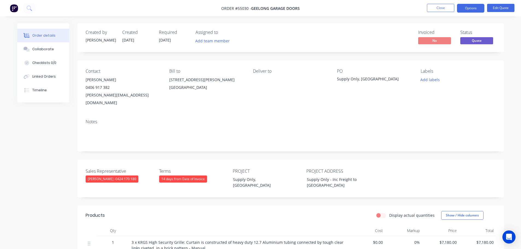
click at [110, 88] on span at bounding box center [110, 87] width 0 height 5
click at [433, 8] on button "Close" at bounding box center [440, 8] width 27 height 8
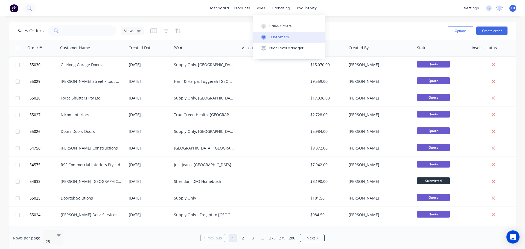
drag, startPoint x: 282, startPoint y: 36, endPoint x: 278, endPoint y: 37, distance: 4.4
click at [278, 37] on div "Customers" at bounding box center [280, 37] width 20 height 5
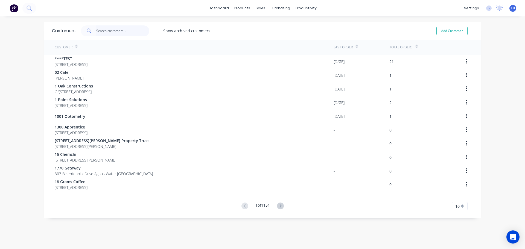
click at [111, 30] on input "text" at bounding box center [122, 30] width 53 height 11
click at [282, 28] on div "Sales Orders" at bounding box center [279, 26] width 22 height 5
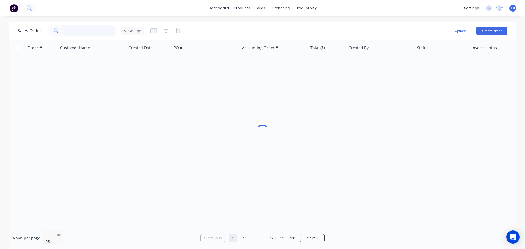
click at [72, 29] on input "text" at bounding box center [89, 30] width 53 height 11
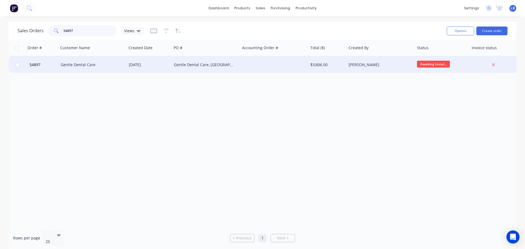
type input "54897"
click at [94, 65] on div "Gentle Dental Care" at bounding box center [91, 64] width 61 height 5
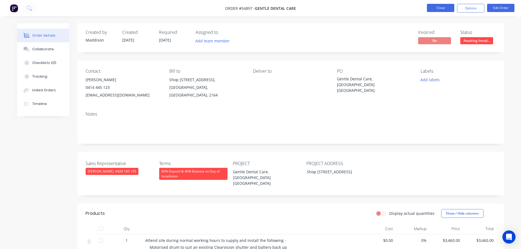
click at [436, 6] on button "Close" at bounding box center [440, 8] width 27 height 8
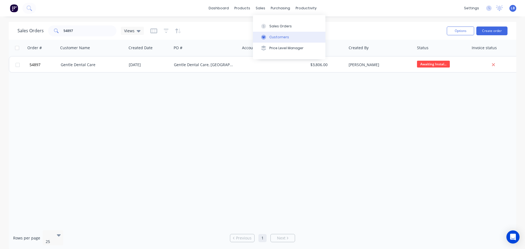
click at [275, 36] on div "Customers" at bounding box center [280, 37] width 20 height 5
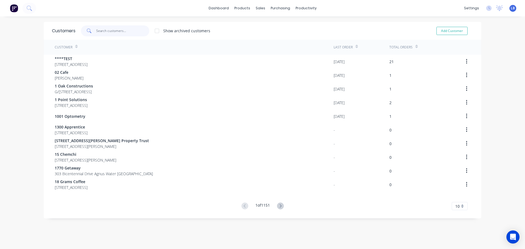
click at [104, 32] on input "text" at bounding box center [122, 30] width 53 height 11
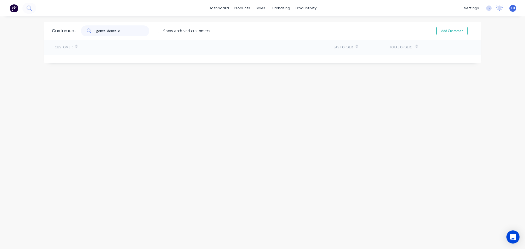
type input "gental dental"
drag, startPoint x: 120, startPoint y: 30, endPoint x: 61, endPoint y: 34, distance: 58.7
click at [61, 34] on div "Customers gental dental Show archived customers Add Customer" at bounding box center [263, 31] width 438 height 18
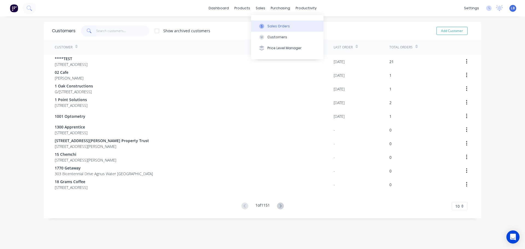
click at [270, 25] on div "Sales Orders" at bounding box center [279, 26] width 22 height 5
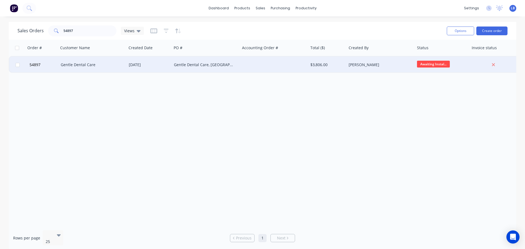
click at [76, 67] on div "Gentle Dental Care" at bounding box center [91, 64] width 61 height 5
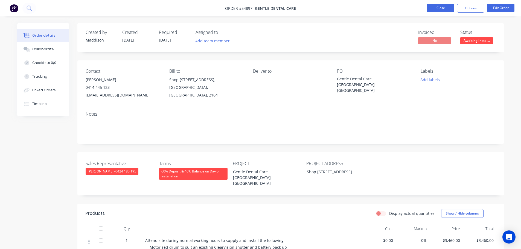
click at [438, 6] on button "Close" at bounding box center [440, 8] width 27 height 8
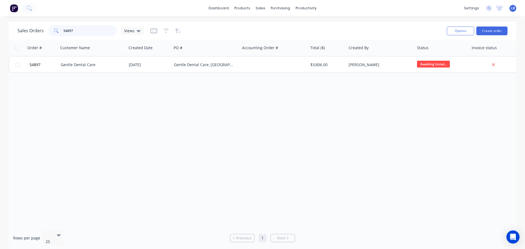
drag, startPoint x: 53, startPoint y: 31, endPoint x: 42, endPoint y: 31, distance: 10.9
click at [42, 31] on div "Sales Orders 54897 Views" at bounding box center [81, 30] width 126 height 11
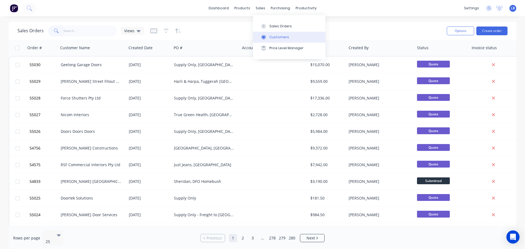
click at [281, 36] on div "Customers" at bounding box center [280, 37] width 20 height 5
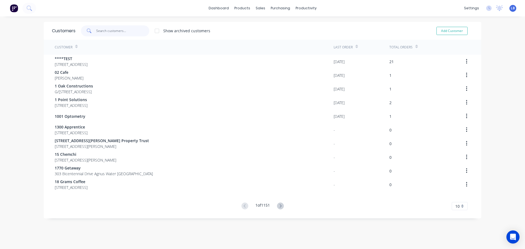
click at [109, 33] on input "text" at bounding box center [122, 30] width 53 height 11
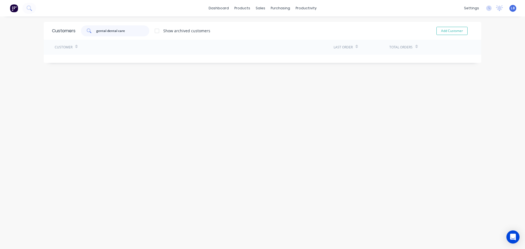
drag, startPoint x: 105, startPoint y: 31, endPoint x: 100, endPoint y: 46, distance: 16.0
click at [104, 33] on input "gental dental care" at bounding box center [122, 30] width 53 height 11
drag, startPoint x: 127, startPoint y: 31, endPoint x: 126, endPoint y: 34, distance: 4.0
click at [126, 32] on input "gentle dental care" at bounding box center [122, 30] width 53 height 11
drag, startPoint x: 124, startPoint y: 30, endPoint x: 77, endPoint y: 46, distance: 50.0
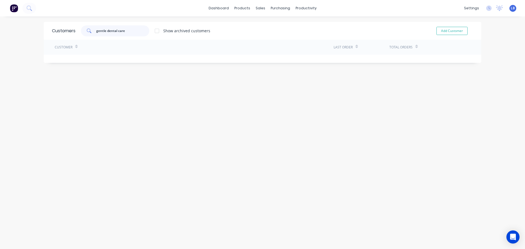
click at [77, 46] on div "Customers gentle dental care Show archived customers Add Customer Customer Last…" at bounding box center [263, 42] width 438 height 41
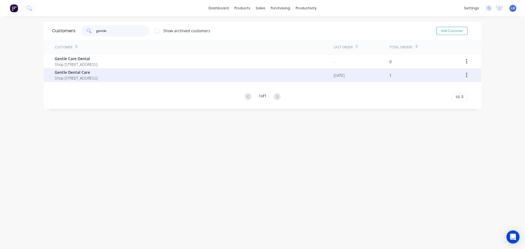
type input "gentle"
click at [57, 74] on span "Gentle Dental Care" at bounding box center [76, 73] width 43 height 6
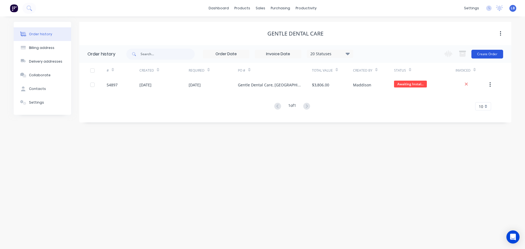
click at [485, 58] on button "Create Order" at bounding box center [488, 54] width 32 height 9
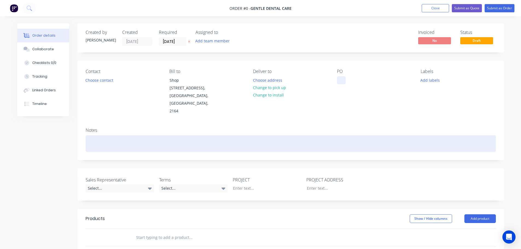
drag, startPoint x: 339, startPoint y: 79, endPoint x: 392, endPoint y: 139, distance: 80.4
click at [339, 80] on div at bounding box center [341, 80] width 9 height 8
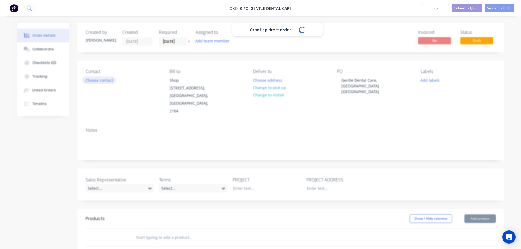
click at [95, 79] on div "Creating draft order... Loading... Order details Collaborate Checklists 0/0 Tra…" at bounding box center [261, 204] width 498 height 363
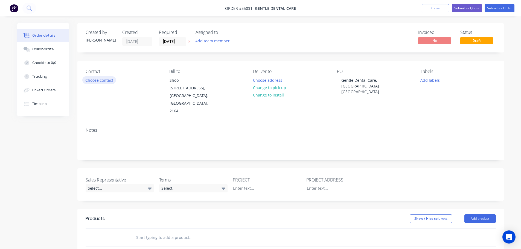
click at [95, 81] on button "Choose contact" at bounding box center [99, 79] width 34 height 7
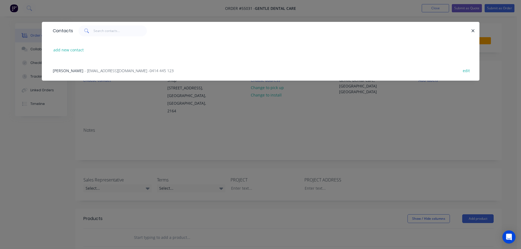
click at [86, 71] on span "- [EMAIL_ADDRESS][DOMAIN_NAME] - 0414 445 123" at bounding box center [129, 70] width 89 height 5
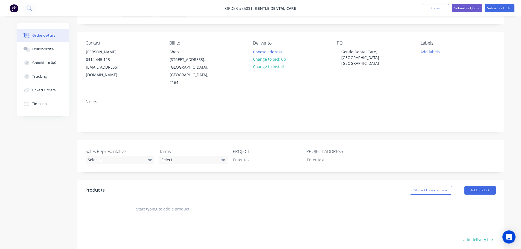
scroll to position [82, 0]
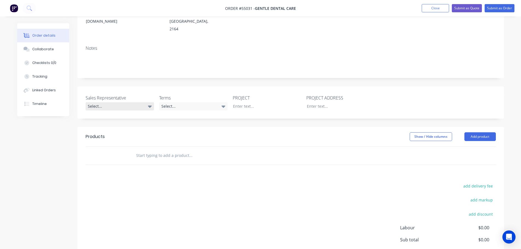
click at [99, 105] on div "Select..." at bounding box center [120, 106] width 68 height 8
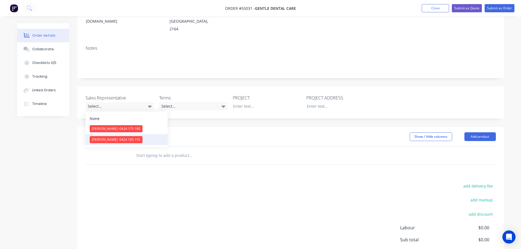
click at [107, 141] on span "[PERSON_NAME] - 0424 185 195" at bounding box center [116, 139] width 48 height 5
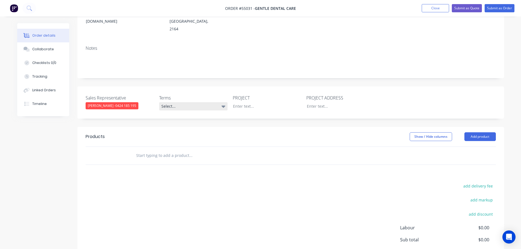
click at [177, 104] on div "Select..." at bounding box center [193, 106] width 68 height 8
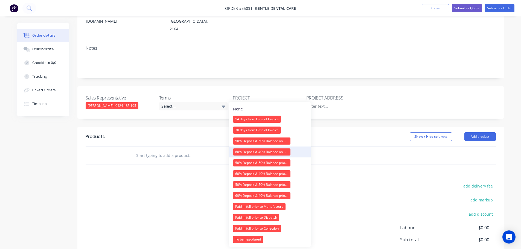
click at [242, 152] on div "60% Deposit & 40% Balance on Day of Installation" at bounding box center [261, 152] width 57 height 7
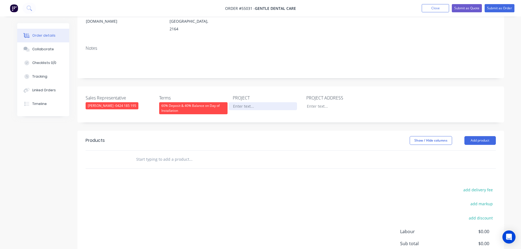
click at [243, 108] on div at bounding box center [263, 106] width 68 height 8
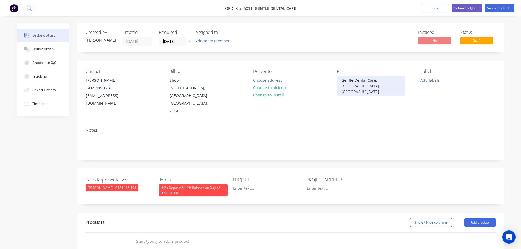
click at [356, 79] on div "Gentle Dental Care, [GEOGRAPHIC_DATA] [GEOGRAPHIC_DATA]" at bounding box center [371, 85] width 68 height 19
click at [357, 80] on div "Gentle Dental Care, [GEOGRAPHIC_DATA] [GEOGRAPHIC_DATA]" at bounding box center [371, 85] width 68 height 19
click at [357, 81] on div "Gentle Dental Care, [GEOGRAPHIC_DATA] [GEOGRAPHIC_DATA]" at bounding box center [371, 85] width 68 height 19
click at [354, 84] on div "Gentle Dental Care, [GEOGRAPHIC_DATA] [GEOGRAPHIC_DATA]" at bounding box center [371, 85] width 68 height 19
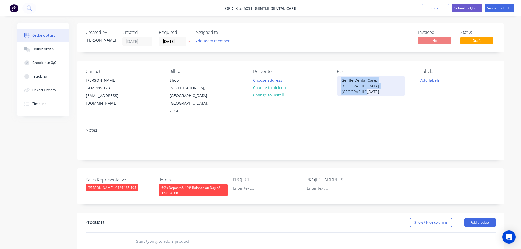
click at [354, 84] on div "Gentle Dental Care, [GEOGRAPHIC_DATA] [GEOGRAPHIC_DATA]" at bounding box center [371, 85] width 68 height 19
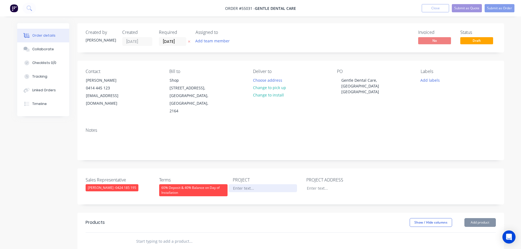
click at [238, 187] on div at bounding box center [263, 188] width 68 height 8
paste div
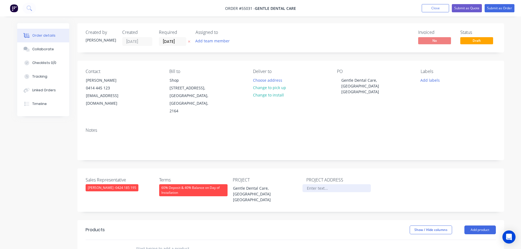
click at [321, 189] on div at bounding box center [337, 188] width 68 height 8
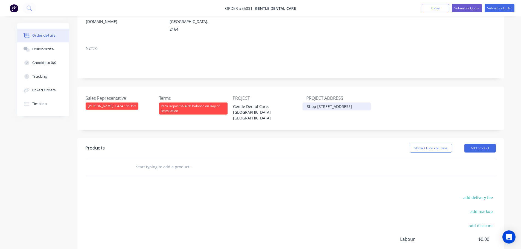
scroll to position [82, 0]
click at [486, 144] on button "Add product" at bounding box center [480, 148] width 31 height 9
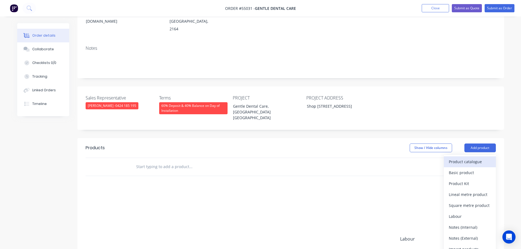
click at [474, 158] on div "Product catalogue" at bounding box center [470, 162] width 42 height 8
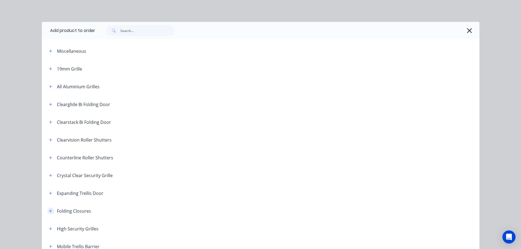
click at [49, 211] on icon "button" at bounding box center [50, 211] width 3 height 3
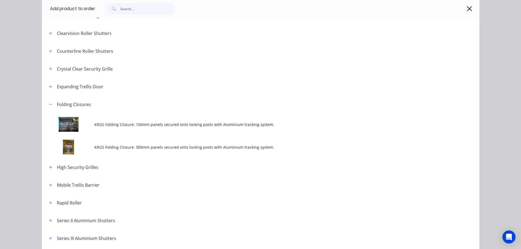
scroll to position [109, 0]
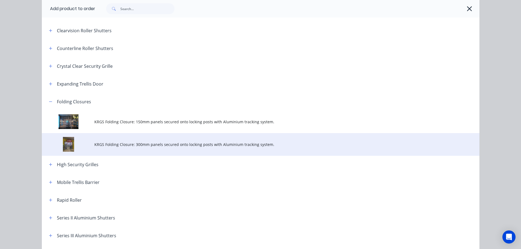
click at [166, 147] on span "KRGS Folding Closure: 300mm panels secured onto locking posts with Aluminium tr…" at bounding box center [248, 145] width 308 height 6
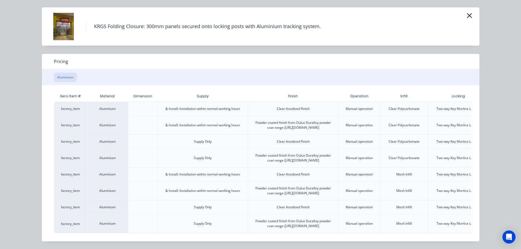
scroll to position [0, 48]
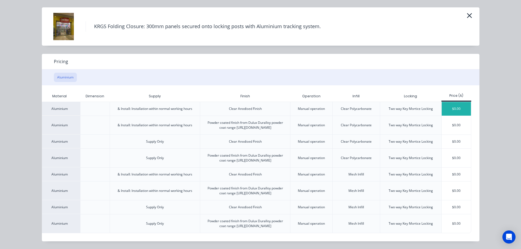
click at [461, 102] on div "$0.00" at bounding box center [456, 109] width 29 height 14
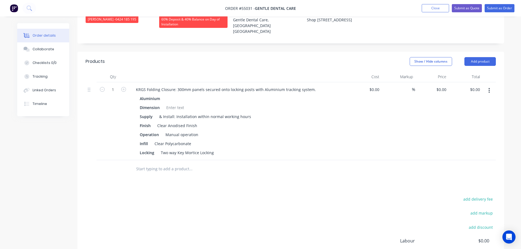
scroll to position [192, 0]
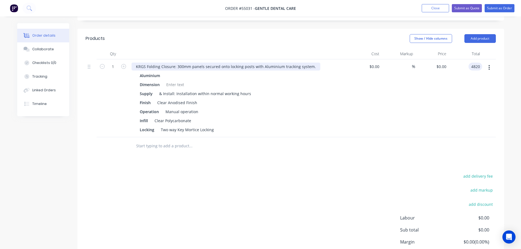
type input "4820"
type input "$4,820.00"
click at [135, 63] on div "KRGS Folding Closure: 300mm panels secured onto locking posts with Aluminium tr…" at bounding box center [226, 67] width 189 height 8
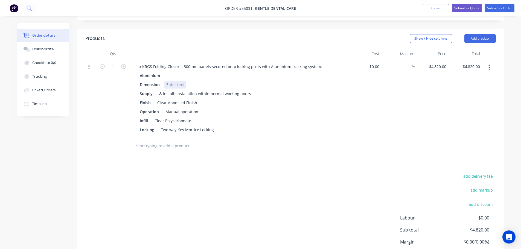
click at [173, 81] on div at bounding box center [175, 85] width 22 height 8
click at [476, 34] on button "Add product" at bounding box center [480, 38] width 31 height 9
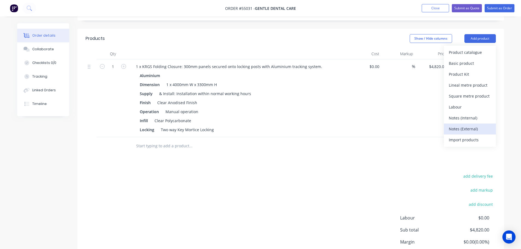
click at [453, 125] on div "Notes (External)" at bounding box center [470, 129] width 42 height 8
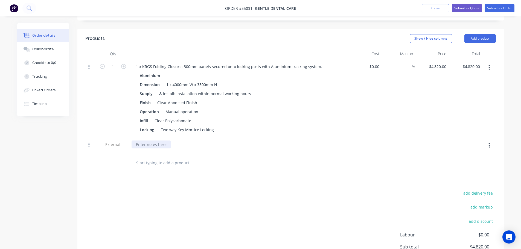
click at [148, 141] on div at bounding box center [151, 145] width 39 height 8
click at [184, 141] on div "All support / building worksby others" at bounding box center [170, 145] width 77 height 8
drag, startPoint x: 203, startPoint y: 138, endPoint x: 236, endPoint y: 189, distance: 60.4
click at [203, 141] on div "All support / building works by others" at bounding box center [171, 145] width 78 height 8
click at [472, 7] on button "Submit as Quote" at bounding box center [467, 8] width 30 height 8
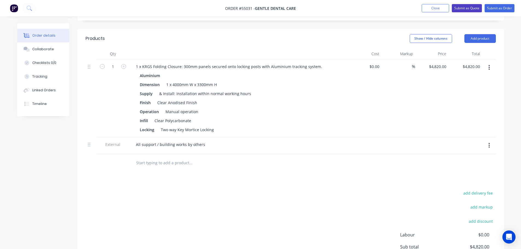
scroll to position [0, 0]
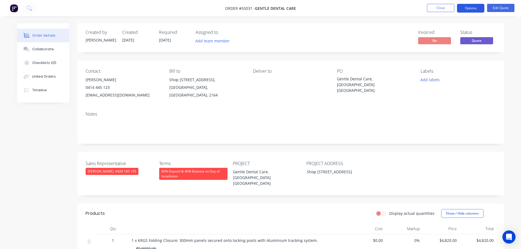
click at [473, 6] on button "Options" at bounding box center [470, 8] width 27 height 9
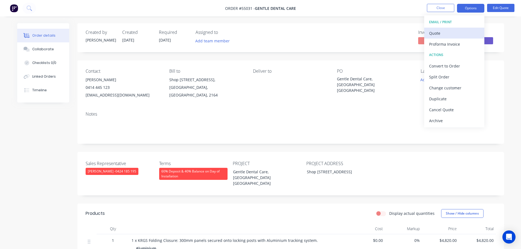
click at [435, 34] on div "Quote" at bounding box center [454, 33] width 50 height 8
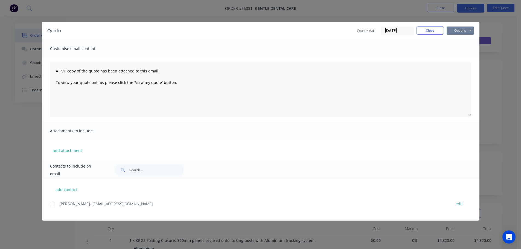
click at [456, 31] on button "Options" at bounding box center [460, 31] width 27 height 8
click at [461, 50] on button "Print" at bounding box center [464, 49] width 35 height 9
click at [423, 32] on button "Close" at bounding box center [430, 31] width 27 height 8
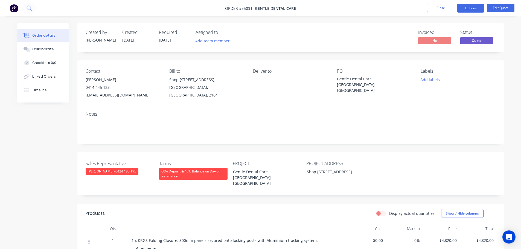
click at [106, 95] on div "[EMAIL_ADDRESS][DOMAIN_NAME]" at bounding box center [123, 95] width 75 height 8
click at [351, 76] on div "Gentle Dental Care, [GEOGRAPHIC_DATA] [GEOGRAPHIC_DATA]" at bounding box center [371, 84] width 68 height 17
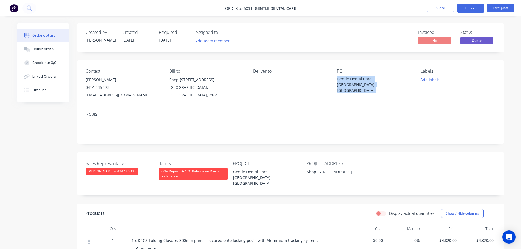
click at [351, 78] on div "Gentle Dental Care, [GEOGRAPHIC_DATA] [GEOGRAPHIC_DATA]" at bounding box center [371, 84] width 68 height 17
click at [110, 86] on span at bounding box center [110, 87] width 0 height 5
click at [433, 6] on button "Close" at bounding box center [440, 8] width 27 height 8
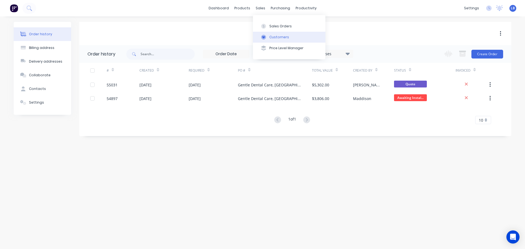
click at [274, 39] on div "Customers" at bounding box center [280, 37] width 20 height 5
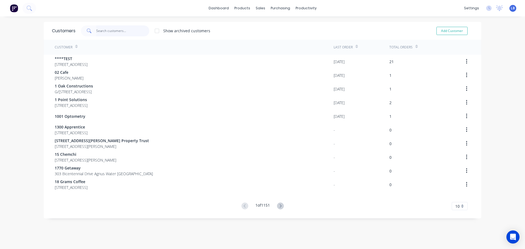
click at [107, 31] on input "text" at bounding box center [122, 30] width 53 height 11
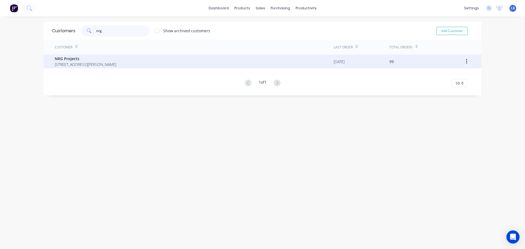
type input "nrg"
click at [62, 61] on span "NRG Projects" at bounding box center [86, 59] width 62 height 6
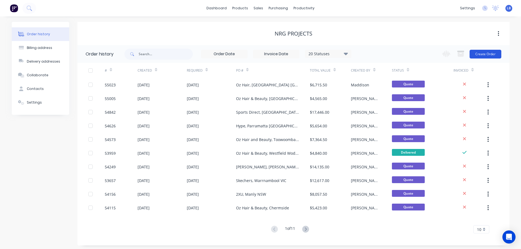
click at [489, 56] on button "Create Order" at bounding box center [486, 54] width 32 height 9
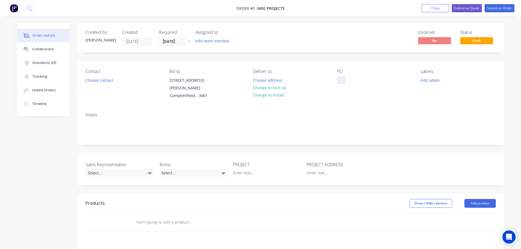
click at [341, 78] on div at bounding box center [341, 80] width 9 height 8
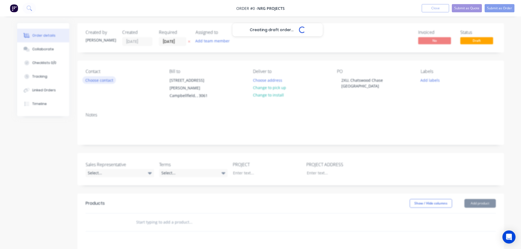
click at [106, 82] on div "Creating draft order... Loading... Order details Collaborate Checklists 0/0 Tra…" at bounding box center [261, 197] width 498 height 348
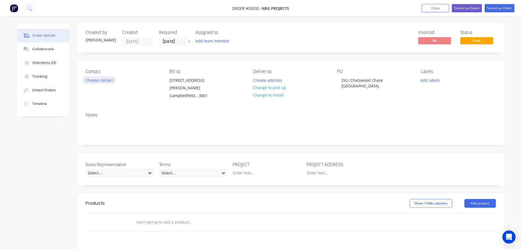
click at [103, 80] on button "Choose contact" at bounding box center [99, 79] width 34 height 7
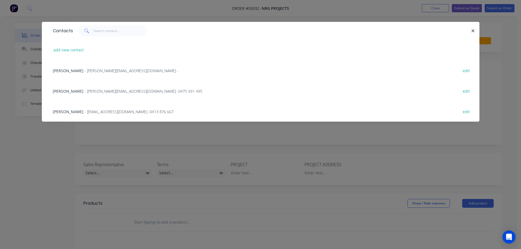
click at [76, 71] on span "[PERSON_NAME]" at bounding box center [68, 70] width 31 height 5
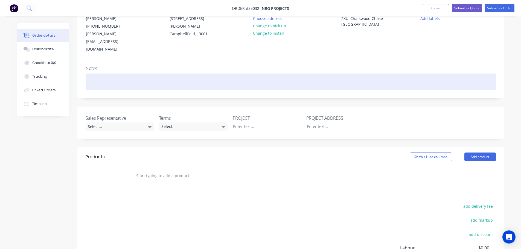
scroll to position [82, 0]
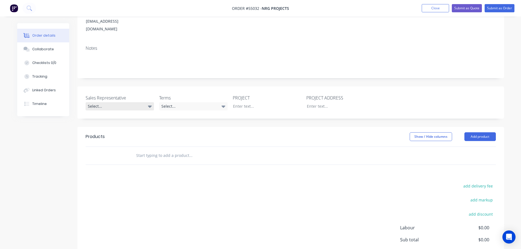
click at [122, 102] on div "Select..." at bounding box center [120, 106] width 68 height 8
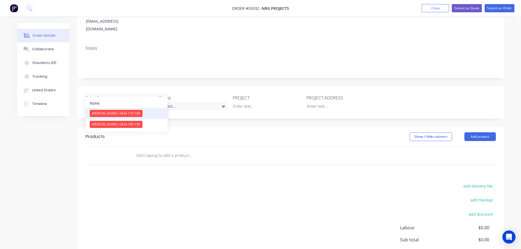
click at [115, 114] on span "[PERSON_NAME] - 0424 170 180" at bounding box center [116, 113] width 48 height 5
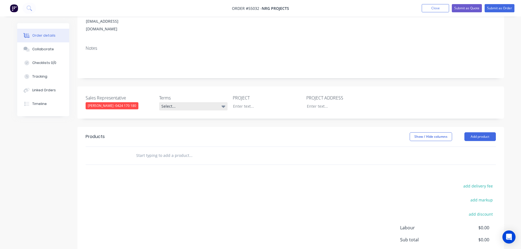
click at [180, 102] on div "Select..." at bounding box center [193, 106] width 68 height 8
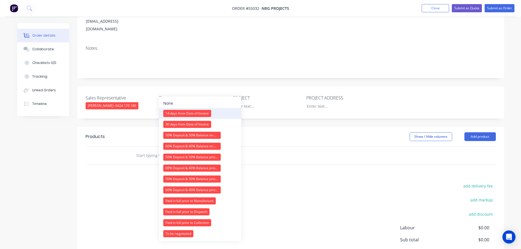
click at [183, 113] on div "14 days from Date of Invoice" at bounding box center [187, 113] width 48 height 7
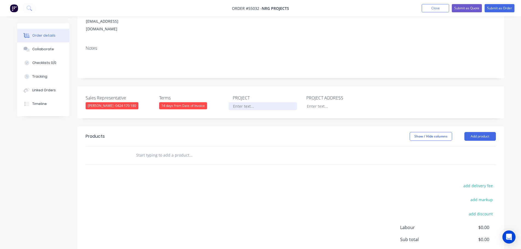
drag, startPoint x: 250, startPoint y: 91, endPoint x: 251, endPoint y: 96, distance: 4.7
click at [251, 102] on div at bounding box center [263, 106] width 68 height 8
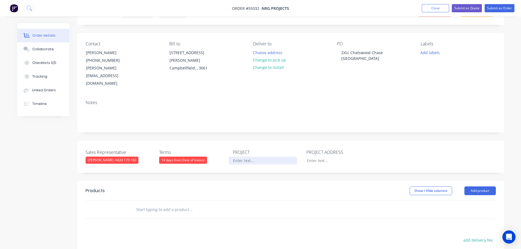
scroll to position [27, 0]
click at [366, 52] on div "2XU, Chatswood Chase [GEOGRAPHIC_DATA]" at bounding box center [371, 56] width 68 height 14
click at [244, 157] on div at bounding box center [263, 161] width 68 height 8
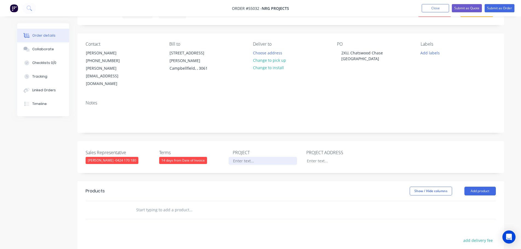
paste div
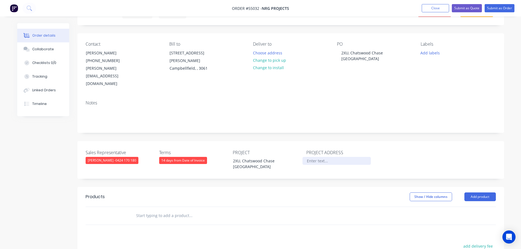
click at [312, 157] on div at bounding box center [337, 161] width 68 height 8
paste div
click at [475, 193] on button "Add product" at bounding box center [480, 197] width 31 height 9
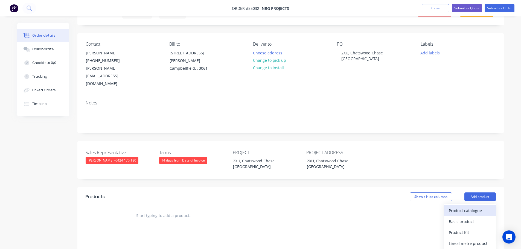
click at [463, 207] on div "Product catalogue" at bounding box center [470, 211] width 42 height 8
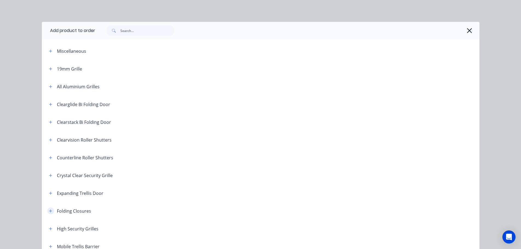
click at [50, 211] on icon "button" at bounding box center [50, 211] width 3 height 3
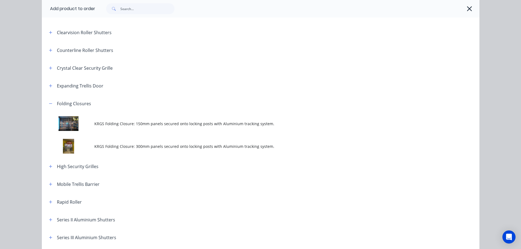
scroll to position [109, 0]
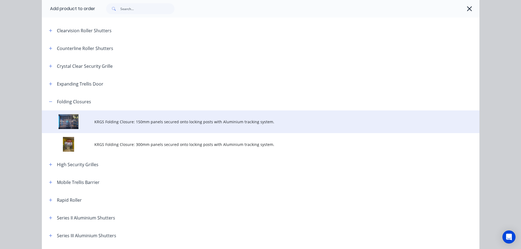
click at [186, 121] on span "KRGS Folding Closure: 150mm panels secured onto locking posts with Aluminium tr…" at bounding box center [248, 122] width 308 height 6
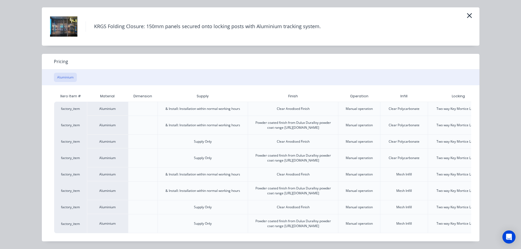
scroll to position [0, 48]
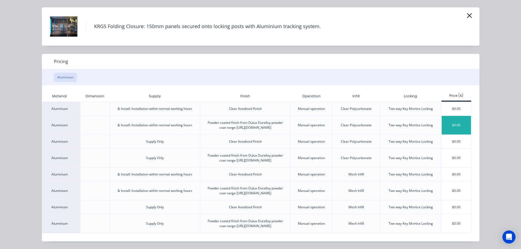
click at [451, 116] on div "$0.00" at bounding box center [456, 125] width 29 height 19
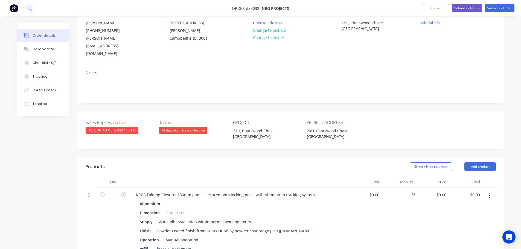
scroll to position [109, 0]
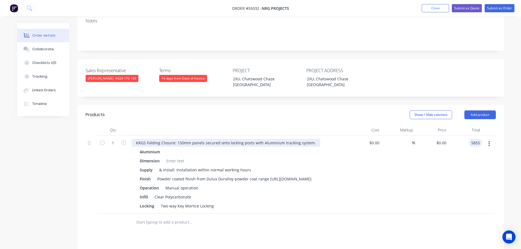
type input "5855"
type input "$5,855.00"
click at [137, 139] on div "KRGS Folding Closure: 150mm panels secured onto locking posts with Aluminium tr…" at bounding box center [226, 143] width 189 height 8
click at [168, 157] on div at bounding box center [175, 161] width 22 height 8
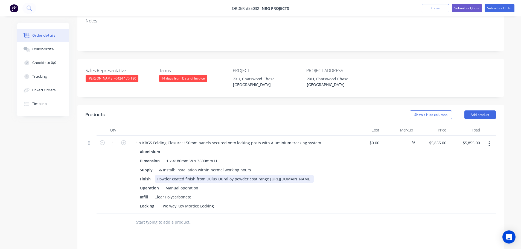
click at [270, 175] on div "Powder coated finish from Dulux Duralloy powder coat range [URL][DOMAIN_NAME]" at bounding box center [234, 179] width 159 height 8
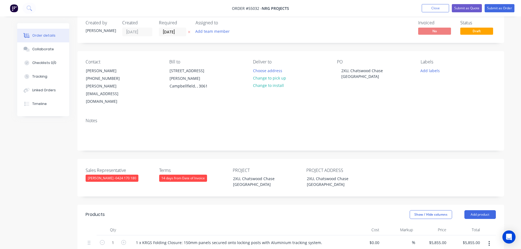
scroll to position [0, 0]
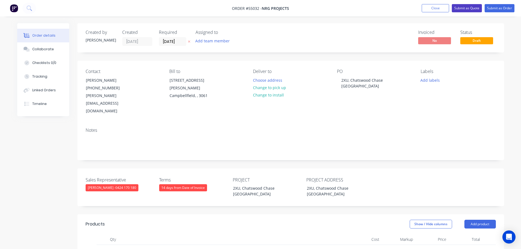
click at [462, 8] on button "Submit as Quote" at bounding box center [467, 8] width 30 height 8
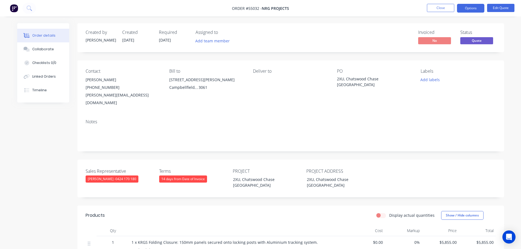
click at [462, 8] on button "Options" at bounding box center [470, 8] width 27 height 9
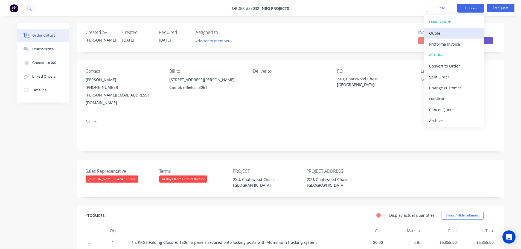
click at [434, 33] on div "Quote" at bounding box center [454, 33] width 50 height 8
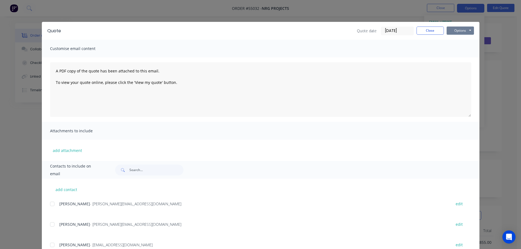
click at [458, 32] on button "Options" at bounding box center [460, 31] width 27 height 8
click at [458, 50] on button "Print" at bounding box center [464, 49] width 35 height 9
click at [418, 33] on button "Close" at bounding box center [430, 31] width 27 height 8
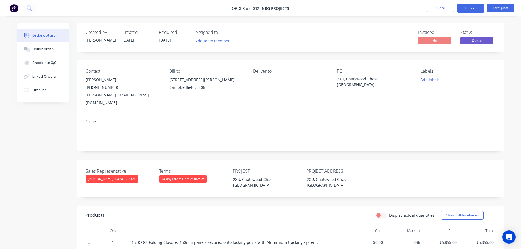
click at [117, 95] on div "[PERSON_NAME][EMAIL_ADDRESS][DOMAIN_NAME]" at bounding box center [123, 98] width 75 height 15
click at [114, 101] on div "Contact [PERSON_NAME] [PHONE_NUMBER] [PERSON_NAME][EMAIL_ADDRESS][DOMAIN_NAME] …" at bounding box center [290, 87] width 427 height 54
click at [111, 94] on div "[PERSON_NAME][EMAIL_ADDRESS][DOMAIN_NAME]" at bounding box center [123, 98] width 75 height 15
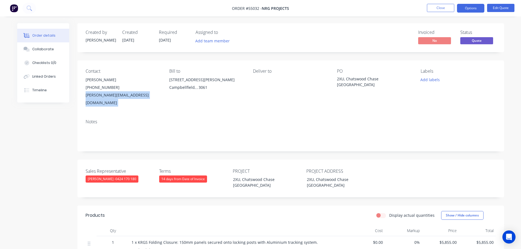
click at [111, 94] on div "[PERSON_NAME][EMAIL_ADDRESS][DOMAIN_NAME]" at bounding box center [123, 98] width 75 height 15
click at [433, 7] on button "Close" at bounding box center [440, 8] width 27 height 8
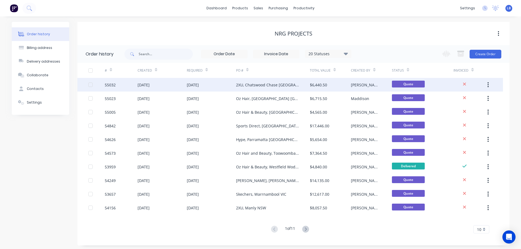
click at [241, 84] on div "2XU, Chatswood Chase [GEOGRAPHIC_DATA]" at bounding box center [267, 85] width 63 height 6
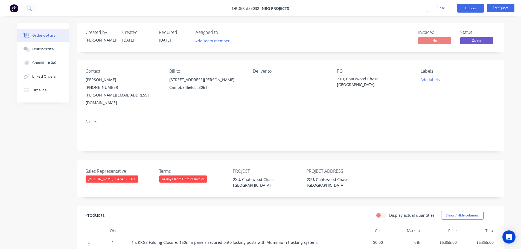
click at [364, 77] on div "2XU, Chatswood Chase [GEOGRAPHIC_DATA]" at bounding box center [371, 81] width 68 height 11
click at [363, 78] on div "2XU, Chatswood Chase [GEOGRAPHIC_DATA]" at bounding box center [371, 81] width 68 height 11
click at [359, 96] on div "PO 2XU, Chatswood Chase [GEOGRAPHIC_DATA]" at bounding box center [374, 88] width 75 height 38
click at [358, 80] on div "2XU, Chatswood Chase [GEOGRAPHIC_DATA]" at bounding box center [371, 81] width 68 height 11
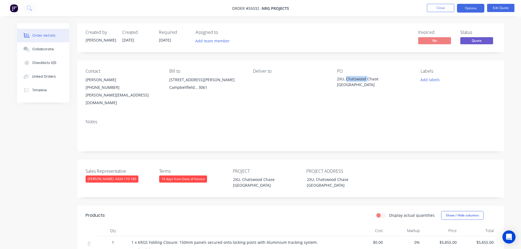
click at [358, 80] on div "2XU, Chatswood Chase [GEOGRAPHIC_DATA]" at bounding box center [371, 81] width 68 height 11
click at [435, 7] on button "Close" at bounding box center [440, 8] width 27 height 8
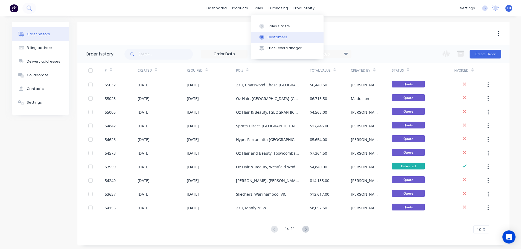
click at [275, 36] on div "Customers" at bounding box center [278, 37] width 20 height 5
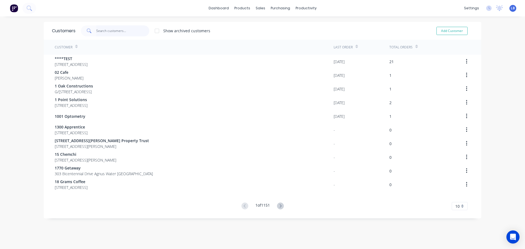
click at [118, 33] on input "text" at bounding box center [122, 30] width 53 height 11
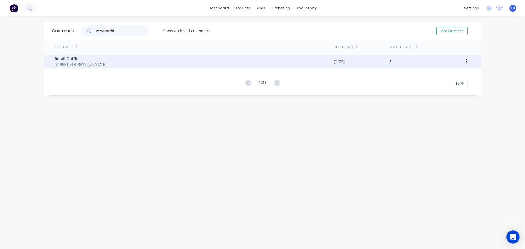
type input "retail outfit"
click at [73, 60] on span "Retail Outfit" at bounding box center [81, 59] width 52 height 6
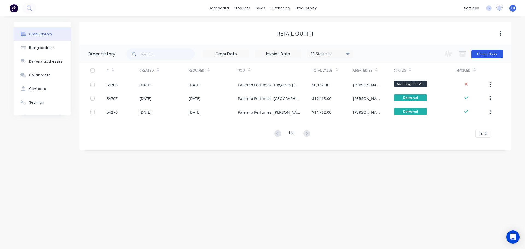
click at [484, 54] on button "Create Order" at bounding box center [488, 54] width 32 height 9
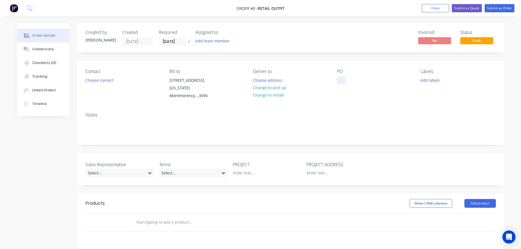
drag, startPoint x: 345, startPoint y: 76, endPoint x: 341, endPoint y: 84, distance: 9.3
click at [345, 76] on div "PO" at bounding box center [374, 84] width 75 height 31
drag, startPoint x: 340, startPoint y: 78, endPoint x: 369, endPoint y: 92, distance: 32.1
click at [340, 78] on div at bounding box center [341, 80] width 9 height 8
click at [342, 79] on div at bounding box center [341, 80] width 9 height 8
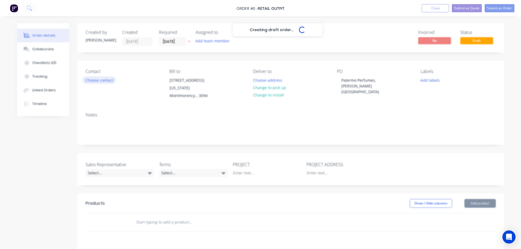
click at [100, 78] on div "Creating draft order... Loading... Order details Collaborate Checklists 0/0 Tra…" at bounding box center [261, 197] width 498 height 348
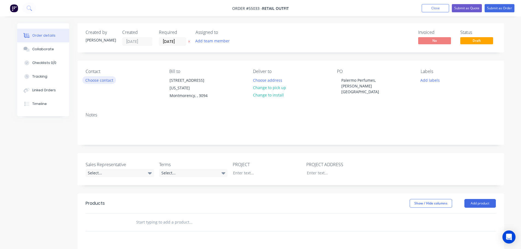
click at [98, 81] on button "Choose contact" at bounding box center [99, 79] width 34 height 7
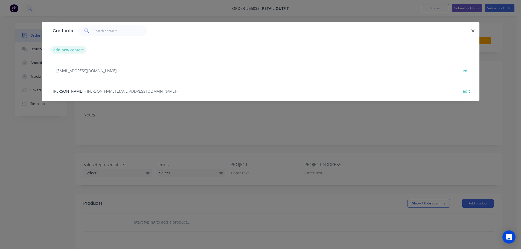
click at [70, 52] on button "add new contact" at bounding box center [69, 49] width 36 height 7
select select "AU"
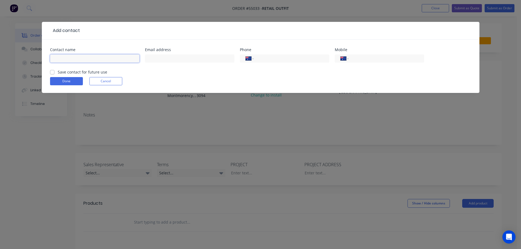
click at [63, 59] on input "text" at bounding box center [94, 58] width 89 height 8
type input "[PERSON_NAME]"
drag, startPoint x: 157, startPoint y: 59, endPoint x: 159, endPoint y: 61, distance: 3.7
click at [157, 59] on input "text" at bounding box center [189, 58] width 89 height 8
type input "[PERSON_NAME][EMAIL_ADDRESS][DOMAIN_NAME]"
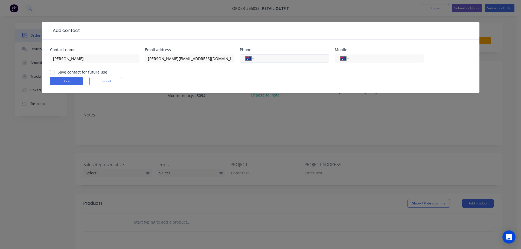
click at [270, 60] on input "tel" at bounding box center [291, 59] width 66 height 6
type input "[PHONE_NUMBER]"
drag, startPoint x: 51, startPoint y: 73, endPoint x: 63, endPoint y: 83, distance: 16.1
click at [54, 77] on form "Contact name [PERSON_NAME] Email address [PERSON_NAME][EMAIL_ADDRESS][DOMAIN_NA…" at bounding box center [260, 70] width 421 height 45
click at [65, 83] on button "Done" at bounding box center [66, 81] width 33 height 8
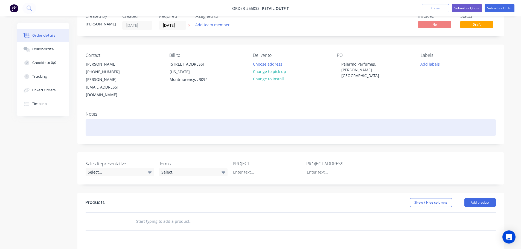
scroll to position [27, 0]
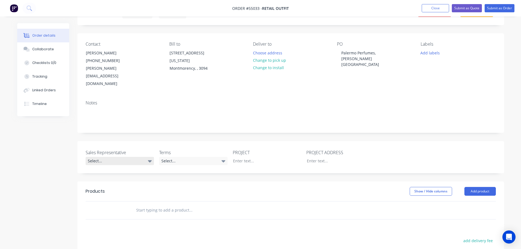
click at [109, 157] on div "Select..." at bounding box center [120, 161] width 68 height 8
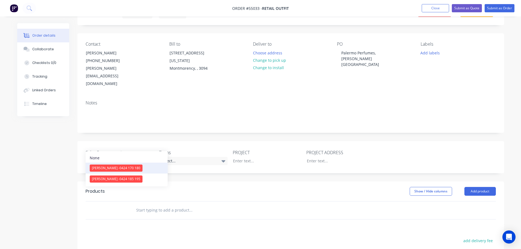
click at [107, 168] on span "[PERSON_NAME] - 0424 170 180" at bounding box center [116, 168] width 48 height 5
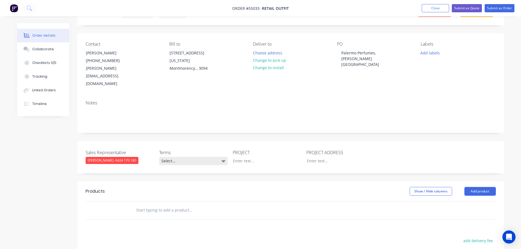
click at [184, 157] on div "Select..." at bounding box center [193, 161] width 68 height 8
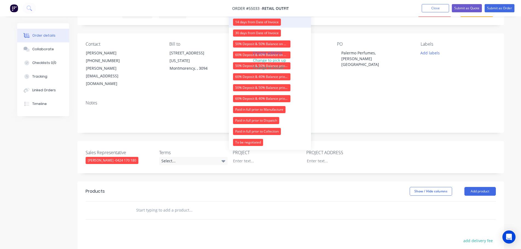
click at [242, 24] on div "14 days from Date of Invoice" at bounding box center [257, 22] width 48 height 7
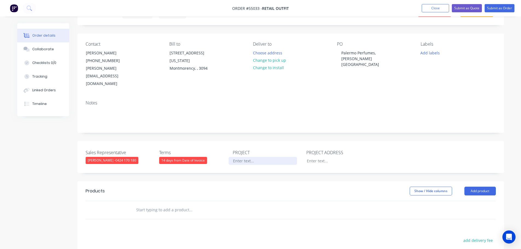
click at [235, 157] on div at bounding box center [263, 161] width 68 height 8
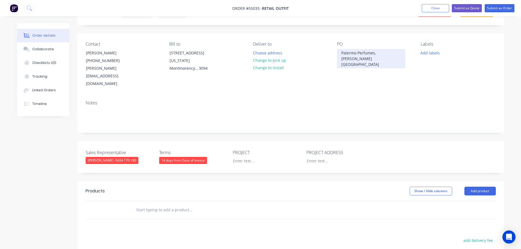
click at [354, 52] on div "Palermo Perfumes, [PERSON_NAME] [GEOGRAPHIC_DATA]" at bounding box center [371, 58] width 68 height 19
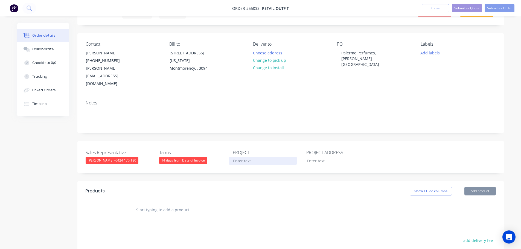
click at [245, 157] on div at bounding box center [263, 161] width 68 height 8
paste div
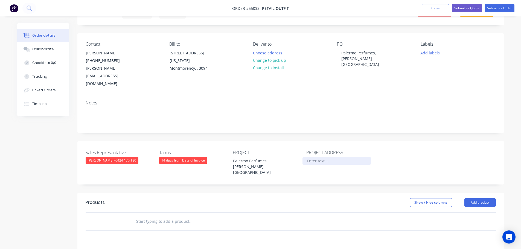
click at [311, 157] on div at bounding box center [337, 161] width 68 height 8
paste div
click at [468, 198] on button "Add product" at bounding box center [480, 202] width 31 height 9
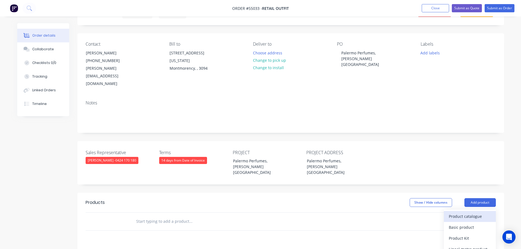
click at [460, 213] on div "Product catalogue" at bounding box center [470, 217] width 42 height 8
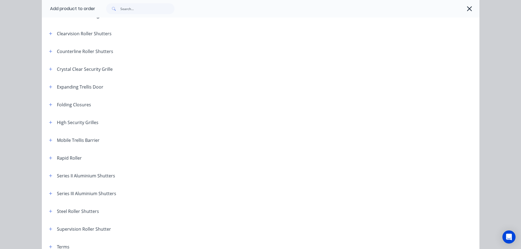
scroll to position [109, 0]
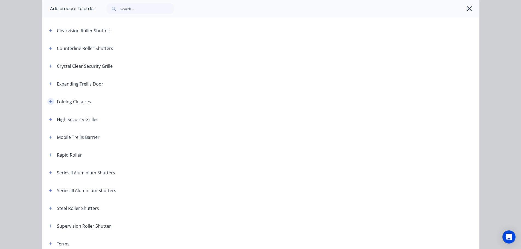
click at [50, 102] on button "button" at bounding box center [50, 101] width 7 height 7
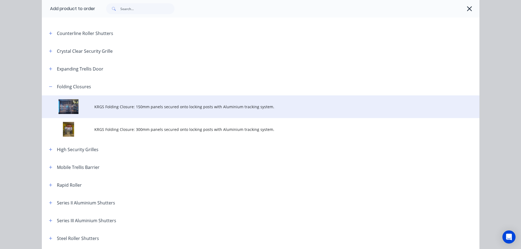
scroll to position [137, 0]
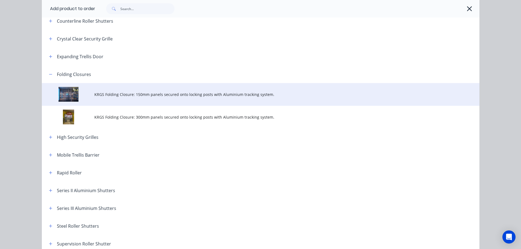
click at [163, 96] on span "KRGS Folding Closure: 150mm panels secured onto locking posts with Aluminium tr…" at bounding box center [248, 95] width 308 height 6
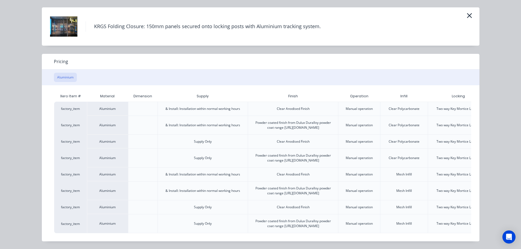
scroll to position [0, 48]
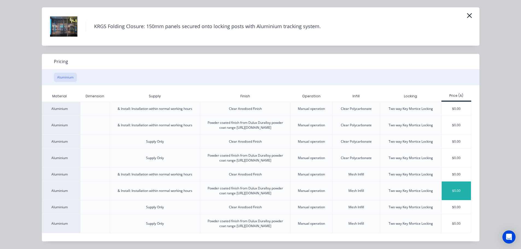
click at [450, 182] on div "$0.00" at bounding box center [456, 191] width 29 height 19
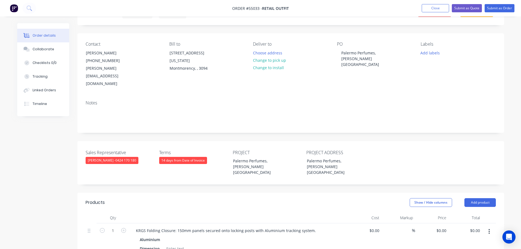
scroll to position [137, 0]
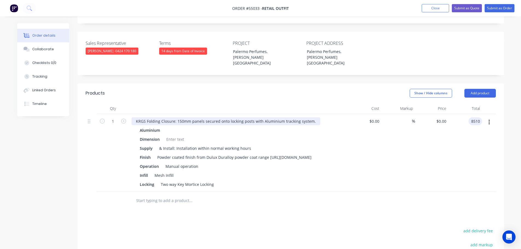
type input "8510"
type input "$8,510.00"
click at [133, 117] on div "KRGS Folding Closure: 150mm panels secured onto locking posts with Aluminium tr…" at bounding box center [226, 121] width 189 height 8
click at [170, 135] on div at bounding box center [175, 139] width 22 height 8
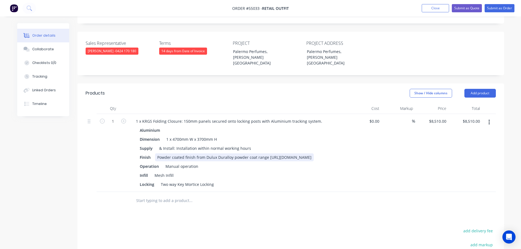
click at [266, 154] on div "Powder coated finish from Dulux Duralloy powder coat range [URL][DOMAIN_NAME]" at bounding box center [234, 158] width 159 height 8
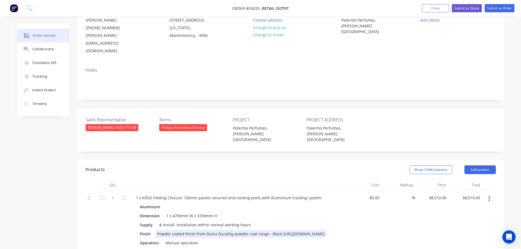
scroll to position [55, 0]
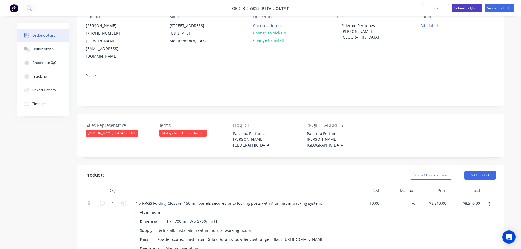
click at [463, 6] on button "Submit as Quote" at bounding box center [467, 8] width 30 height 8
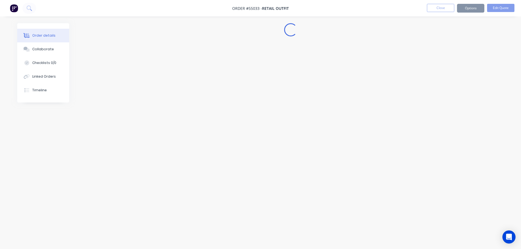
scroll to position [0, 0]
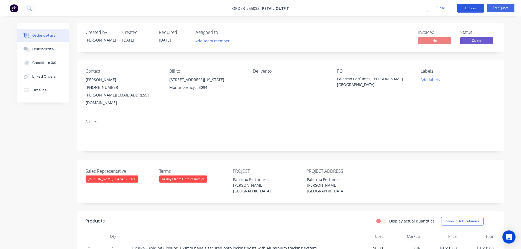
click at [464, 9] on button "Options" at bounding box center [470, 8] width 27 height 9
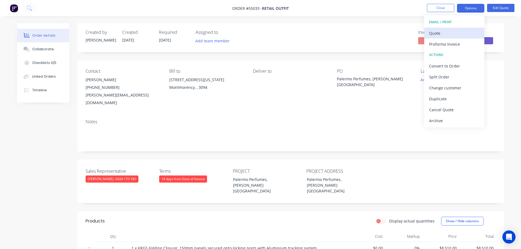
click at [429, 34] on button "Quote" at bounding box center [454, 33] width 60 height 11
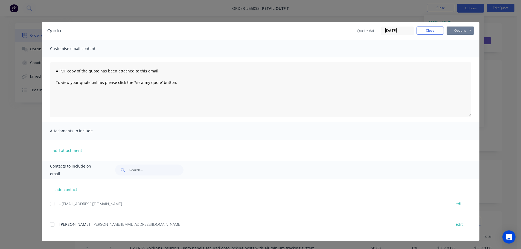
drag, startPoint x: 456, startPoint y: 32, endPoint x: 456, endPoint y: 35, distance: 3.0
click at [456, 34] on button "Options" at bounding box center [460, 31] width 27 height 8
click at [459, 49] on button "Print" at bounding box center [464, 49] width 35 height 9
click at [432, 33] on button "Close" at bounding box center [430, 31] width 27 height 8
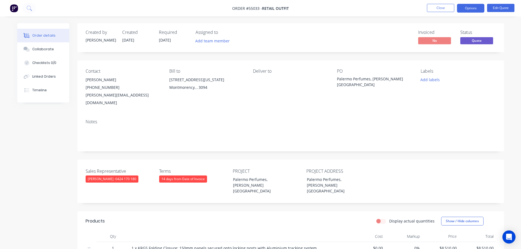
click at [117, 96] on div "[PERSON_NAME][EMAIL_ADDRESS][DOMAIN_NAME]" at bounding box center [123, 98] width 75 height 15
click at [367, 80] on div "Palermo Perfumes, [PERSON_NAME] [GEOGRAPHIC_DATA]" at bounding box center [371, 81] width 68 height 11
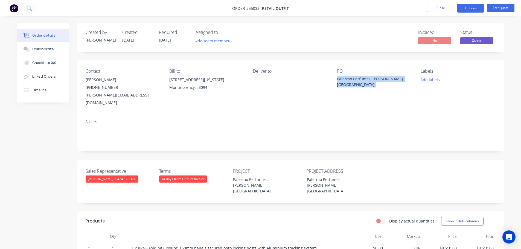
click at [367, 80] on div "Palermo Perfumes, [PERSON_NAME] [GEOGRAPHIC_DATA]" at bounding box center [371, 81] width 68 height 11
click at [439, 7] on button "Close" at bounding box center [440, 8] width 27 height 8
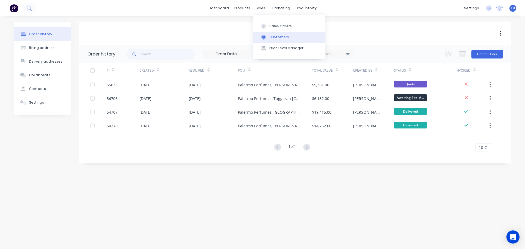
click at [284, 37] on div "Customers" at bounding box center [280, 37] width 20 height 5
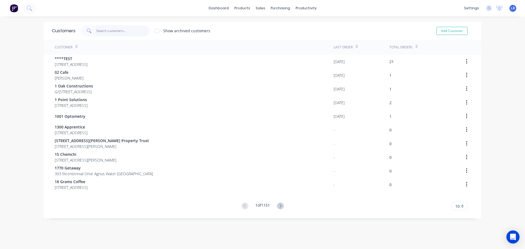
click at [103, 33] on input "text" at bounding box center [122, 30] width 53 height 11
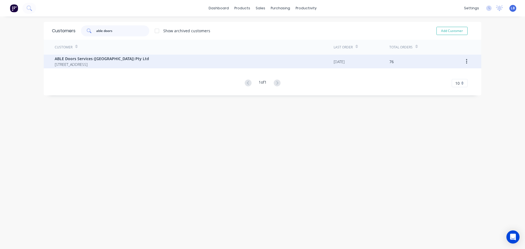
type input "able doors"
click at [97, 58] on span "ABLE Doors Services ([GEOGRAPHIC_DATA]) Pty Ltd" at bounding box center [102, 59] width 94 height 6
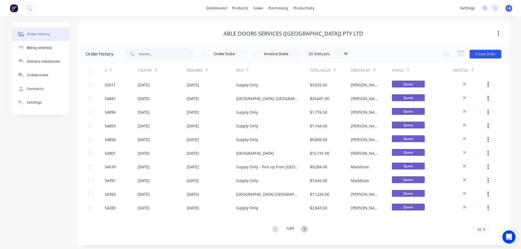
click at [481, 51] on button "Create Order" at bounding box center [486, 54] width 32 height 9
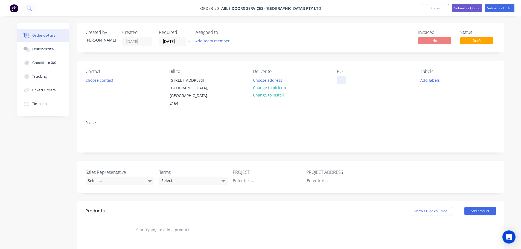
click at [342, 79] on div at bounding box center [341, 80] width 9 height 8
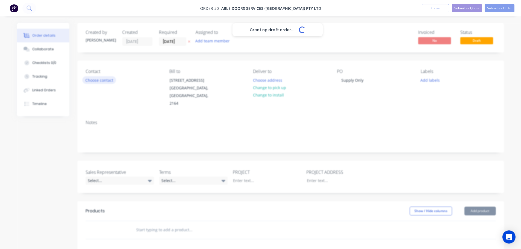
click at [100, 81] on div "Creating draft order... Loading... Order details Collaborate Checklists 0/0 Tra…" at bounding box center [261, 201] width 498 height 356
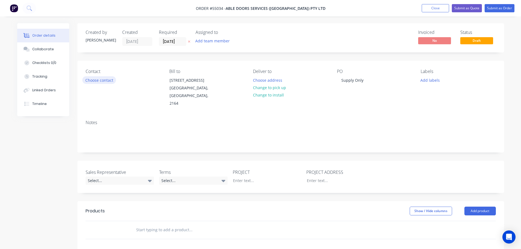
click at [100, 81] on button "Choose contact" at bounding box center [99, 79] width 34 height 7
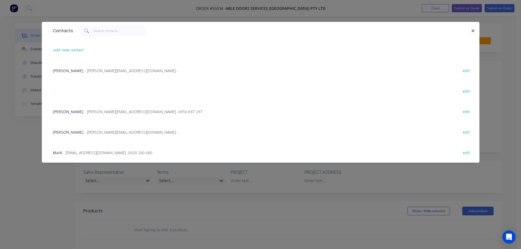
click at [66, 154] on span "- [EMAIL_ADDRESS][DOMAIN_NAME] - 0420 260 680" at bounding box center [107, 152] width 89 height 5
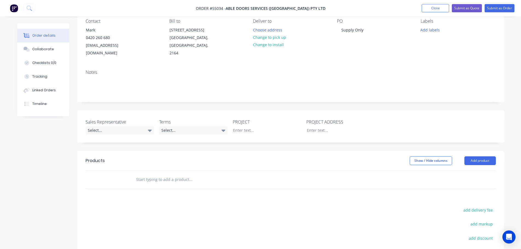
scroll to position [55, 0]
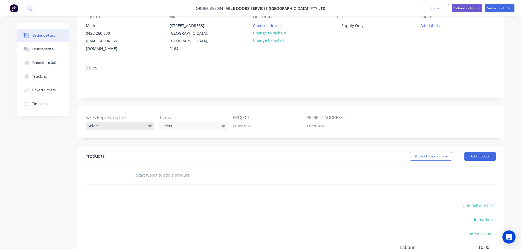
click at [108, 122] on div "Select..." at bounding box center [120, 126] width 68 height 8
drag, startPoint x: 115, startPoint y: 141, endPoint x: 123, endPoint y: 139, distance: 8.1
click at [115, 141] on span "[PERSON_NAME] - 0424 170 180" at bounding box center [116, 140] width 48 height 5
click at [171, 122] on div "Select..." at bounding box center [193, 126] width 68 height 8
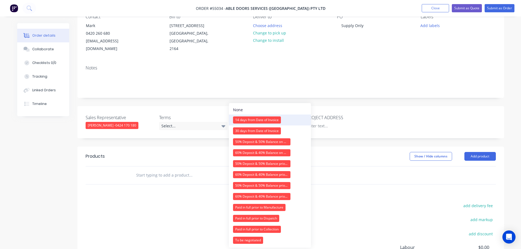
click at [246, 117] on div "14 days from Date of Invoice" at bounding box center [257, 120] width 48 height 7
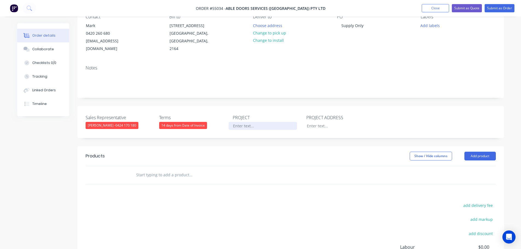
click at [246, 122] on div at bounding box center [263, 126] width 68 height 8
click at [353, 26] on div "Supply Only" at bounding box center [352, 26] width 31 height 8
click at [243, 122] on div at bounding box center [263, 126] width 68 height 8
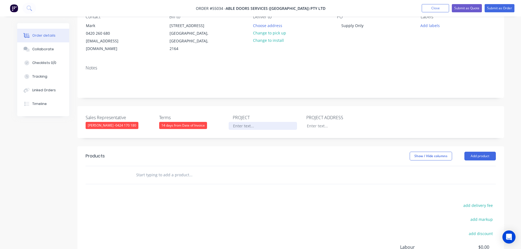
paste div
click at [313, 122] on div at bounding box center [337, 126] width 68 height 8
paste div
click at [477, 152] on button "Add product" at bounding box center [480, 156] width 31 height 9
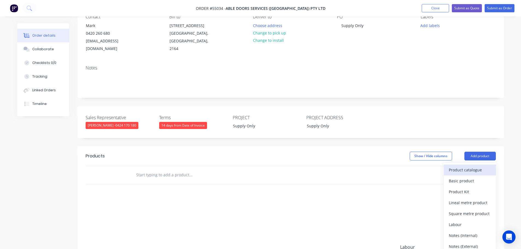
click at [469, 166] on div "Product catalogue" at bounding box center [470, 170] width 42 height 8
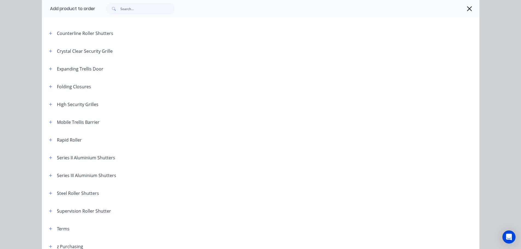
scroll to position [137, 0]
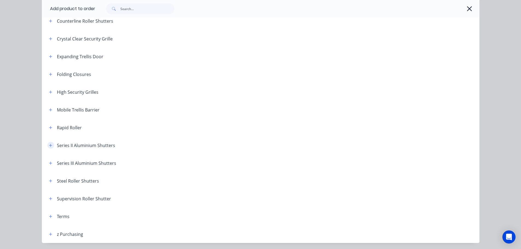
click at [49, 145] on icon "button" at bounding box center [50, 145] width 3 height 3
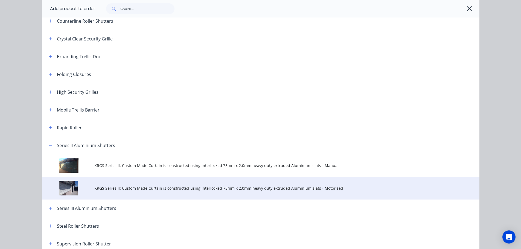
click at [157, 188] on span "KRGS Series II: Custom Made Curtain is constructed using interlocked 75mm x 2.0…" at bounding box center [248, 189] width 308 height 6
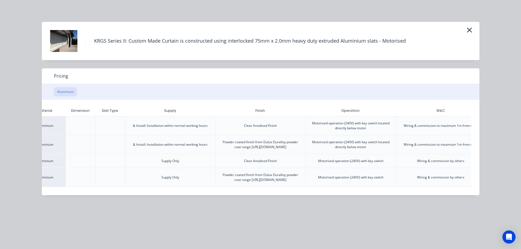
scroll to position [0, 107]
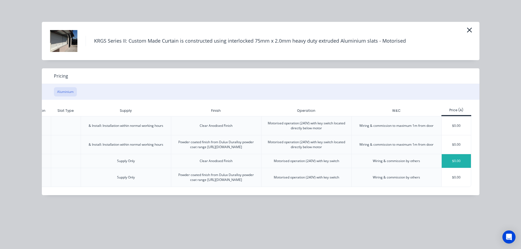
click at [450, 164] on div "$0.00" at bounding box center [456, 161] width 29 height 14
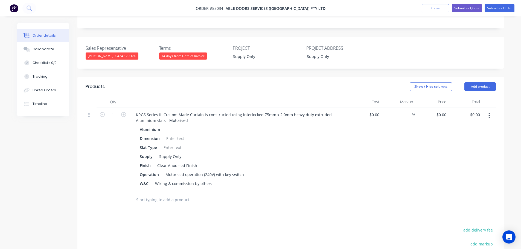
scroll to position [137, 0]
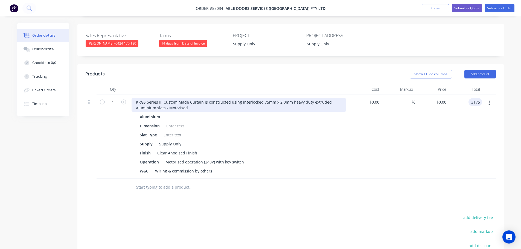
type input "3175"
type input "$3,175.00"
click at [135, 98] on div "KRGS Series II: Custom Made Curtain is constructed using interlocked 75mm x 2.0…" at bounding box center [239, 105] width 215 height 14
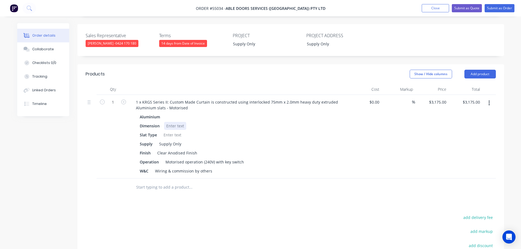
click at [178, 122] on div at bounding box center [175, 126] width 22 height 8
click at [166, 131] on div at bounding box center [172, 135] width 22 height 8
drag, startPoint x: 212, startPoint y: 164, endPoint x: 141, endPoint y: 173, distance: 71.5
click at [141, 173] on div "Qty Cost Markup Price Total 1 1 x KRGS Series II: Custom Made Curtain is constr…" at bounding box center [290, 140] width 427 height 112
drag, startPoint x: 149, startPoint y: 163, endPoint x: 134, endPoint y: 168, distance: 16.2
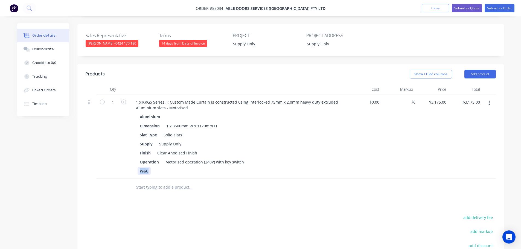
click at [134, 168] on div "1 x KRGS Series II: Custom Made Curtain is constructed using interlocked 75mm x…" at bounding box center [238, 137] width 219 height 84
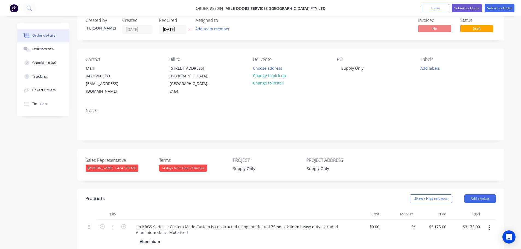
scroll to position [0, 0]
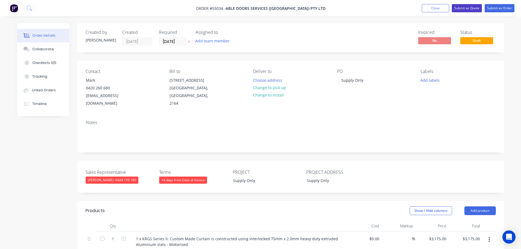
click at [461, 7] on button "Submit as Quote" at bounding box center [467, 8] width 30 height 8
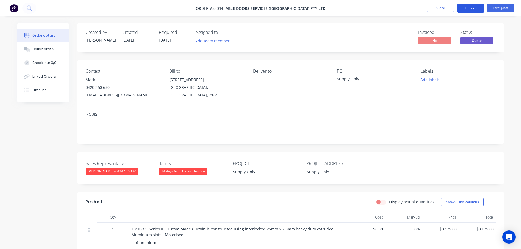
click at [467, 7] on button "Options" at bounding box center [470, 8] width 27 height 9
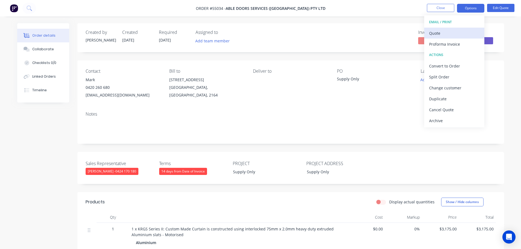
click at [435, 34] on div "Quote" at bounding box center [454, 33] width 50 height 8
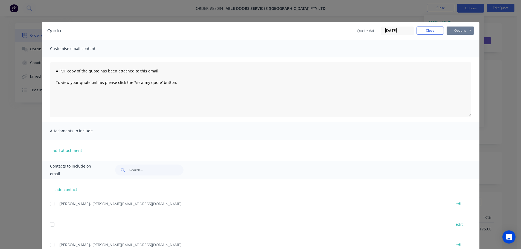
click at [450, 31] on button "Options" at bounding box center [460, 31] width 27 height 8
click at [458, 50] on button "Print" at bounding box center [464, 49] width 35 height 9
click at [422, 30] on button "Close" at bounding box center [430, 31] width 27 height 8
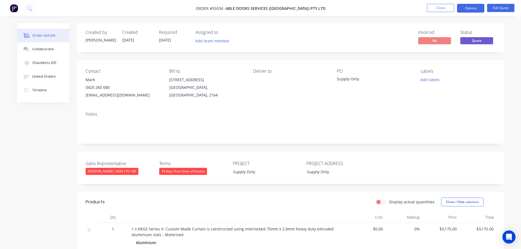
click at [108, 96] on div "[EMAIL_ADDRESS][DOMAIN_NAME]" at bounding box center [123, 95] width 75 height 8
click at [350, 77] on div "Supply Only" at bounding box center [371, 80] width 68 height 8
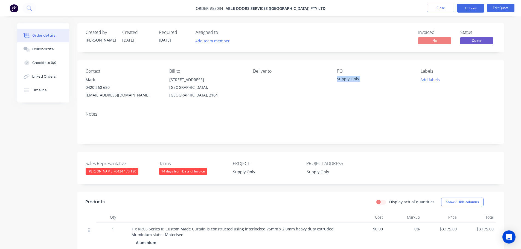
click at [350, 77] on div "Supply Only" at bounding box center [371, 80] width 68 height 8
click at [110, 89] on span at bounding box center [110, 87] width 0 height 5
click at [438, 8] on button "Close" at bounding box center [440, 8] width 27 height 8
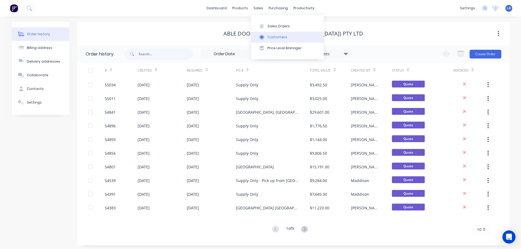
click at [274, 38] on div "Customers" at bounding box center [278, 37] width 20 height 5
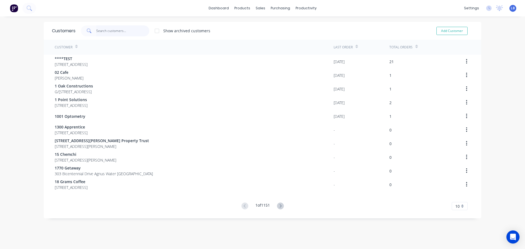
click at [103, 31] on input "text" at bounding box center [122, 30] width 53 height 11
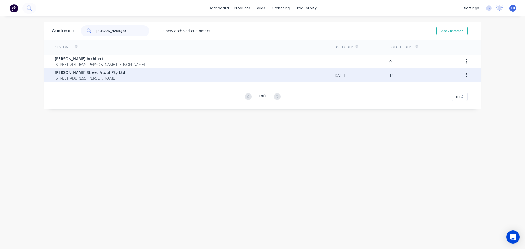
type input "[PERSON_NAME] st"
click at [75, 76] on span "[STREET_ADDRESS][PERSON_NAME]" at bounding box center [90, 78] width 71 height 6
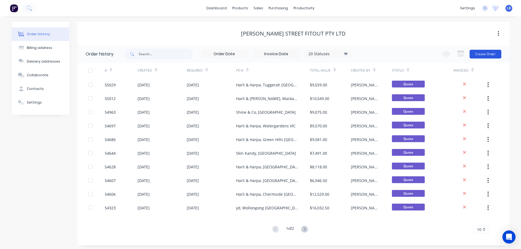
click at [488, 55] on button "Create Order" at bounding box center [486, 54] width 32 height 9
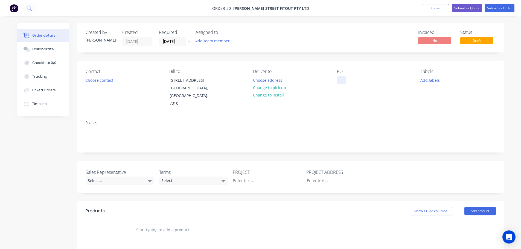
click at [342, 79] on div at bounding box center [341, 80] width 9 height 8
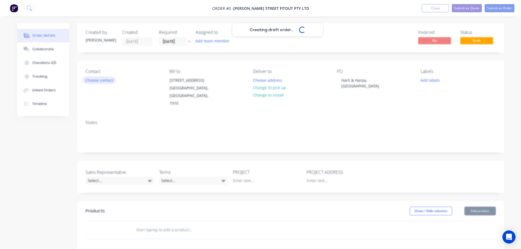
click at [105, 83] on div "Creating draft order... Loading... Order details Collaborate Checklists 0/0 Tra…" at bounding box center [261, 201] width 498 height 356
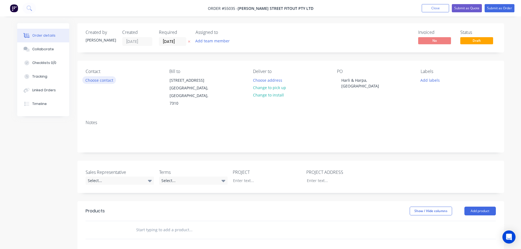
click at [105, 81] on button "Choose contact" at bounding box center [99, 79] width 34 height 7
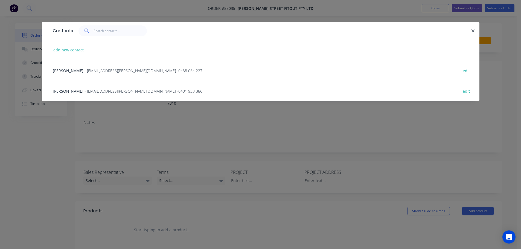
click at [87, 93] on span "- [EMAIL_ADDRESS][PERSON_NAME][DOMAIN_NAME] - 0401 933 386" at bounding box center [144, 91] width 118 height 5
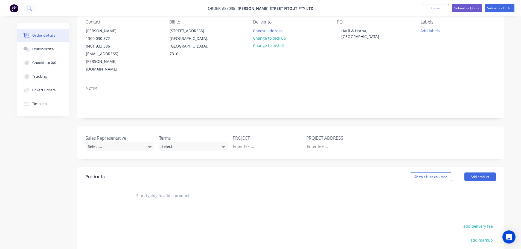
scroll to position [82, 0]
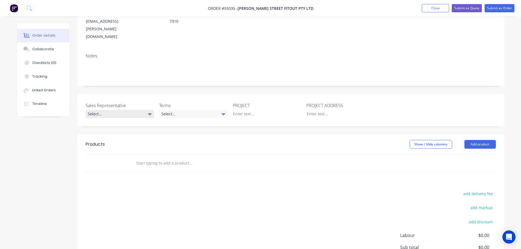
click at [109, 110] on div "Select..." at bounding box center [120, 114] width 68 height 8
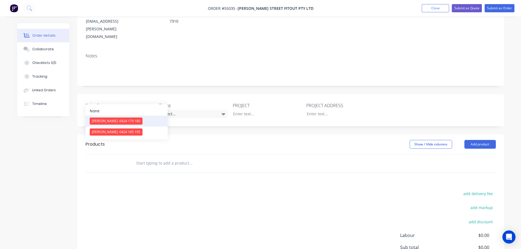
click at [111, 122] on span "[PERSON_NAME] - 0424 170 180" at bounding box center [116, 121] width 48 height 5
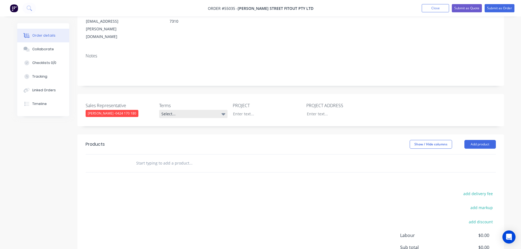
click at [174, 110] on div "Select..." at bounding box center [193, 114] width 68 height 8
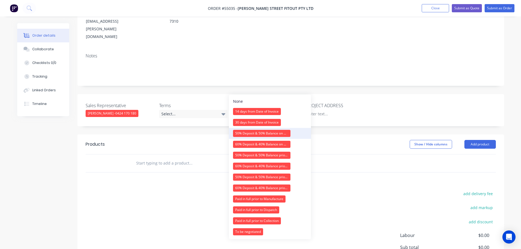
click at [248, 133] on div "50% Deposit & 50% Balance on Day of Installation" at bounding box center [261, 133] width 57 height 7
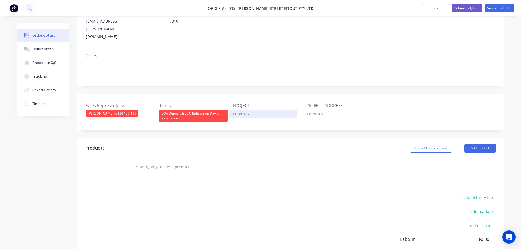
click at [247, 110] on div at bounding box center [263, 114] width 68 height 8
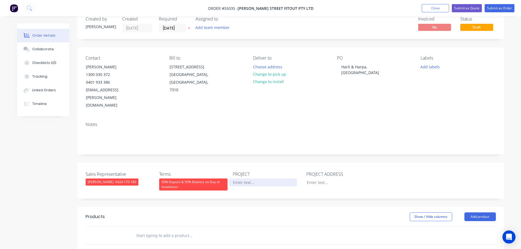
scroll to position [0, 0]
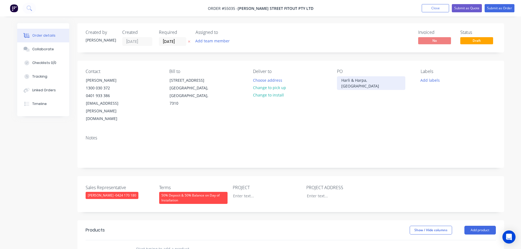
click at [362, 81] on div "Harli & Harpa, [GEOGRAPHIC_DATA]" at bounding box center [371, 83] width 68 height 14
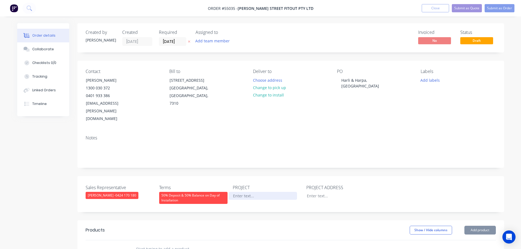
click at [241, 192] on div at bounding box center [263, 196] width 68 height 8
paste div
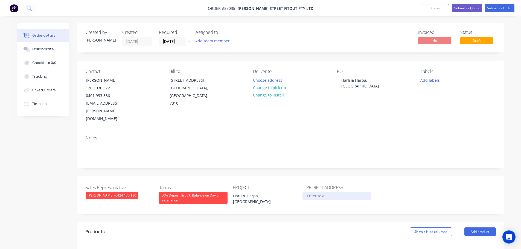
click at [320, 192] on div at bounding box center [337, 196] width 68 height 8
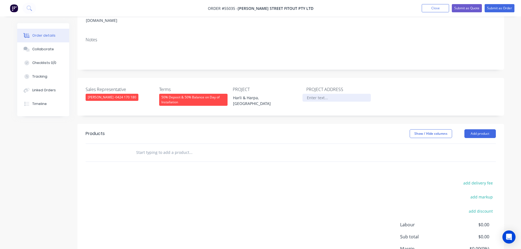
scroll to position [109, 0]
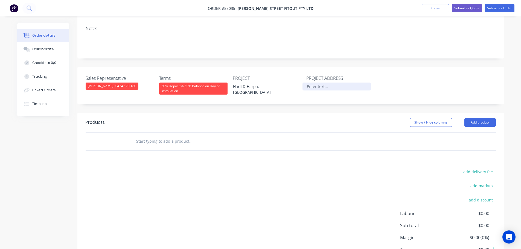
click at [310, 83] on div at bounding box center [337, 87] width 68 height 8
paste div
click at [477, 118] on button "Add product" at bounding box center [480, 122] width 31 height 9
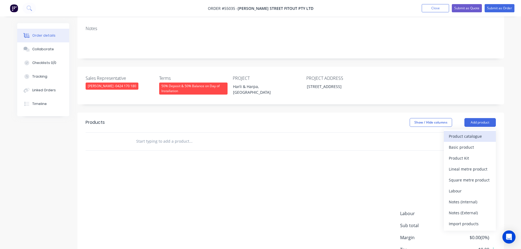
click at [457, 132] on div "Product catalogue" at bounding box center [470, 136] width 42 height 8
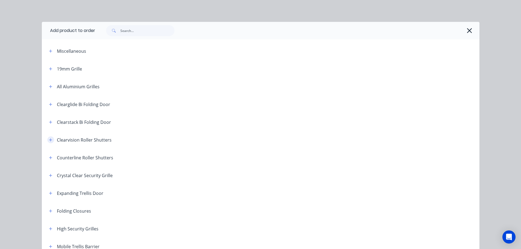
click at [49, 138] on icon "button" at bounding box center [50, 140] width 3 height 4
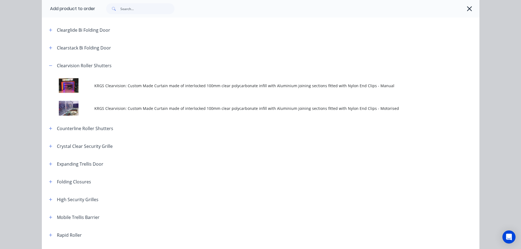
scroll to position [82, 0]
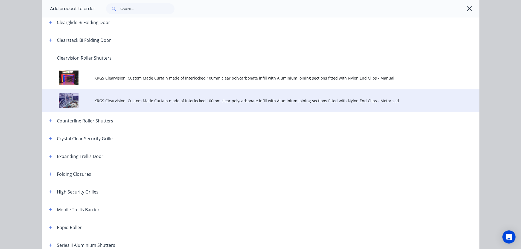
click at [204, 98] on span "KRGS Clearvision: Custom Made Curtain made of interlocked 100mm clear polycarbo…" at bounding box center [248, 101] width 308 height 6
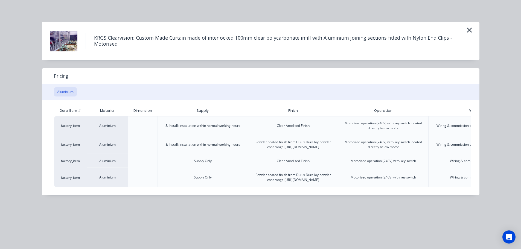
scroll to position [0, 77]
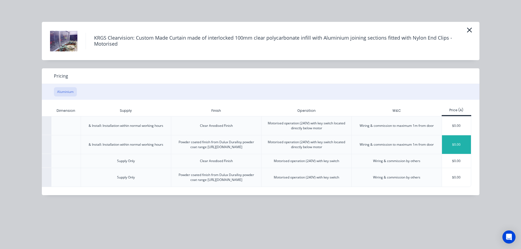
click at [449, 144] on div "$0.00" at bounding box center [456, 144] width 29 height 19
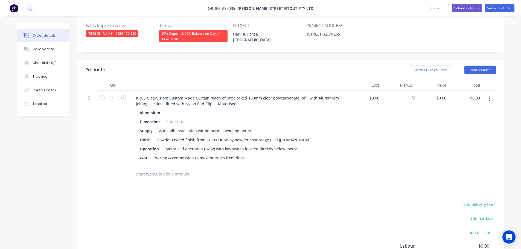
scroll to position [164, 0]
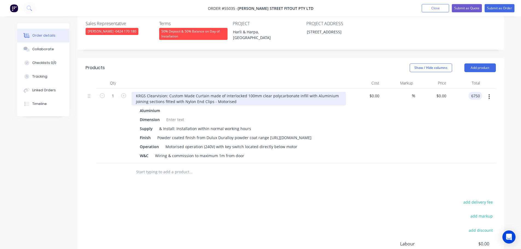
type input "6750"
type input "$6,750.00"
click at [133, 92] on div "KRGS Clearvision: Custom Made Curtain made of interlocked 100mm clear polycarbo…" at bounding box center [239, 99] width 215 height 14
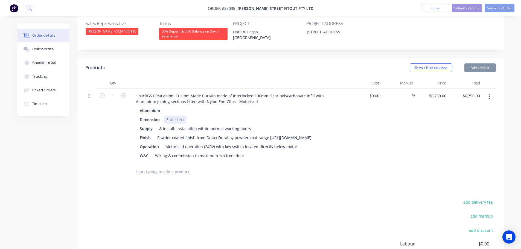
click at [174, 116] on div at bounding box center [175, 120] width 22 height 8
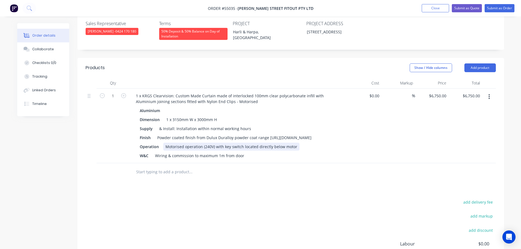
click at [224, 143] on div "Motorised operation (240V) with key switch located directly below motor" at bounding box center [231, 147] width 136 height 8
drag, startPoint x: 245, startPoint y: 143, endPoint x: 241, endPoint y: 180, distance: 37.4
click at [245, 145] on div "Motorised operation (240V) with 2 key switch located directly below motor" at bounding box center [233, 147] width 140 height 8
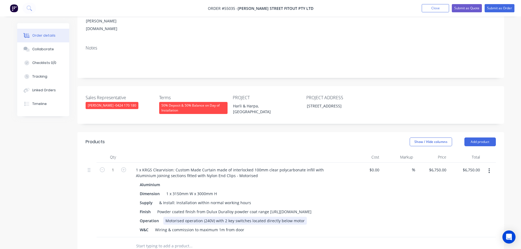
scroll to position [82, 0]
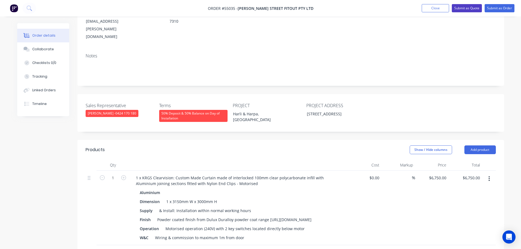
click at [457, 8] on button "Submit as Quote" at bounding box center [467, 8] width 30 height 8
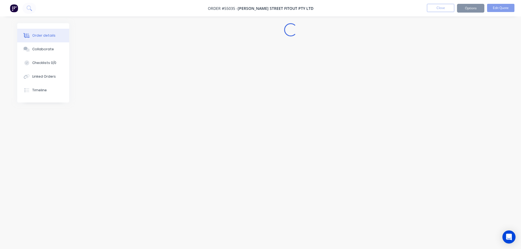
scroll to position [0, 0]
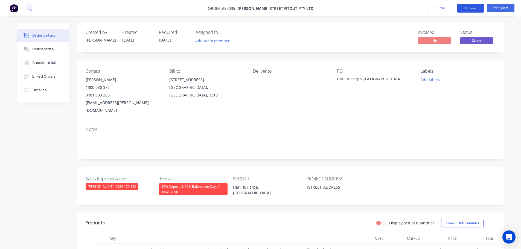
click at [465, 9] on button "Options" at bounding box center [470, 8] width 27 height 9
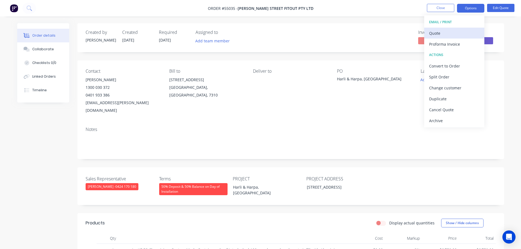
click at [434, 31] on div "Quote" at bounding box center [454, 33] width 50 height 8
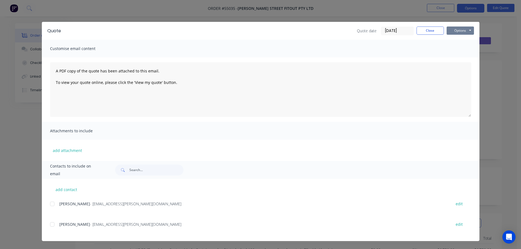
click at [460, 29] on button "Options" at bounding box center [460, 31] width 27 height 8
click at [457, 50] on button "Print" at bounding box center [464, 49] width 35 height 9
click at [430, 34] on button "Close" at bounding box center [430, 31] width 27 height 8
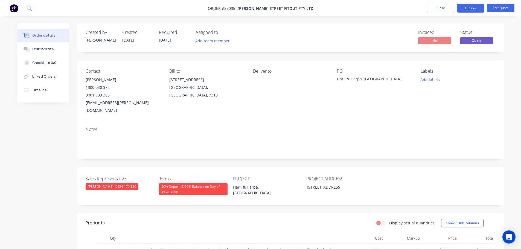
click at [102, 104] on div "[EMAIL_ADDRESS][PERSON_NAME][DOMAIN_NAME]" at bounding box center [123, 106] width 75 height 15
click at [365, 77] on div "Harli & Harpa, [GEOGRAPHIC_DATA]" at bounding box center [371, 80] width 68 height 8
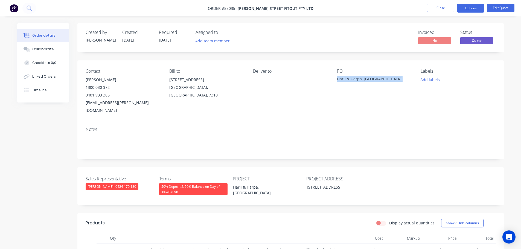
click at [365, 77] on div "Harli & Harpa, [GEOGRAPHIC_DATA]" at bounding box center [371, 80] width 68 height 8
click at [110, 96] on span at bounding box center [110, 95] width 0 height 5
click at [440, 10] on button "Close" at bounding box center [440, 8] width 27 height 8
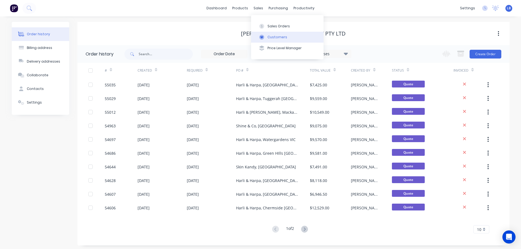
click at [275, 40] on button "Customers" at bounding box center [287, 37] width 73 height 11
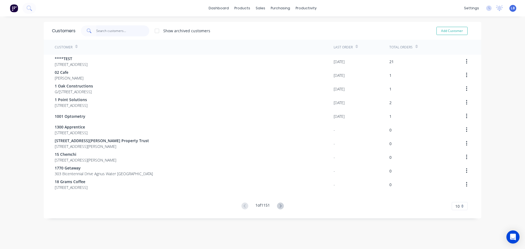
click at [107, 29] on input "text" at bounding box center [122, 30] width 53 height 11
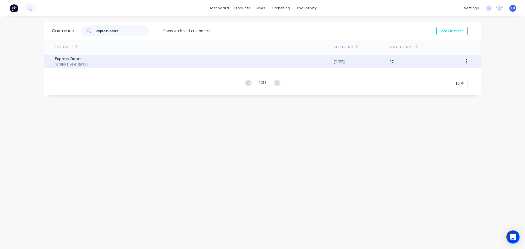
type input "express doors"
click at [69, 59] on span "Express Doors" at bounding box center [71, 59] width 33 height 6
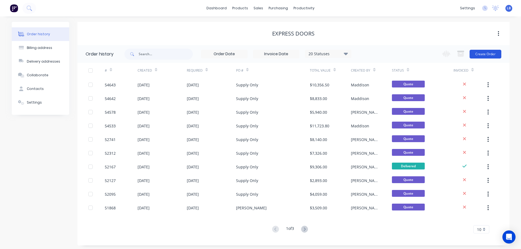
click at [492, 53] on button "Create Order" at bounding box center [486, 54] width 32 height 9
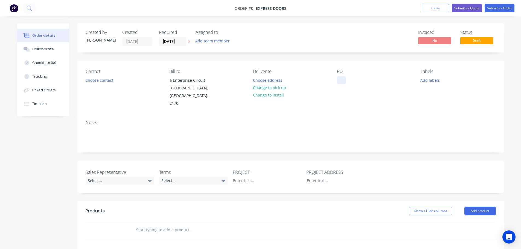
click at [344, 79] on div at bounding box center [341, 80] width 9 height 8
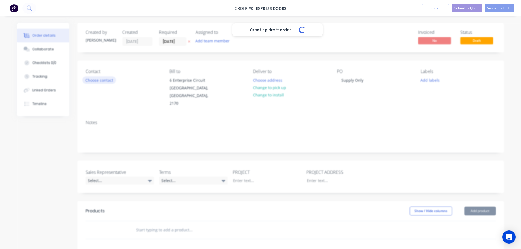
click at [102, 80] on div "Creating draft order... Loading... Order details Collaborate Checklists 0/0 Tra…" at bounding box center [261, 201] width 498 height 356
click at [102, 80] on button "Choose contact" at bounding box center [99, 79] width 34 height 7
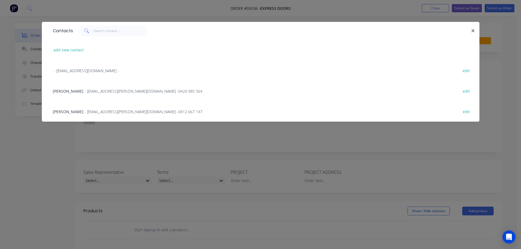
click at [88, 111] on span "- [EMAIL_ADDRESS][PERSON_NAME][DOMAIN_NAME] - 0412 667 147" at bounding box center [144, 111] width 118 height 5
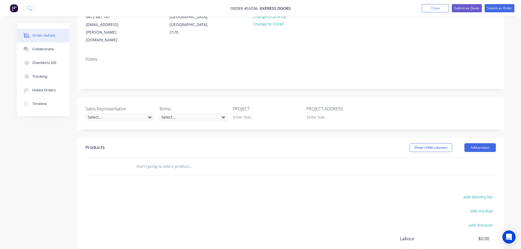
scroll to position [82, 0]
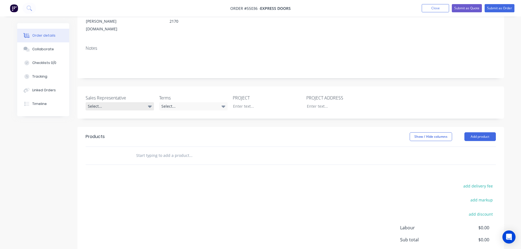
click at [105, 102] on div "Select..." at bounding box center [120, 106] width 68 height 8
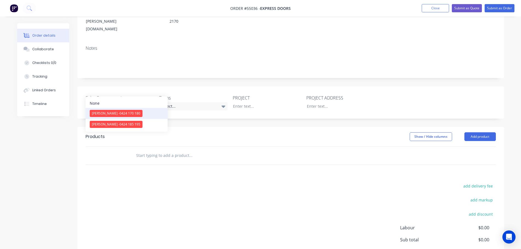
click at [97, 112] on span "[PERSON_NAME] - 0424 170 180" at bounding box center [116, 113] width 48 height 5
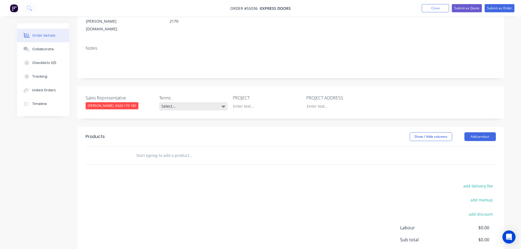
click at [186, 102] on div "Select..." at bounding box center [193, 106] width 68 height 8
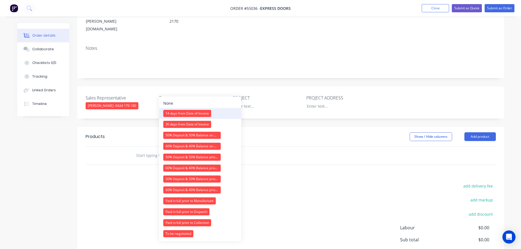
click at [189, 112] on div "14 days from Date of Invoice" at bounding box center [187, 113] width 48 height 7
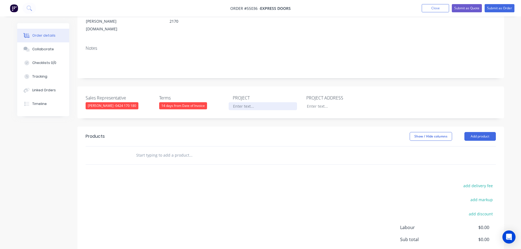
click at [242, 102] on div at bounding box center [263, 106] width 68 height 8
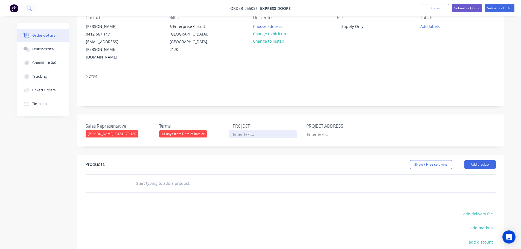
scroll to position [27, 0]
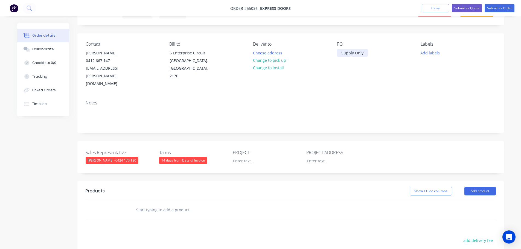
click at [349, 53] on div "Supply Only" at bounding box center [352, 53] width 31 height 8
drag, startPoint x: 349, startPoint y: 53, endPoint x: 338, endPoint y: 85, distance: 33.6
click at [338, 96] on div "Notes" at bounding box center [290, 114] width 427 height 37
click at [358, 53] on div "Supply Only" at bounding box center [352, 53] width 31 height 8
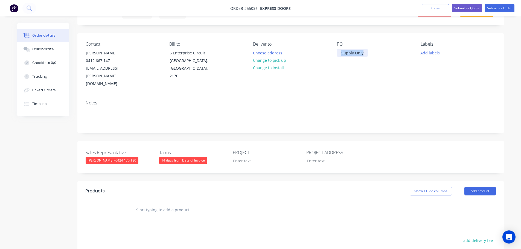
click at [358, 53] on div "Supply Only" at bounding box center [352, 53] width 31 height 8
click at [243, 157] on div at bounding box center [263, 161] width 68 height 8
paste div
click at [314, 157] on div at bounding box center [337, 161] width 68 height 8
paste div
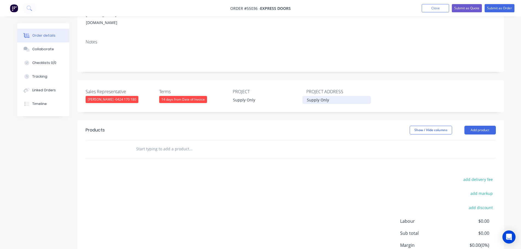
scroll to position [109, 0]
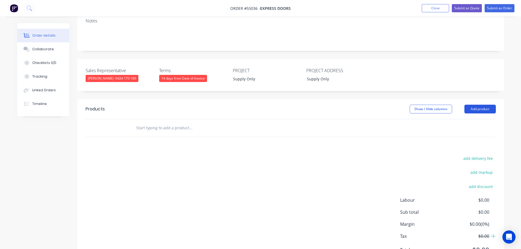
click at [471, 105] on button "Add product" at bounding box center [480, 109] width 31 height 9
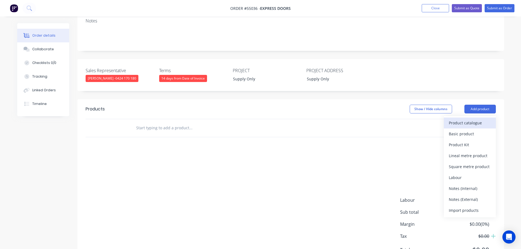
click at [465, 119] on div "Product catalogue" at bounding box center [470, 123] width 42 height 8
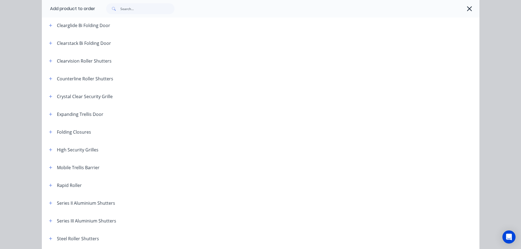
scroll to position [82, 0]
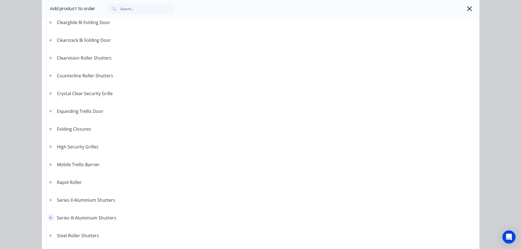
click at [49, 218] on icon "button" at bounding box center [50, 218] width 3 height 4
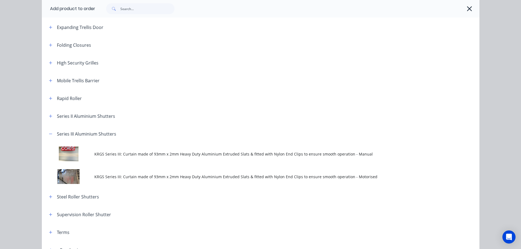
scroll to position [192, 0]
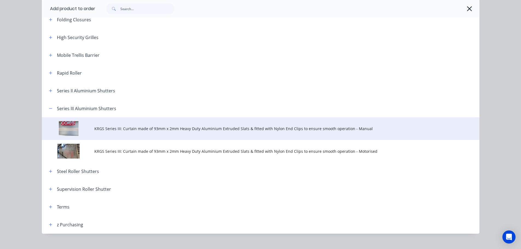
click at [217, 132] on td "KRGS Series III: Curtain made of 93mm x 2mm Heavy Duty Aluminium Extruded Slats…" at bounding box center [286, 128] width 385 height 23
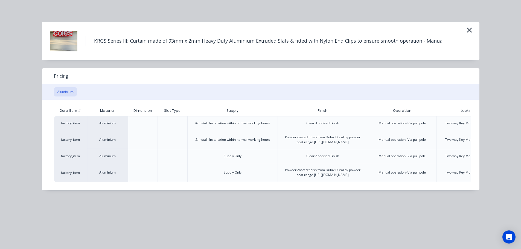
scroll to position [0, 57]
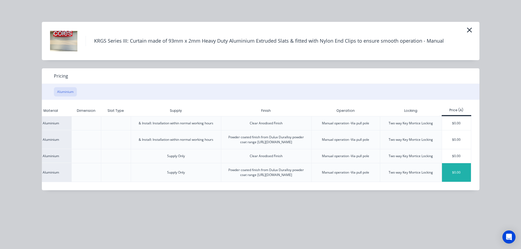
click at [457, 178] on div "$0.00" at bounding box center [456, 172] width 29 height 19
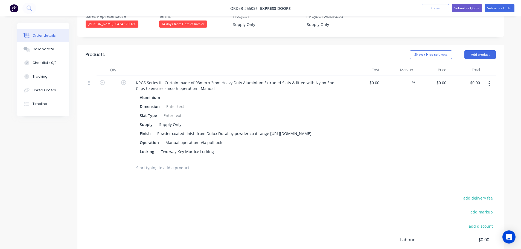
scroll to position [164, 0]
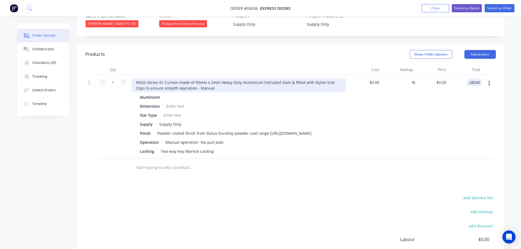
type input "28040"
type input "$28,040.00"
click at [133, 79] on div "KRGS Series III: Curtain made of 93mm x 2mm Heavy Duty Aluminium Extruded Slats…" at bounding box center [239, 86] width 215 height 14
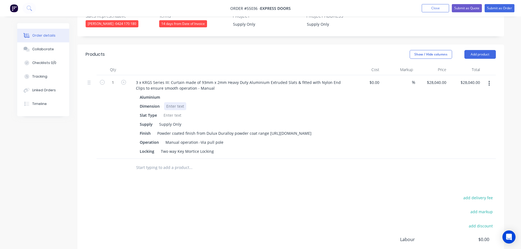
click at [175, 102] on div at bounding box center [175, 106] width 22 height 8
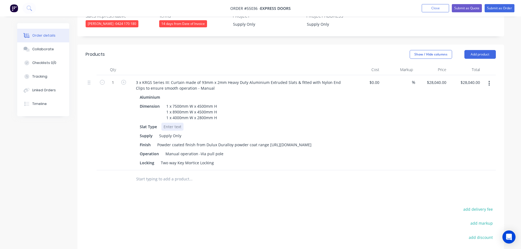
click at [169, 123] on div at bounding box center [172, 127] width 22 height 8
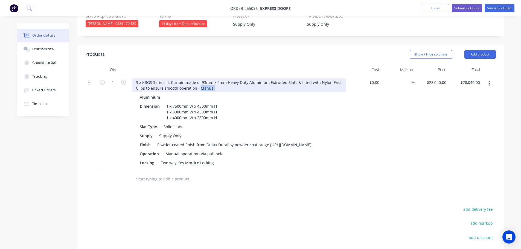
drag, startPoint x: 213, startPoint y: 73, endPoint x: 199, endPoint y: 80, distance: 15.7
click at [199, 80] on div "3 x KRGS Series III: Curtain made of 93mm x 2mm Heavy Duty Aluminium Extruded S…" at bounding box center [238, 122] width 219 height 95
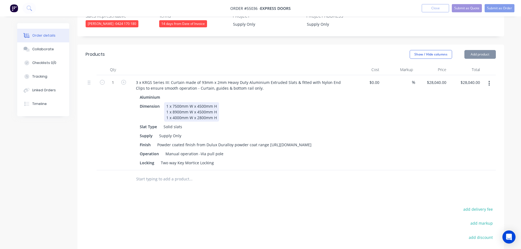
drag, startPoint x: 219, startPoint y: 90, endPoint x: 223, endPoint y: 112, distance: 22.8
click at [218, 102] on div "1 x 7500mm W x 4500mm H 1 x 8900mm W x 4500mm H 1 x 4000mm W x 2800mm H" at bounding box center [191, 111] width 55 height 19
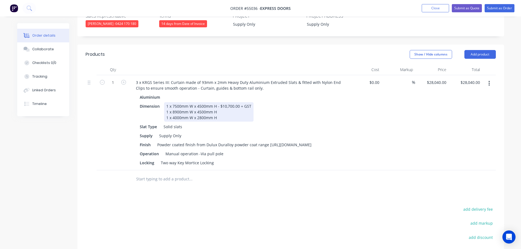
click at [217, 102] on div "1 x 7500mm W x 4500mm H - $10,700.00 + GST 1 x 8900mm W x 4500mm H 1 x 4000mm W…" at bounding box center [208, 111] width 89 height 19
click at [218, 103] on div "1 x 7500mm W x 4500mm H - $10,700.00 + GST 1 x 8900mm W x 4500mm H - $12,340.00…" at bounding box center [208, 111] width 89 height 19
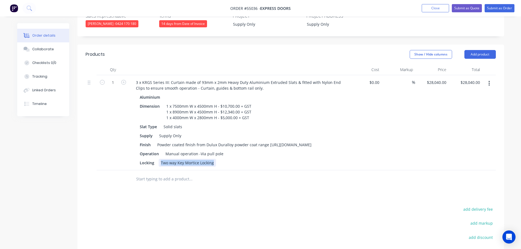
drag, startPoint x: 212, startPoint y: 154, endPoint x: 158, endPoint y: 158, distance: 54.4
click at [158, 158] on div "3 x KRGS Series III: Curtain made of 93mm x 2mm Heavy Duty Aluminium Extruded S…" at bounding box center [238, 122] width 219 height 95
drag, startPoint x: 154, startPoint y: 153, endPoint x: 120, endPoint y: 160, distance: 35.2
click at [120, 160] on div "1 3 x KRGS Series III: Curtain made of 93mm x 2mm Heavy Duty Aluminium Extruded…" at bounding box center [291, 122] width 411 height 95
drag, startPoint x: 160, startPoint y: 145, endPoint x: 123, endPoint y: 149, distance: 37.2
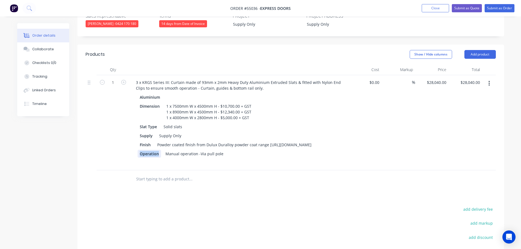
click at [123, 149] on div "1 3 x KRGS Series III: Curtain made of 93mm x 2mm Heavy Duty Aluminium Extruded…" at bounding box center [291, 122] width 411 height 95
drag, startPoint x: 206, startPoint y: 145, endPoint x: 127, endPoint y: 150, distance: 78.8
click at [127, 150] on div "1 3 x KRGS Series III: Curtain made of 93mm x 2mm Heavy Duty Aluminium Extruded…" at bounding box center [291, 122] width 411 height 95
click at [464, 8] on button "Submit as Quote" at bounding box center [467, 8] width 30 height 8
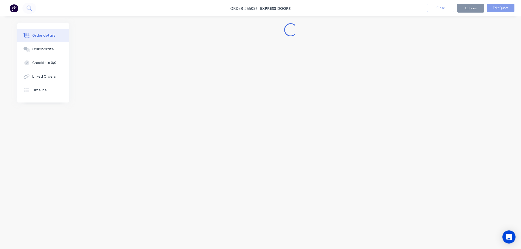
scroll to position [0, 0]
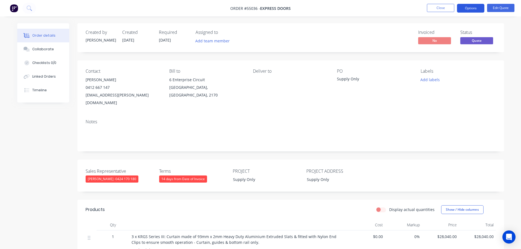
click at [468, 5] on button "Options" at bounding box center [470, 8] width 27 height 9
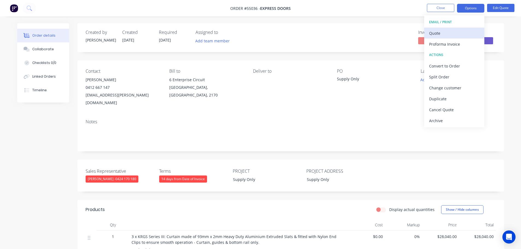
click at [438, 33] on div "Quote" at bounding box center [454, 33] width 50 height 8
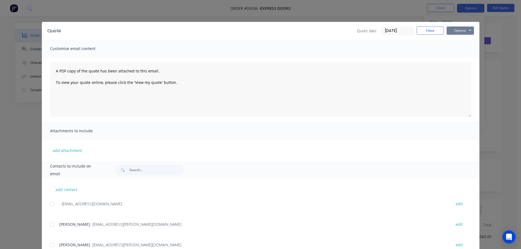
click at [458, 31] on button "Options" at bounding box center [460, 31] width 27 height 8
click at [458, 50] on button "Print" at bounding box center [464, 49] width 35 height 9
click at [430, 30] on button "Close" at bounding box center [430, 31] width 27 height 8
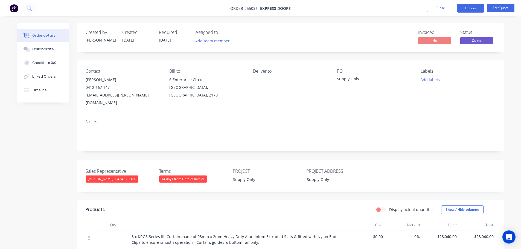
click at [123, 94] on div "[EMAIL_ADDRESS][PERSON_NAME][DOMAIN_NAME]" at bounding box center [123, 98] width 75 height 15
click at [349, 79] on div "Supply Only" at bounding box center [371, 80] width 68 height 8
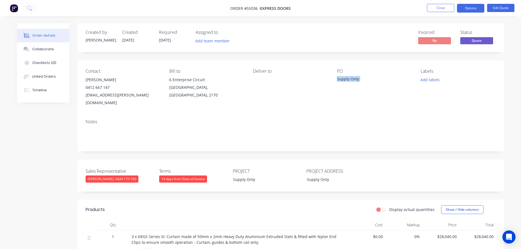
click at [349, 79] on div "Supply Only" at bounding box center [371, 80] width 68 height 8
click at [110, 88] on span at bounding box center [110, 87] width 0 height 5
click at [433, 8] on button "Close" at bounding box center [440, 8] width 27 height 8
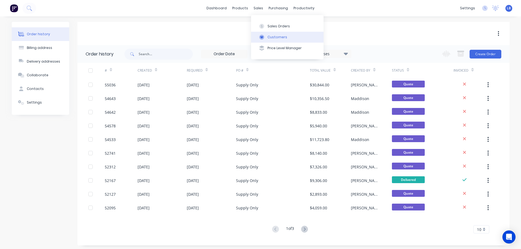
click at [283, 38] on div "Customers" at bounding box center [278, 37] width 20 height 5
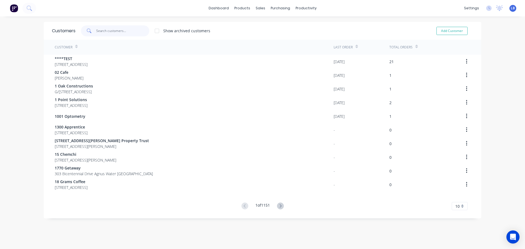
click at [117, 31] on input "text" at bounding box center [122, 30] width 53 height 11
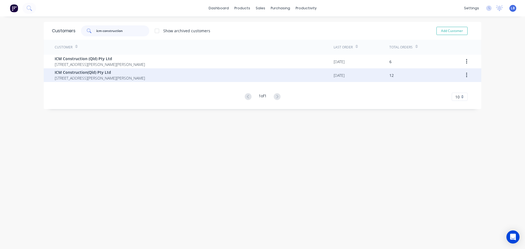
type input "icm construction"
click at [105, 72] on span "ICM Construction(Qld) Pty Ltd" at bounding box center [100, 73] width 90 height 6
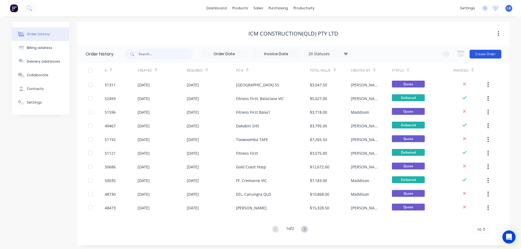
click at [481, 54] on button "Create Order" at bounding box center [486, 54] width 32 height 9
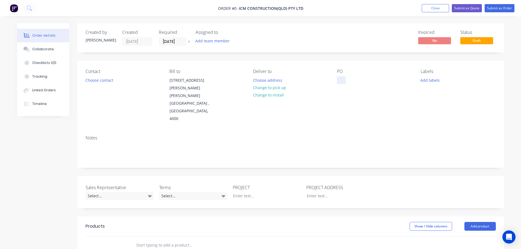
click at [341, 78] on div at bounding box center [341, 80] width 9 height 8
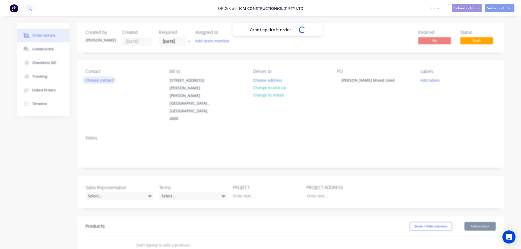
click at [94, 80] on div "Creating draft order... Loading... Order details Collaborate Checklists 0/0 Tra…" at bounding box center [261, 208] width 498 height 371
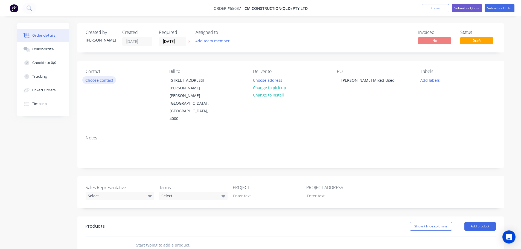
click at [94, 80] on button "Choose contact" at bounding box center [99, 79] width 34 height 7
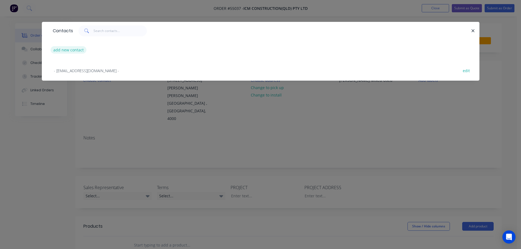
click at [73, 50] on button "add new contact" at bounding box center [69, 49] width 36 height 7
select select "AU"
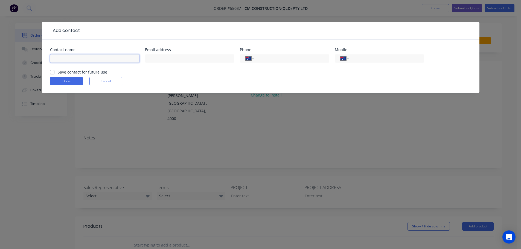
click at [59, 56] on input "text" at bounding box center [94, 58] width 89 height 8
type input "[PERSON_NAME]"
click at [157, 58] on input "text" at bounding box center [189, 58] width 89 height 8
type input "[EMAIL_ADDRESS][DOMAIN_NAME]"
click at [388, 55] on div "International [GEOGRAPHIC_DATA] [GEOGRAPHIC_DATA] [GEOGRAPHIC_DATA] [GEOGRAPHIC…" at bounding box center [379, 58] width 89 height 8
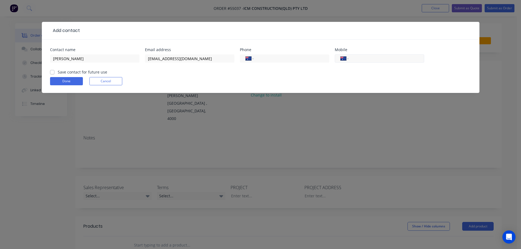
click at [375, 60] on input "tel" at bounding box center [386, 59] width 66 height 6
type input "0478 879 379"
click at [58, 72] on label "Save contact for future use" at bounding box center [83, 72] width 50 height 6
click at [53, 72] on input "Save contact for future use" at bounding box center [52, 71] width 4 height 5
checkbox input "true"
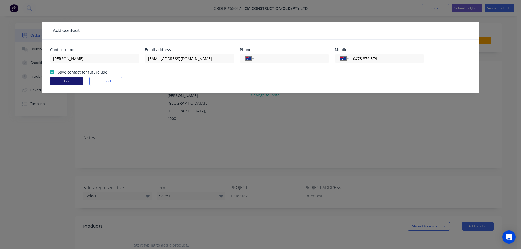
click at [61, 82] on button "Done" at bounding box center [66, 81] width 33 height 8
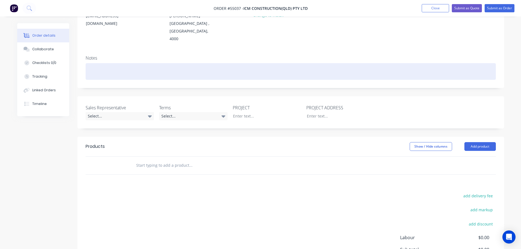
scroll to position [82, 0]
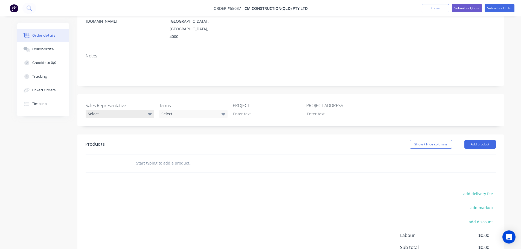
click at [105, 110] on div "Select..." at bounding box center [120, 114] width 68 height 8
click at [120, 126] on span "0424 185 195" at bounding box center [130, 124] width 21 height 5
click at [178, 110] on div "Select..." at bounding box center [193, 114] width 68 height 8
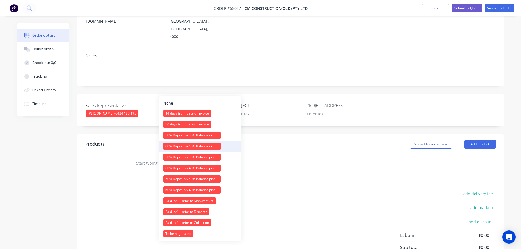
click at [180, 146] on div "60% Deposit & 40% Balance on Day of Installation" at bounding box center [191, 146] width 57 height 7
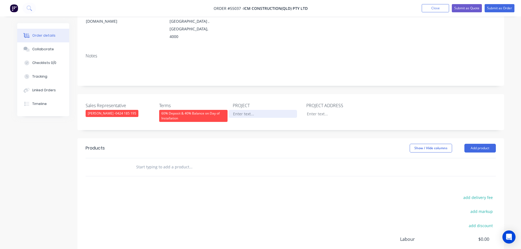
click at [243, 110] on div at bounding box center [263, 114] width 68 height 8
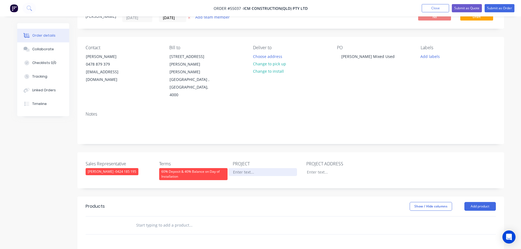
scroll to position [0, 0]
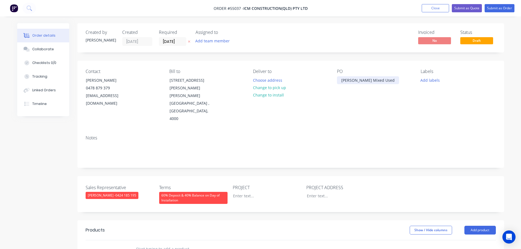
click at [363, 79] on div "[PERSON_NAME] Mixed Used" at bounding box center [368, 80] width 62 height 8
click at [240, 192] on div at bounding box center [263, 196] width 68 height 8
paste div
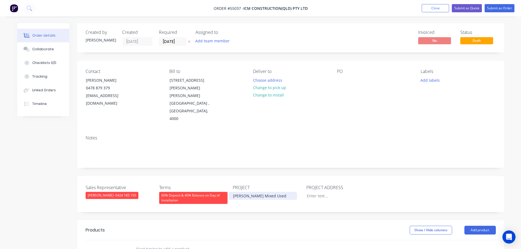
click at [247, 192] on div "[PERSON_NAME] Mixed Used" at bounding box center [263, 196] width 68 height 8
click at [342, 80] on div at bounding box center [341, 80] width 9 height 8
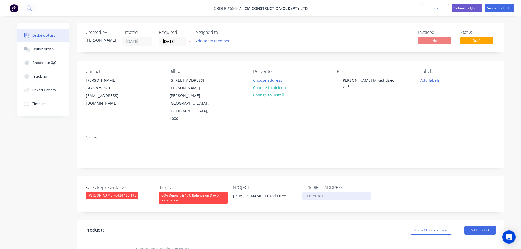
click at [315, 192] on div at bounding box center [337, 196] width 68 height 8
click at [351, 82] on div "[PERSON_NAME] Mixed Used, QLD" at bounding box center [371, 83] width 68 height 14
click at [315, 192] on div at bounding box center [337, 196] width 68 height 8
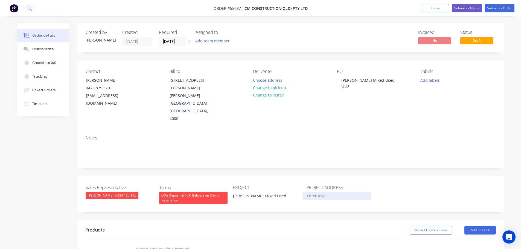
paste div
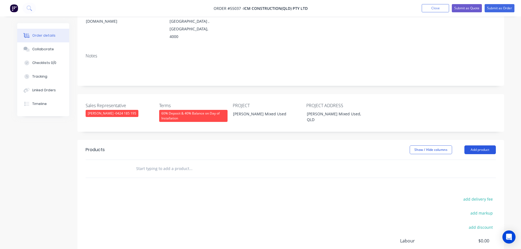
click at [476, 146] on button "Add product" at bounding box center [480, 150] width 31 height 9
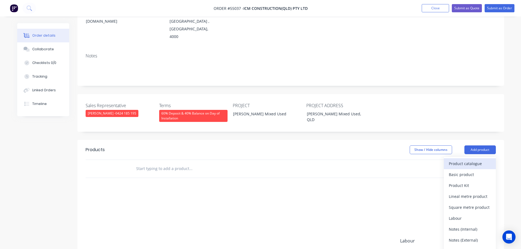
click at [455, 160] on div "Product catalogue" at bounding box center [470, 164] width 42 height 8
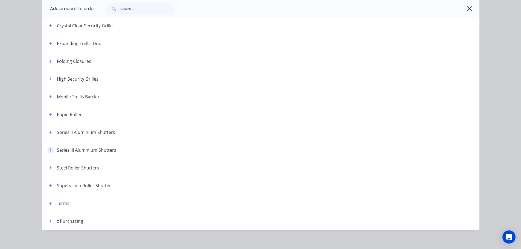
scroll to position [155, 0]
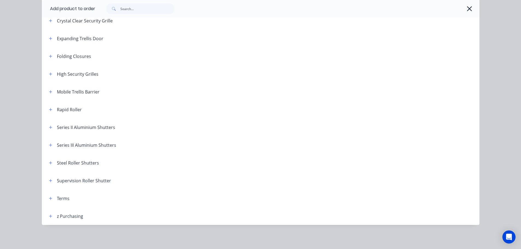
click at [50, 166] on span at bounding box center [50, 163] width 7 height 7
click at [50, 163] on icon "button" at bounding box center [50, 163] width 3 height 4
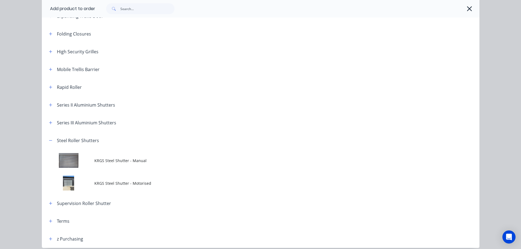
scroll to position [200, 0]
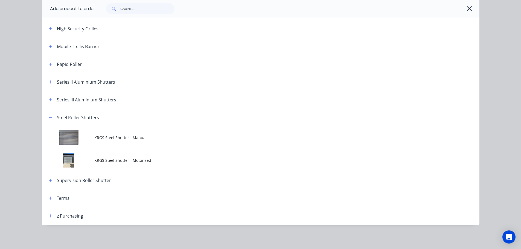
click at [121, 158] on span "KRGS Steel Shutter - Motorised" at bounding box center [248, 161] width 308 height 6
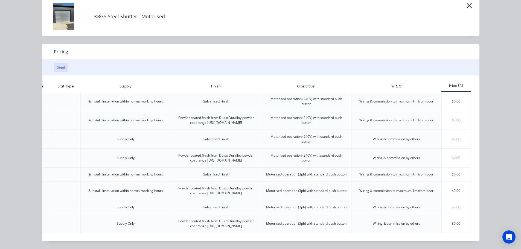
scroll to position [134, 0]
click at [455, 111] on div "$0.00" at bounding box center [456, 120] width 29 height 19
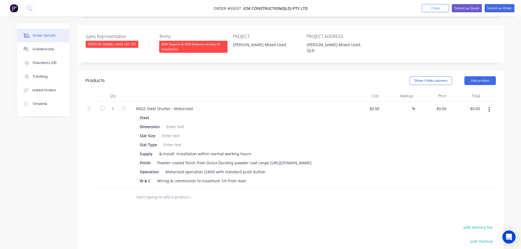
scroll to position [161, 0]
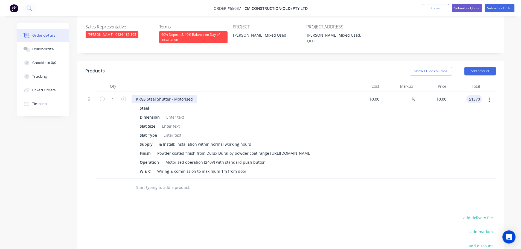
type input "51370"
type input "$51,370.00"
click at [132, 95] on div "KRGS Steel Shutter - Motorised" at bounding box center [165, 99] width 66 height 8
click at [171, 113] on div at bounding box center [175, 117] width 22 height 8
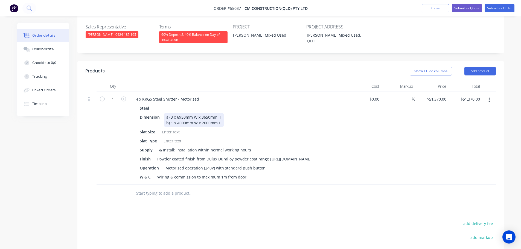
click at [221, 113] on div "a) 3 x 6950mm W x 3650mm H b) 1 x 4000mm W x 2000mm H" at bounding box center [194, 120] width 60 height 14
drag, startPoint x: 222, startPoint y: 98, endPoint x: 228, endPoint y: 110, distance: 13.0
click at [224, 113] on div "a) 3 x 6950mm W x 3650mm H - Bridgestone b) 1 x 4000mm W x 2000mm H" at bounding box center [206, 120] width 85 height 14
click at [175, 128] on div at bounding box center [171, 132] width 22 height 8
click at [175, 137] on div at bounding box center [172, 141] width 22 height 8
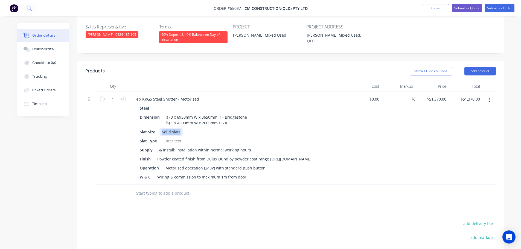
drag, startPoint x: 180, startPoint y: 107, endPoint x: 161, endPoint y: 111, distance: 19.4
click at [161, 111] on div "Steel Dimension a) 3 x 6950mm W x 3650mm H - Bridgestone b) 1 x 4000mm W x 2000…" at bounding box center [239, 142] width 215 height 77
drag, startPoint x: 156, startPoint y: 107, endPoint x: 135, endPoint y: 109, distance: 20.9
click at [135, 109] on div "Steel Dimension a) 3 x 6950mm W x 3650mm H - Bridgestone b) 1 x 4000mm W x 2000…" at bounding box center [239, 142] width 215 height 77
click at [168, 137] on div at bounding box center [172, 141] width 22 height 8
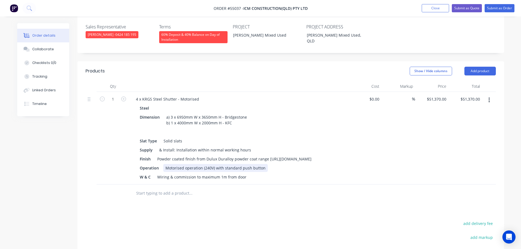
click at [263, 164] on div "Motorised operation (240V) with standard push button" at bounding box center [215, 168] width 105 height 8
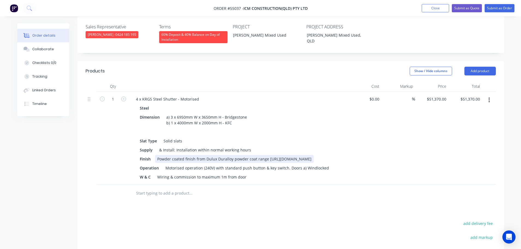
click at [155, 155] on div "Powder coated finish from Dulux Duralloy powder coat range [URL][DOMAIN_NAME]" at bounding box center [234, 159] width 159 height 8
click at [248, 155] on div "Doors a) Powder coated finish from Dulux Duralloy powder coat range [URL][DOMAI…" at bounding box center [242, 159] width 175 height 8
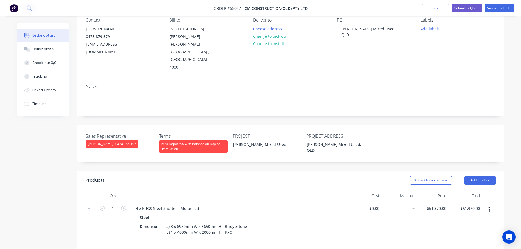
scroll to position [24, 0]
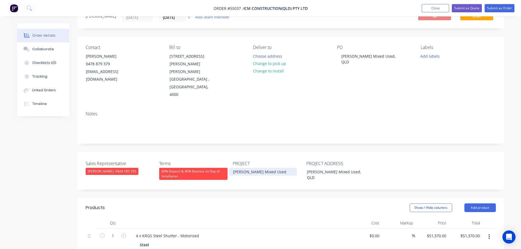
click at [268, 168] on div "[PERSON_NAME] Mixed Used" at bounding box center [263, 172] width 68 height 8
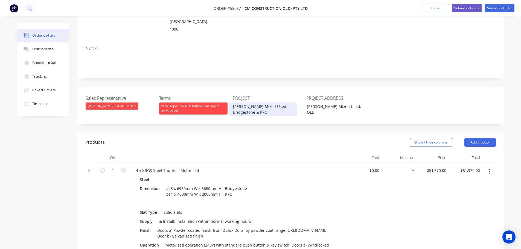
scroll to position [109, 0]
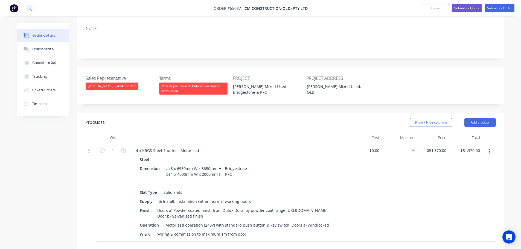
click at [471, 13] on nav "Order #55037 - ICM Construction(Qld) Pty Ltd Add product Close Submit as Quote …" at bounding box center [260, 8] width 521 height 16
click at [469, 10] on button "Submit as Quote" at bounding box center [467, 8] width 30 height 8
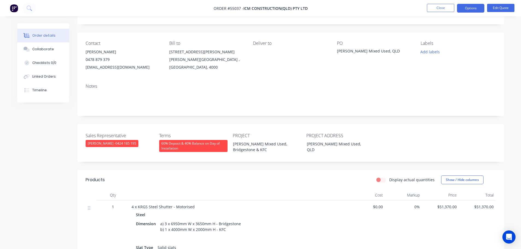
scroll to position [27, 0]
click at [472, 8] on button "Options" at bounding box center [470, 8] width 27 height 9
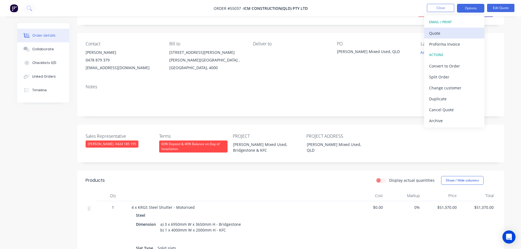
click at [442, 34] on div "Quote" at bounding box center [454, 33] width 50 height 8
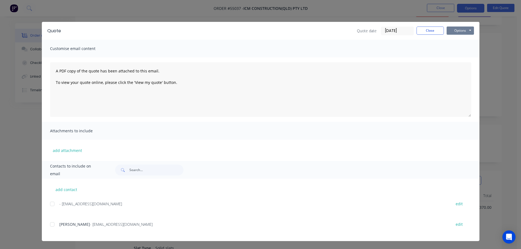
click at [457, 31] on button "Options" at bounding box center [460, 31] width 27 height 8
click at [461, 50] on button "Print" at bounding box center [464, 49] width 35 height 9
click at [426, 33] on button "Close" at bounding box center [430, 31] width 27 height 8
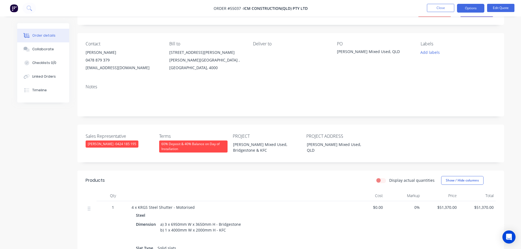
click at [110, 69] on div "[EMAIL_ADDRESS][DOMAIN_NAME]" at bounding box center [123, 68] width 75 height 8
click at [256, 144] on div "[PERSON_NAME] Mixed Used, Bridgestone & KFC" at bounding box center [263, 148] width 68 height 14
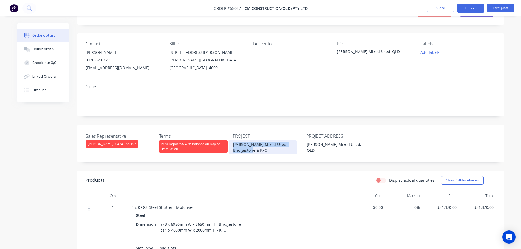
click at [256, 144] on div "[PERSON_NAME] Mixed Used, Bridgestone & KFC" at bounding box center [263, 148] width 68 height 14
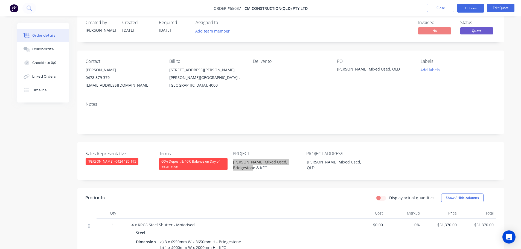
scroll to position [0, 0]
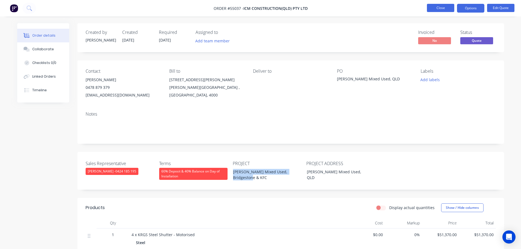
click at [432, 8] on button "Close" at bounding box center [440, 8] width 27 height 8
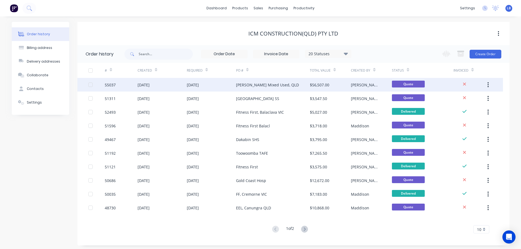
click at [249, 86] on div "[PERSON_NAME] Mixed Used, QLD" at bounding box center [267, 85] width 63 height 6
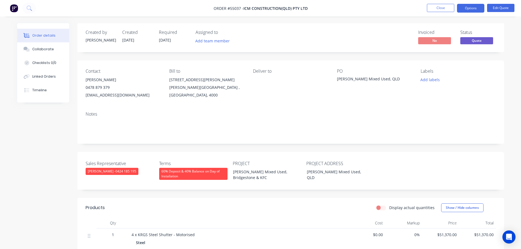
click at [110, 88] on span at bounding box center [110, 87] width 0 height 5
click at [441, 11] on button "Close" at bounding box center [440, 8] width 27 height 8
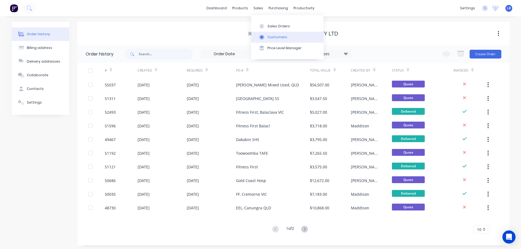
click at [270, 36] on div "Customers" at bounding box center [278, 37] width 20 height 5
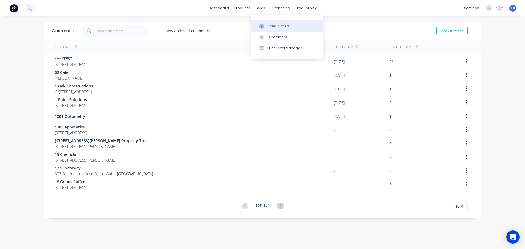
click at [276, 25] on div "Sales Orders" at bounding box center [279, 26] width 22 height 5
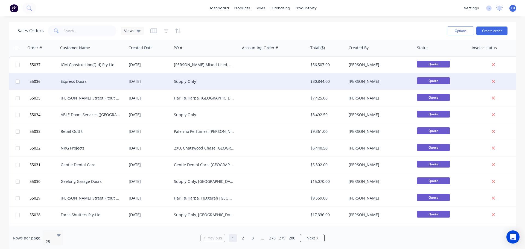
click at [90, 85] on div "Express Doors" at bounding box center [93, 81] width 68 height 16
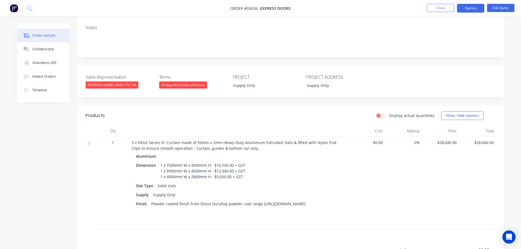
scroll to position [109, 0]
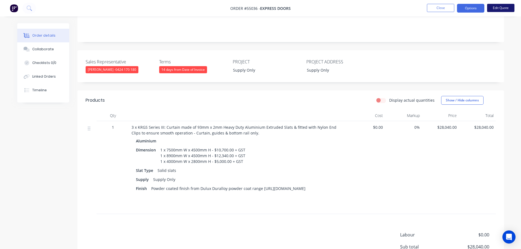
click at [503, 7] on button "Edit Quote" at bounding box center [500, 8] width 27 height 8
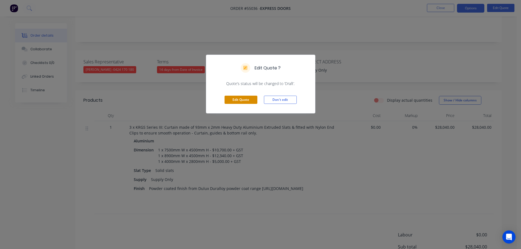
click at [248, 99] on button "Edit Quote" at bounding box center [241, 100] width 33 height 8
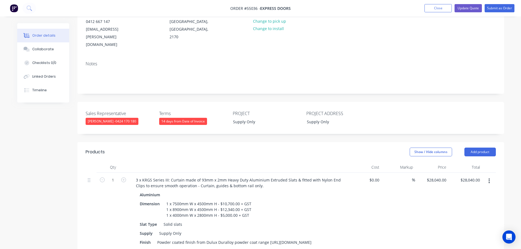
scroll to position [137, 0]
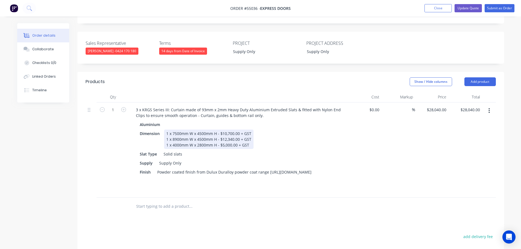
drag, startPoint x: 168, startPoint y: 123, endPoint x: 166, endPoint y: 128, distance: 4.2
click at [167, 130] on div "1 x 7500mm W x 4500mm H - $10,700.00 + GST 1 x 8900mm W x 4500mm H - $12,340.00…" at bounding box center [208, 139] width 89 height 19
click at [233, 130] on div "1 x 7500mm W x 4500mm H - $10,700.00 + GST 2 x 8900mm W x 4500mm H - $12,340.00…" at bounding box center [208, 139] width 89 height 19
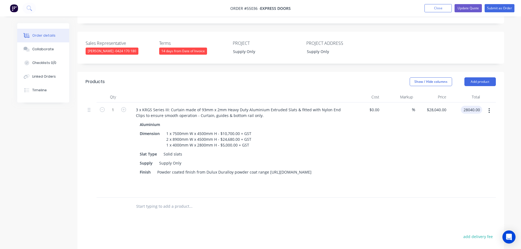
drag, startPoint x: 462, startPoint y: 104, endPoint x: 454, endPoint y: 108, distance: 8.9
click at [454, 108] on div "28040.00 28040.00" at bounding box center [466, 150] width 34 height 95
drag, startPoint x: 481, startPoint y: 94, endPoint x: 460, endPoint y: 109, distance: 25.7
click at [460, 109] on div "28040.00 28040.00" at bounding box center [466, 150] width 34 height 95
click at [473, 6] on button "Update Quote" at bounding box center [468, 8] width 27 height 8
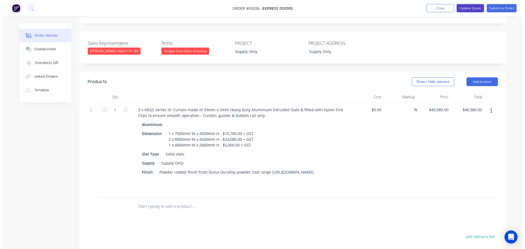
scroll to position [0, 0]
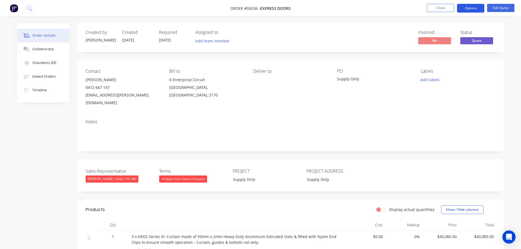
click at [470, 7] on button "Options" at bounding box center [470, 8] width 27 height 9
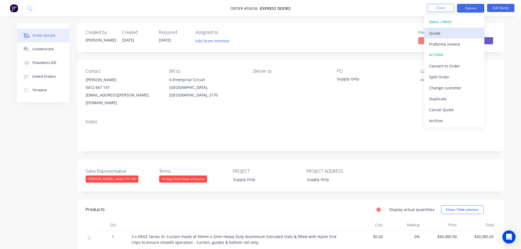
click at [439, 32] on div "Quote" at bounding box center [454, 33] width 50 height 8
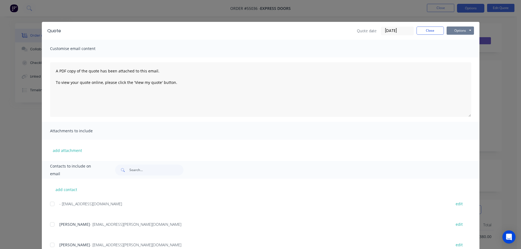
drag, startPoint x: 452, startPoint y: 28, endPoint x: 453, endPoint y: 35, distance: 6.6
click at [452, 30] on button "Options" at bounding box center [460, 31] width 27 height 8
click at [458, 50] on button "Print" at bounding box center [464, 49] width 35 height 9
click at [430, 31] on button "Close" at bounding box center [430, 31] width 27 height 8
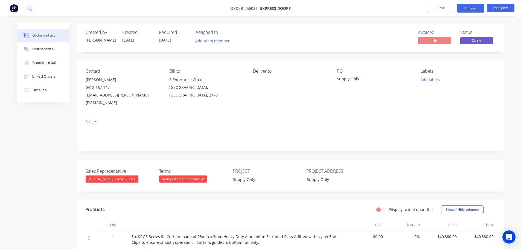
click at [110, 89] on span at bounding box center [110, 87] width 0 height 5
click at [436, 10] on button "Close" at bounding box center [440, 8] width 27 height 8
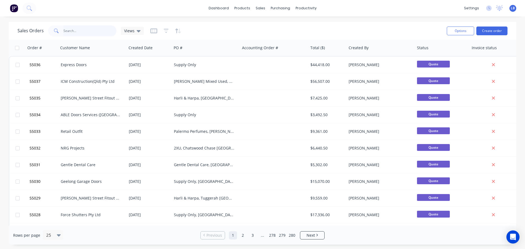
click at [68, 28] on input "text" at bounding box center [89, 30] width 53 height 11
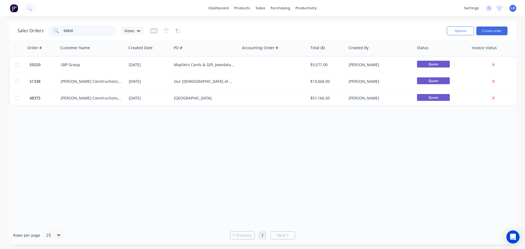
drag, startPoint x: 74, startPoint y: 30, endPoint x: 30, endPoint y: 38, distance: 45.2
click at [31, 38] on div "Sales Orders 55020 Views Options Create order" at bounding box center [263, 31] width 508 height 18
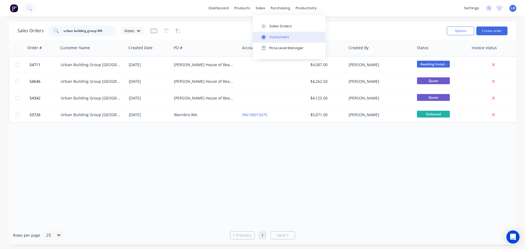
type input "urban building group WA"
click at [282, 38] on div "Customers" at bounding box center [280, 37] width 20 height 5
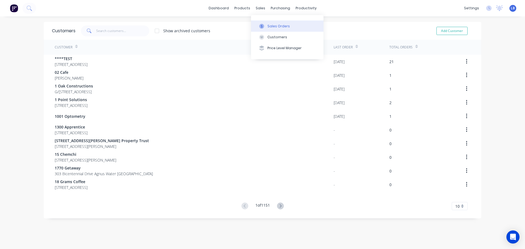
click at [273, 28] on div "Sales Orders" at bounding box center [279, 26] width 22 height 5
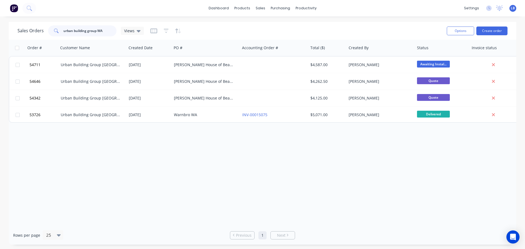
drag, startPoint x: 105, startPoint y: 29, endPoint x: 22, endPoint y: 31, distance: 83.0
click at [22, 31] on div "Sales Orders urban building group WA Views" at bounding box center [81, 30] width 126 height 11
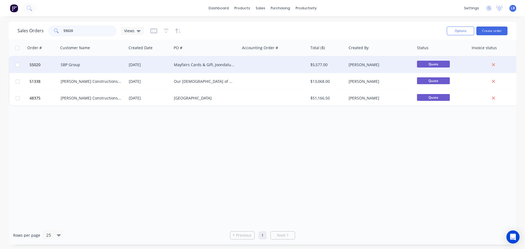
type input "55020"
click at [179, 65] on div "Mayfairs Cards & Gift, Joondalup WA" at bounding box center [204, 64] width 61 height 5
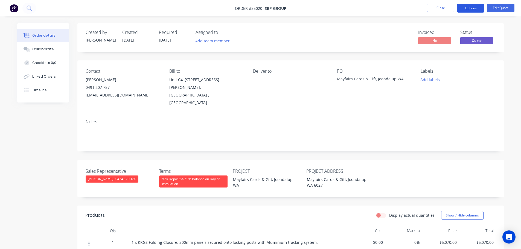
click at [470, 9] on button "Options" at bounding box center [470, 8] width 27 height 9
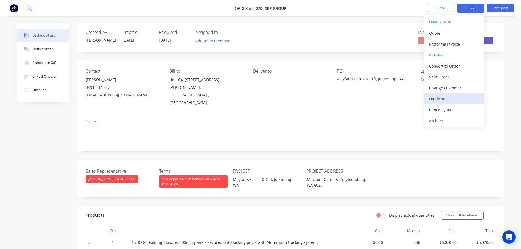
click at [436, 98] on div "Duplicate" at bounding box center [454, 99] width 50 height 8
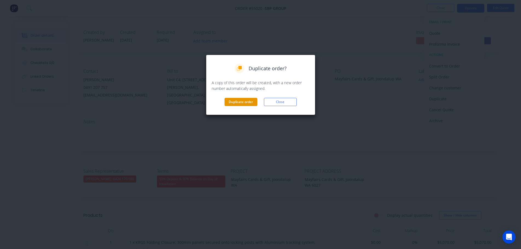
click at [239, 105] on button "Duplicate order" at bounding box center [241, 102] width 33 height 8
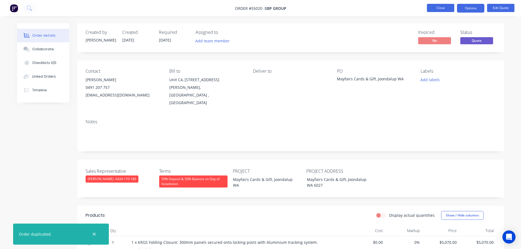
click at [429, 9] on button "Close" at bounding box center [440, 8] width 27 height 8
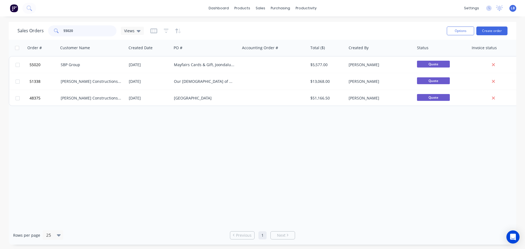
drag, startPoint x: 74, startPoint y: 30, endPoint x: 41, endPoint y: 32, distance: 33.2
click at [41, 32] on div "Sales Orders 55020 Views" at bounding box center [81, 30] width 126 height 11
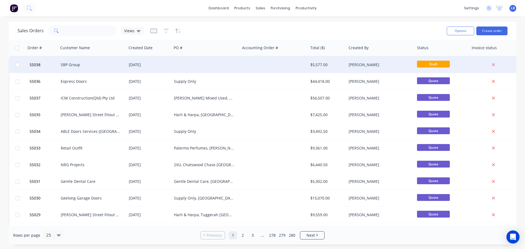
click at [320, 66] on div "$5,577.00" at bounding box center [327, 64] width 32 height 5
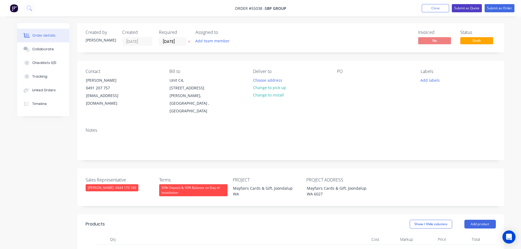
click at [471, 7] on button "Submit as Quote" at bounding box center [467, 8] width 30 height 8
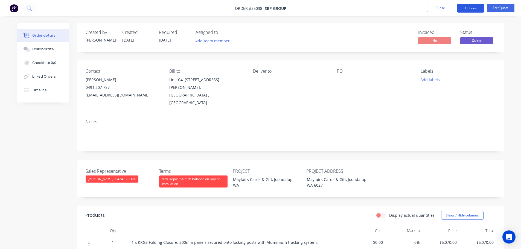
click at [470, 9] on button "Options" at bounding box center [470, 8] width 27 height 9
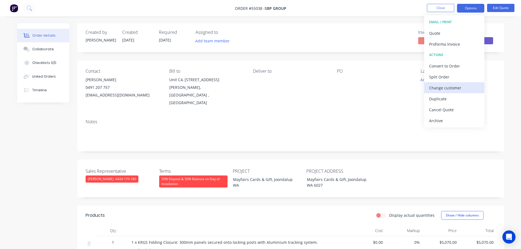
click at [442, 88] on div "Change customer" at bounding box center [454, 88] width 50 height 8
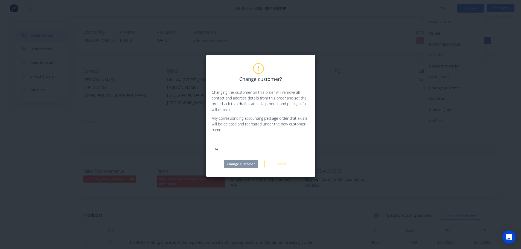
click at [231, 138] on div at bounding box center [252, 141] width 79 height 7
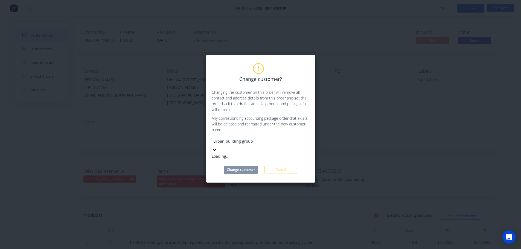
type input "urban building group"
click at [248, 154] on div "Urban Building Group WA" at bounding box center [253, 157] width 82 height 6
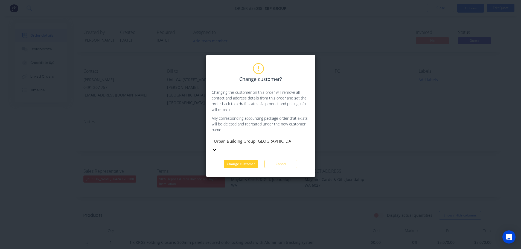
click at [248, 160] on button "Change customer" at bounding box center [241, 164] width 34 height 8
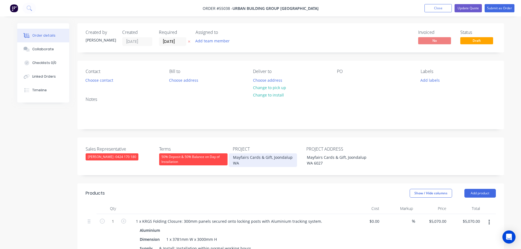
click at [252, 159] on div "Mayfairs Cards & Gift, Joondalup WA" at bounding box center [263, 161] width 68 height 14
copy div "Mayfairs Cards & Gift, Joondalup WA"
click at [343, 77] on div at bounding box center [341, 80] width 9 height 8
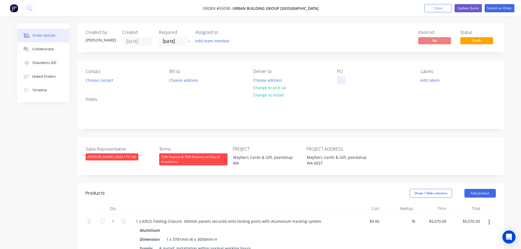
paste div
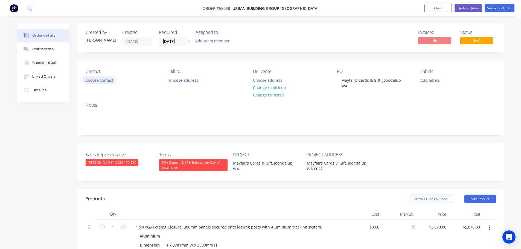
click at [99, 82] on button "Choose contact" at bounding box center [99, 79] width 34 height 7
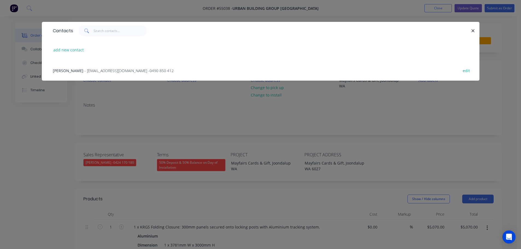
click at [96, 71] on span "- admin@ubgwa.com.au - 0490 850 412" at bounding box center [129, 70] width 89 height 5
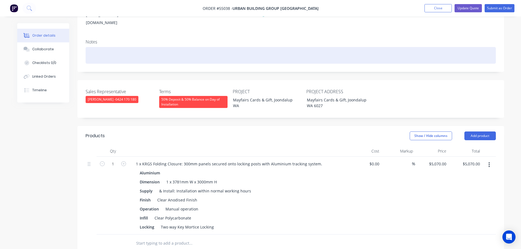
scroll to position [82, 0]
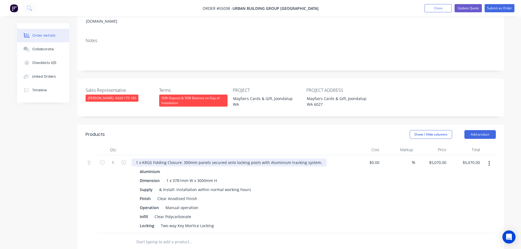
click at [186, 159] on div "1 x KRGS Folding Closure: 300mm panels secured onto locking posts with Aluminiu…" at bounding box center [229, 163] width 195 height 8
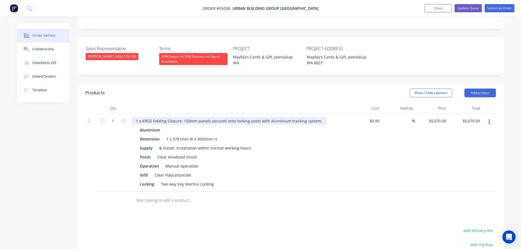
scroll to position [137, 0]
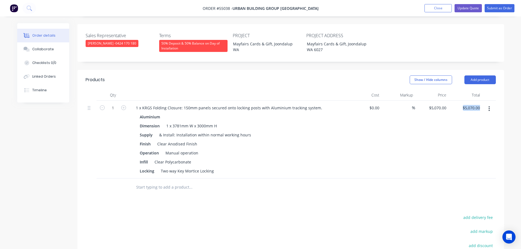
drag, startPoint x: 483, startPoint y: 100, endPoint x: 458, endPoint y: 110, distance: 26.8
click at [458, 110] on div "1 1 x KRGS Folding Closure: 150mm panels secured onto locking posts with Alumin…" at bounding box center [291, 140] width 411 height 78
click at [483, 101] on div at bounding box center [490, 140] width 14 height 78
type input "5350"
type input "$5,350.00"
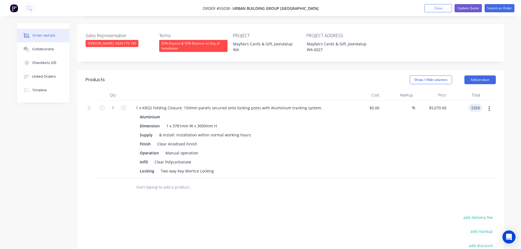
type input "$5,350.00"
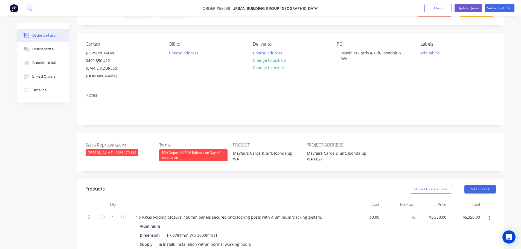
scroll to position [0, 0]
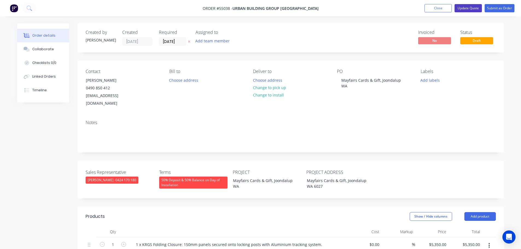
click at [466, 8] on button "Update Quote" at bounding box center [468, 8] width 27 height 8
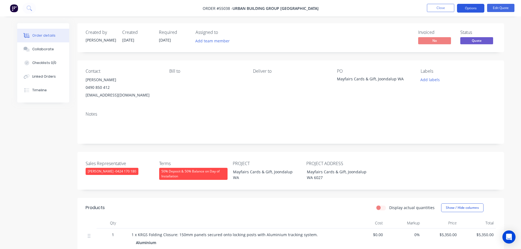
click at [463, 7] on button "Options" at bounding box center [470, 8] width 27 height 9
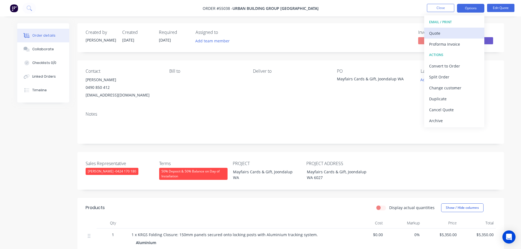
click at [438, 34] on div "Quote" at bounding box center [454, 33] width 50 height 8
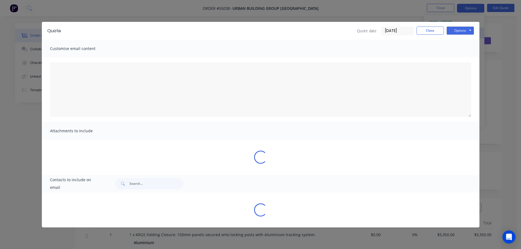
type textarea "A PDF copy of the quote has been attached to this email. To view your quote onl…"
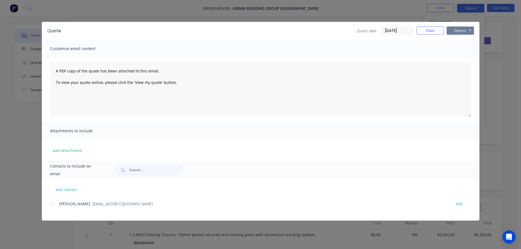
click at [460, 29] on button "Options" at bounding box center [460, 31] width 27 height 8
click at [458, 50] on button "Print" at bounding box center [464, 49] width 35 height 9
click at [424, 31] on button "Close" at bounding box center [430, 31] width 27 height 8
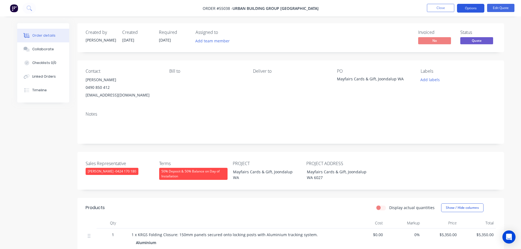
click at [477, 8] on button "Options" at bounding box center [470, 8] width 27 height 9
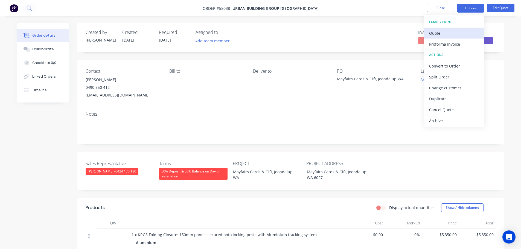
click at [433, 33] on div "Quote" at bounding box center [454, 33] width 50 height 8
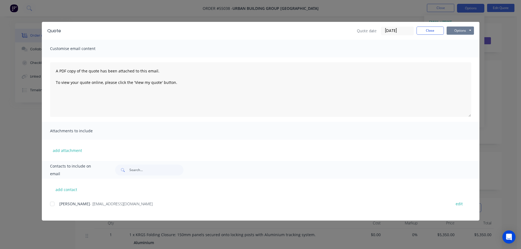
click at [457, 31] on button "Options" at bounding box center [460, 31] width 27 height 8
click at [464, 53] on button "Print" at bounding box center [464, 49] width 35 height 9
click at [422, 32] on button "Close" at bounding box center [430, 31] width 27 height 8
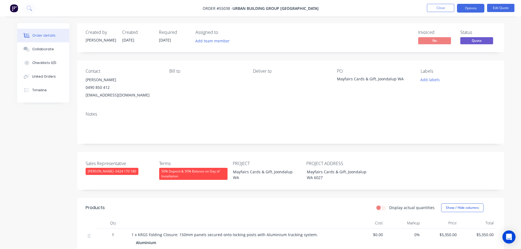
click at [97, 95] on div "admin@ubgwa.com.au" at bounding box center [123, 95] width 75 height 8
copy div "admin@ubgwa.com.au"
click at [371, 81] on div "Mayfairs Cards & Gift, Joondalup WA" at bounding box center [371, 80] width 68 height 8
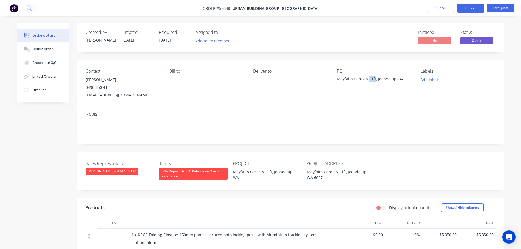
click at [371, 81] on div "Mayfairs Cards & Gift, Joondalup WA" at bounding box center [371, 80] width 68 height 8
copy div "Mayfairs Cards & Gift, Joondalup WA"
click at [110, 86] on span at bounding box center [110, 87] width 0 height 5
click at [436, 10] on button "Close" at bounding box center [440, 8] width 27 height 8
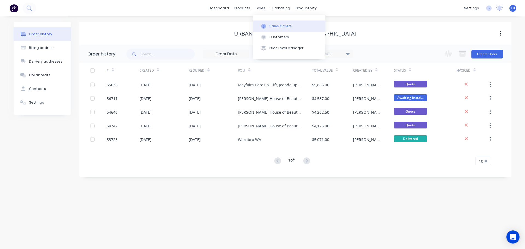
click at [282, 28] on div "Sales Orders" at bounding box center [281, 26] width 22 height 5
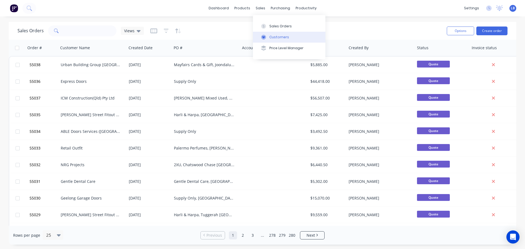
click at [276, 39] on div "Customers" at bounding box center [280, 37] width 20 height 5
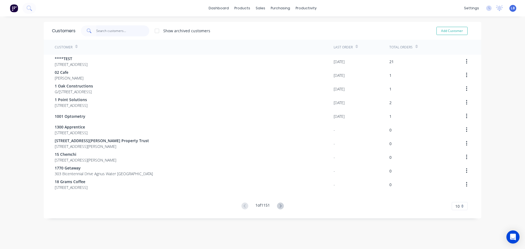
click at [108, 33] on input "text" at bounding box center [122, 30] width 53 height 11
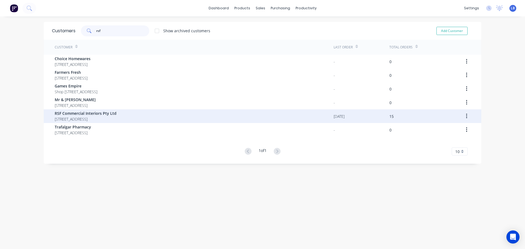
type input "rsf"
click at [76, 113] on span "RSF Commercial Interiors Pty Ltd" at bounding box center [86, 114] width 62 height 6
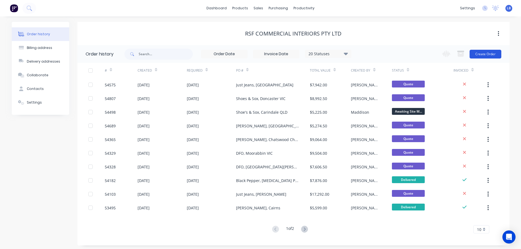
click at [479, 54] on button "Create Order" at bounding box center [486, 54] width 32 height 9
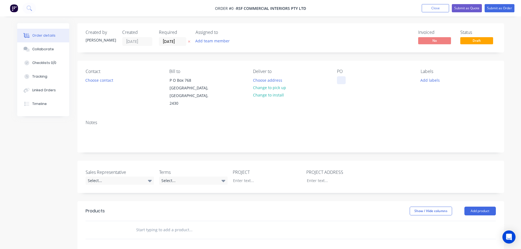
click at [340, 77] on div at bounding box center [341, 80] width 9 height 8
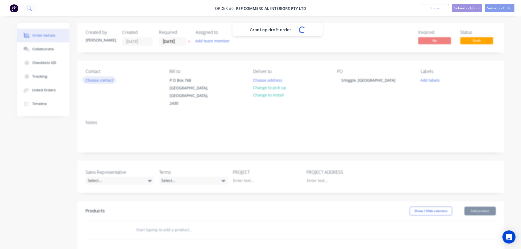
click at [104, 78] on div "Creating draft order... Loading... Order details Collaborate Checklists 0/0 Tra…" at bounding box center [261, 201] width 498 height 356
click at [104, 82] on button "Choose contact" at bounding box center [99, 79] width 34 height 7
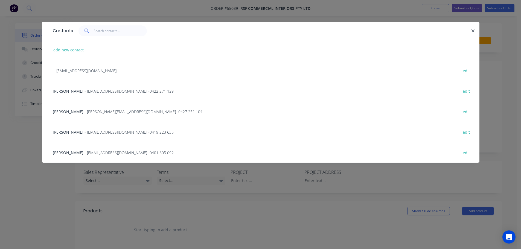
click at [77, 112] on span "[PERSON_NAME]" at bounding box center [68, 111] width 31 height 5
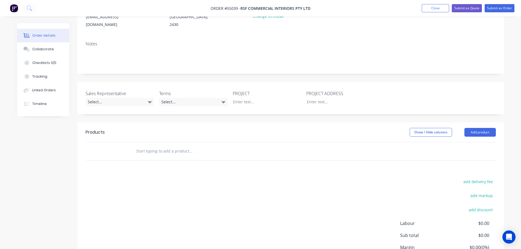
scroll to position [82, 0]
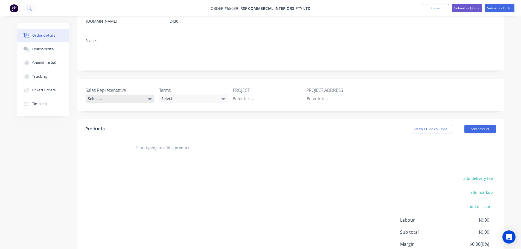
click at [108, 95] on div "Select..." at bounding box center [120, 99] width 68 height 8
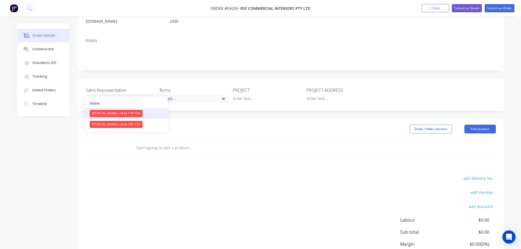
click at [112, 114] on span "[PERSON_NAME] - 0424 170 180" at bounding box center [116, 113] width 48 height 5
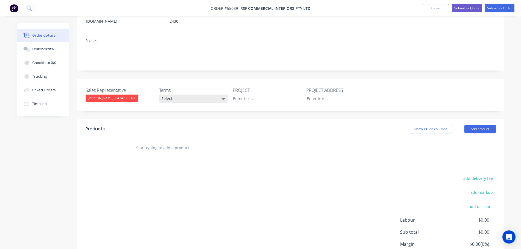
click at [177, 95] on div "Select..." at bounding box center [193, 99] width 68 height 8
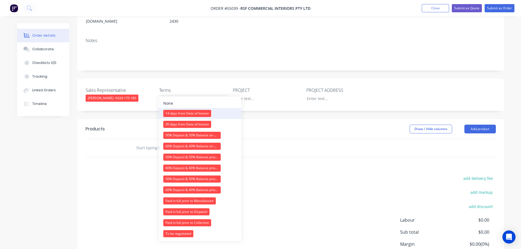
click at [179, 114] on div "14 days from Date of Invoice" at bounding box center [187, 113] width 48 height 7
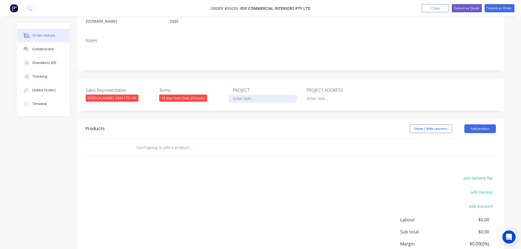
click at [250, 95] on div at bounding box center [263, 99] width 68 height 8
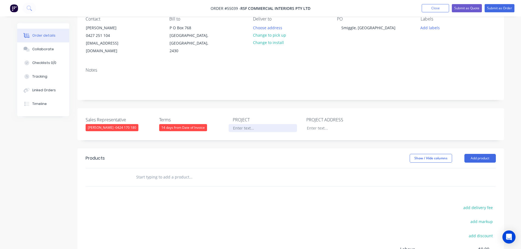
scroll to position [0, 0]
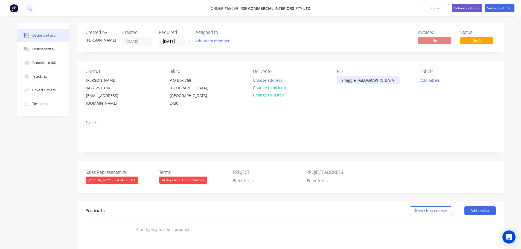
click at [363, 79] on div "Smiggle, Chatswood Chase NSW" at bounding box center [368, 80] width 63 height 8
copy div "Smiggle, Chatswood Chase NSW"
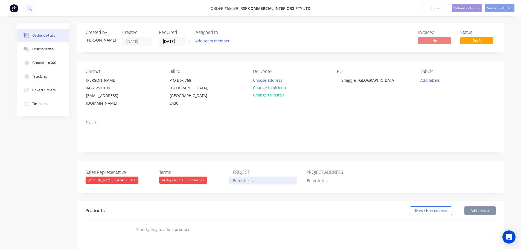
click at [240, 177] on div at bounding box center [263, 181] width 68 height 8
paste div
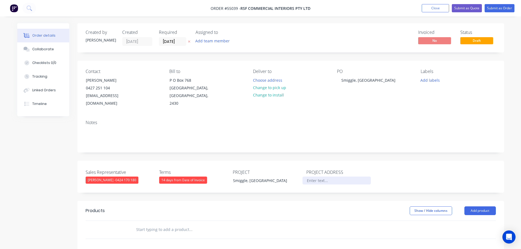
click at [327, 177] on div at bounding box center [337, 181] width 68 height 8
paste div
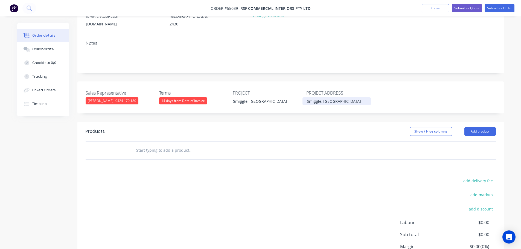
scroll to position [82, 0]
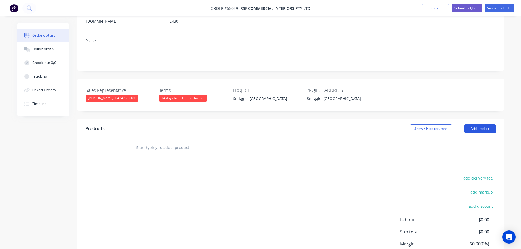
click at [472, 125] on button "Add product" at bounding box center [480, 129] width 31 height 9
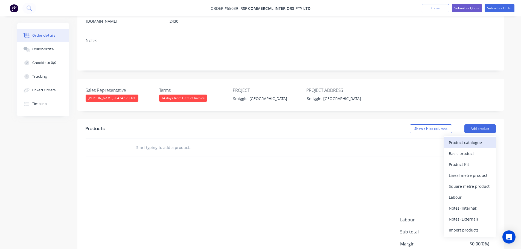
click at [464, 139] on div "Product catalogue" at bounding box center [470, 143] width 42 height 8
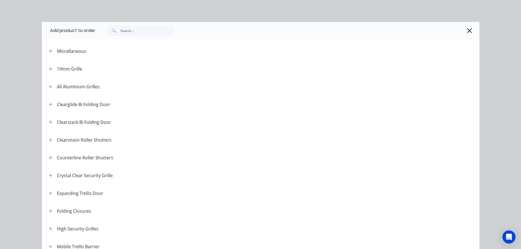
scroll to position [55, 0]
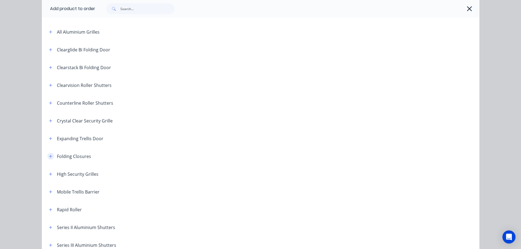
click at [49, 156] on icon "button" at bounding box center [50, 157] width 3 height 4
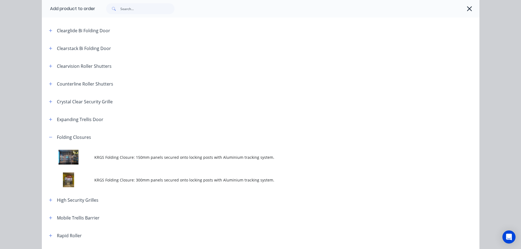
scroll to position [109, 0]
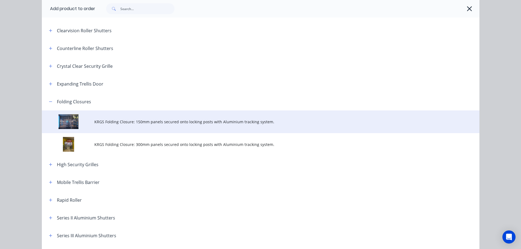
click at [146, 122] on span "KRGS Folding Closure: 150mm panels secured onto locking posts with Aluminium tr…" at bounding box center [248, 122] width 308 height 6
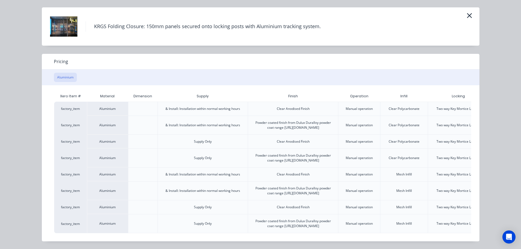
scroll to position [0, 48]
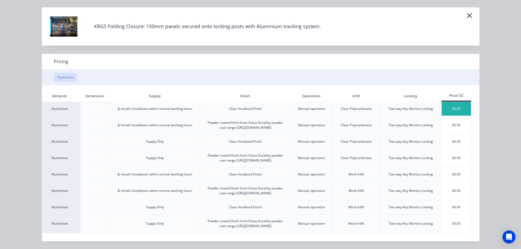
click at [450, 102] on div "$0.00" at bounding box center [456, 109] width 29 height 14
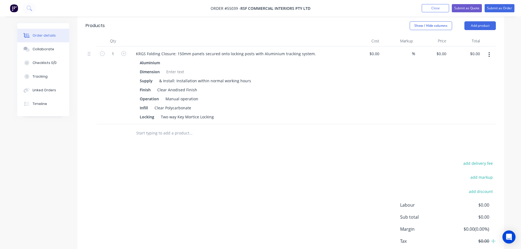
scroll to position [192, 0]
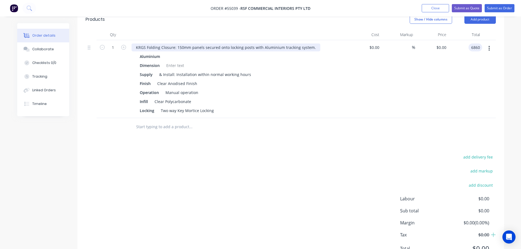
type input "6860"
type input "$6,860.00"
click at [132, 44] on div "KRGS Folding Closure: 150mm panels secured onto locking posts with Aluminium tr…" at bounding box center [226, 48] width 189 height 8
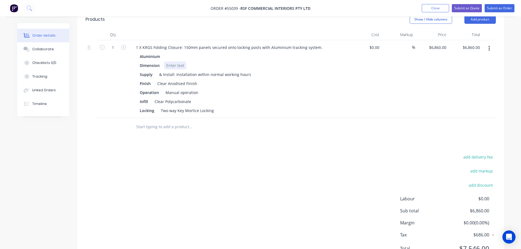
click at [173, 62] on div at bounding box center [175, 66] width 22 height 8
click at [188, 62] on div "1 X 4575MM w X 3650MM h" at bounding box center [191, 66] width 55 height 8
drag, startPoint x: 192, startPoint y: 57, endPoint x: 191, endPoint y: 73, distance: 15.9
click at [192, 62] on div "1 X 4575mm w X 3650MM h" at bounding box center [191, 66] width 55 height 8
drag, startPoint x: 212, startPoint y: 58, endPoint x: 207, endPoint y: 85, distance: 27.4
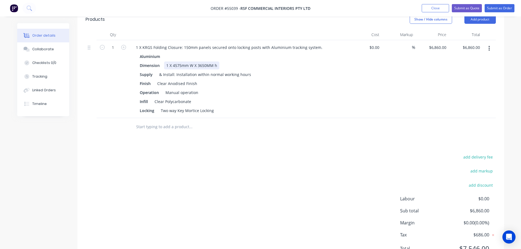
click at [212, 62] on div "1 X 4575mm W X 3650MM h" at bounding box center [191, 66] width 55 height 8
click at [217, 62] on div "1 X 4575mm W X 3650mm h" at bounding box center [191, 66] width 55 height 8
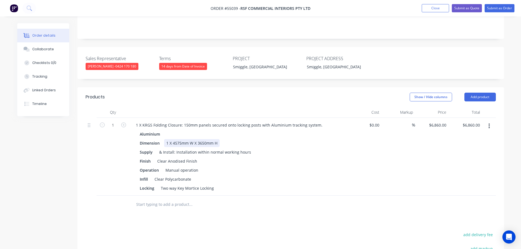
scroll to position [109, 0]
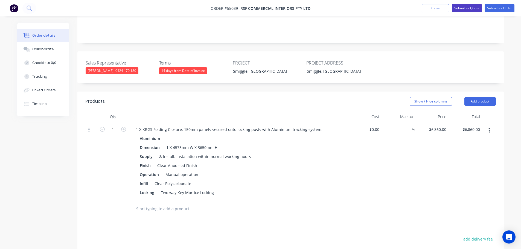
click at [465, 11] on button "Submit as Quote" at bounding box center [467, 8] width 30 height 8
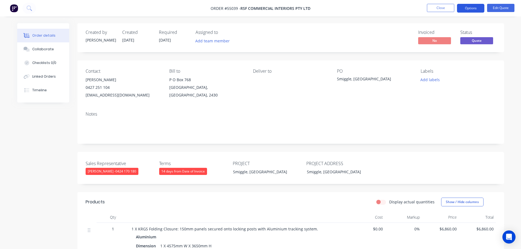
click at [468, 9] on button "Options" at bounding box center [470, 8] width 27 height 9
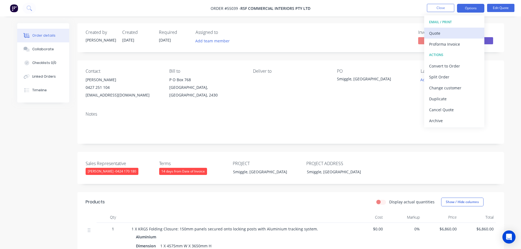
click at [433, 35] on div "Quote" at bounding box center [454, 33] width 50 height 8
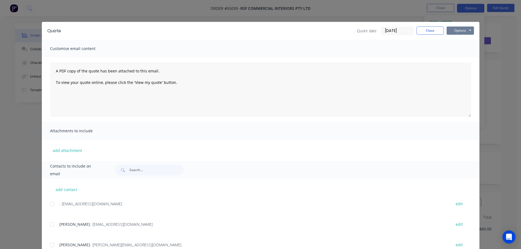
click at [454, 31] on button "Options" at bounding box center [460, 31] width 27 height 8
click at [457, 49] on button "Print" at bounding box center [464, 49] width 35 height 9
click at [421, 31] on button "Close" at bounding box center [430, 31] width 27 height 8
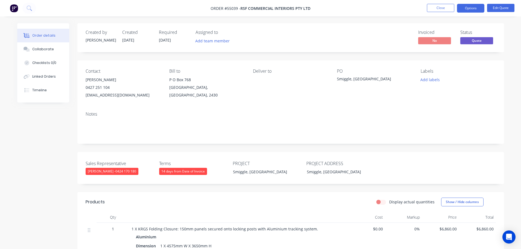
click at [105, 96] on div "Andrewm@rsfcom.com.au" at bounding box center [123, 95] width 75 height 8
copy div "Andrewm@rsfcom.com.au"
click at [358, 79] on div "Smiggle, Chatswood Chase NSW" at bounding box center [371, 80] width 68 height 8
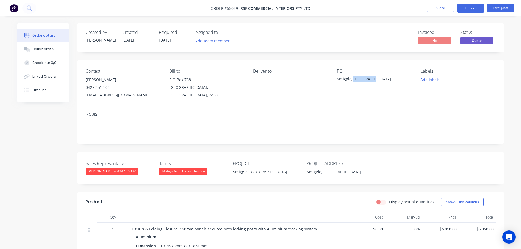
click at [358, 79] on div "Smiggle, Chatswood Chase NSW" at bounding box center [371, 80] width 68 height 8
copy div "Smiggle, Chatswood Chase NSW"
click at [110, 88] on span at bounding box center [110, 87] width 0 height 5
click at [440, 6] on button "Close" at bounding box center [440, 8] width 27 height 8
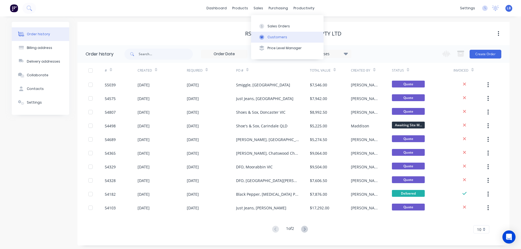
click at [276, 36] on div "Customers" at bounding box center [278, 37] width 20 height 5
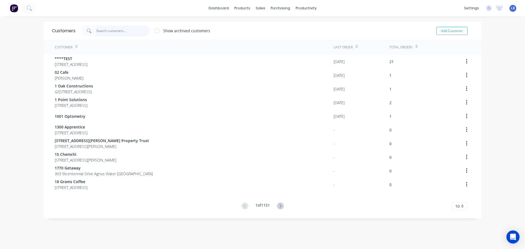
click at [123, 31] on input "text" at bounding box center [122, 30] width 53 height 11
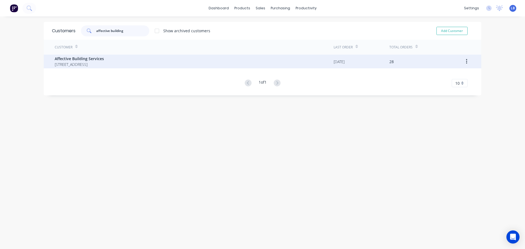
type input "affective building"
click at [93, 59] on span "Affective Building Services" at bounding box center [79, 59] width 49 height 6
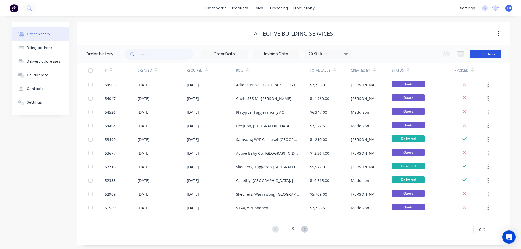
click at [477, 53] on button "Create Order" at bounding box center [486, 54] width 32 height 9
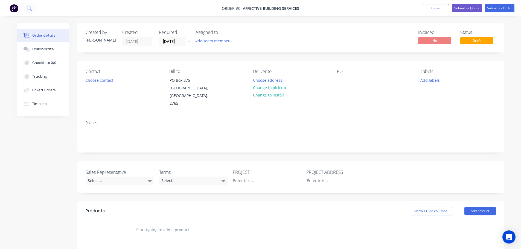
click at [347, 78] on div "PO" at bounding box center [374, 88] width 75 height 39
click at [343, 78] on div at bounding box center [341, 80] width 9 height 8
drag, startPoint x: 344, startPoint y: 76, endPoint x: 337, endPoint y: 94, distance: 18.8
click at [344, 76] on div "PO" at bounding box center [374, 88] width 75 height 39
click at [341, 80] on div at bounding box center [341, 80] width 9 height 8
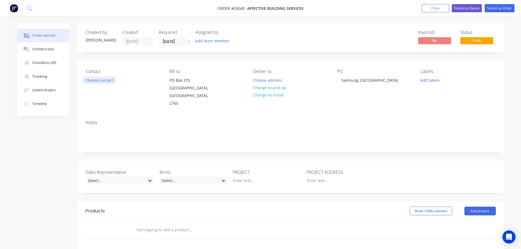
click at [95, 80] on button "Choose contact" at bounding box center [99, 79] width 34 height 7
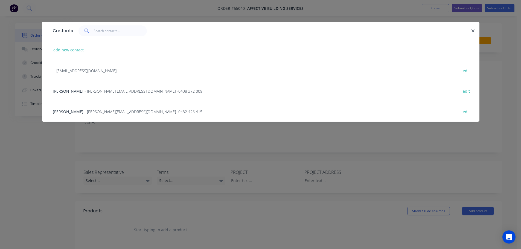
click at [94, 92] on span "- tony@affectivebuilding.com.au - 0438 372 009" at bounding box center [144, 91] width 118 height 5
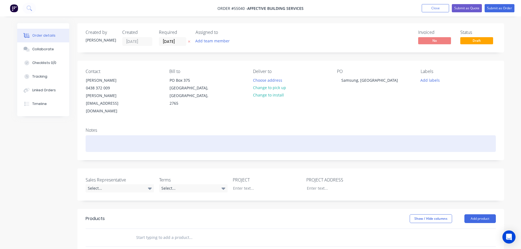
scroll to position [27, 0]
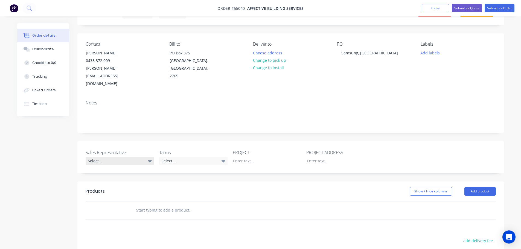
click at [103, 157] on div "Select..." at bounding box center [120, 161] width 68 height 8
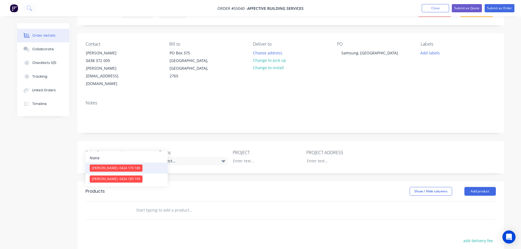
click at [109, 170] on span "[PERSON_NAME] - 0424 170 180" at bounding box center [116, 168] width 48 height 5
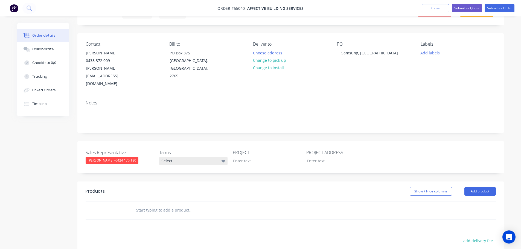
click at [178, 157] on div "Select..." at bounding box center [193, 161] width 68 height 8
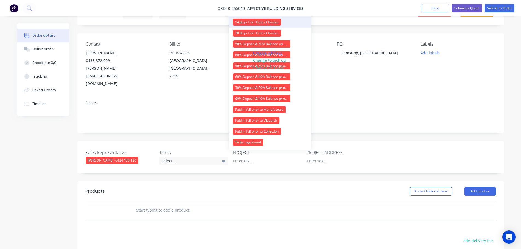
click at [244, 22] on div "14 days from Date of Invoice" at bounding box center [257, 22] width 48 height 7
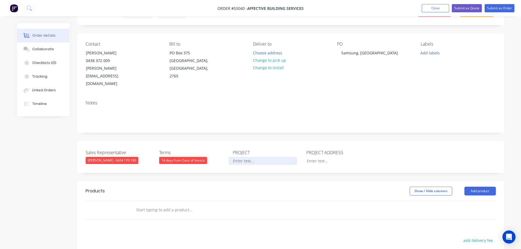
click at [239, 157] on div at bounding box center [263, 161] width 68 height 8
click at [357, 51] on div "Samsung, Blacktown NSW" at bounding box center [369, 53] width 65 height 8
copy div "Samsung, Blacktown NSW"
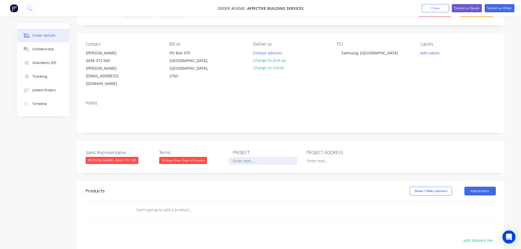
click at [241, 157] on div at bounding box center [263, 161] width 68 height 8
paste div
click at [319, 157] on div at bounding box center [337, 161] width 68 height 8
click at [314, 157] on div at bounding box center [337, 161] width 68 height 8
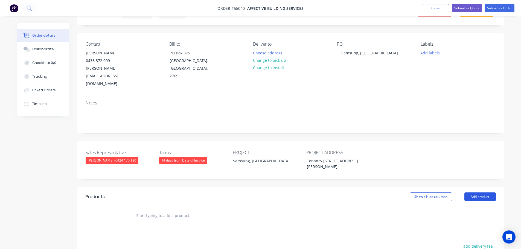
click at [472, 193] on button "Add product" at bounding box center [480, 197] width 31 height 9
click at [467, 207] on div "Product catalogue" at bounding box center [470, 211] width 42 height 8
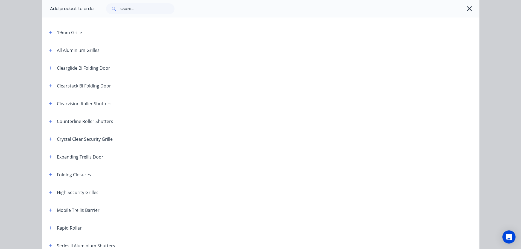
scroll to position [82, 0]
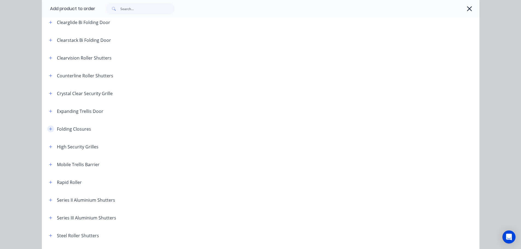
click at [47, 129] on button "button" at bounding box center [50, 129] width 7 height 7
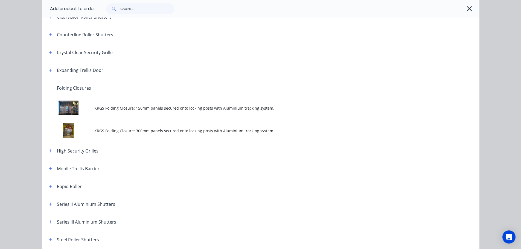
scroll to position [137, 0]
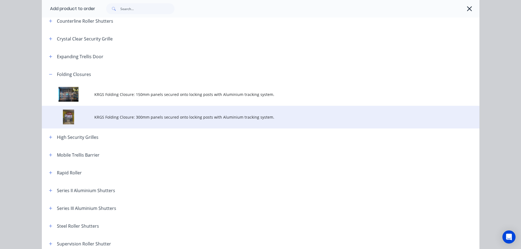
click at [210, 120] on td "KRGS Folding Closure: 300mm panels secured onto locking posts with Aluminium tr…" at bounding box center [286, 117] width 385 height 23
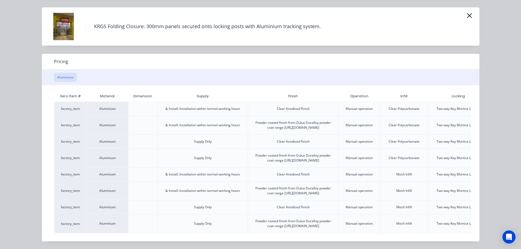
scroll to position [0, 48]
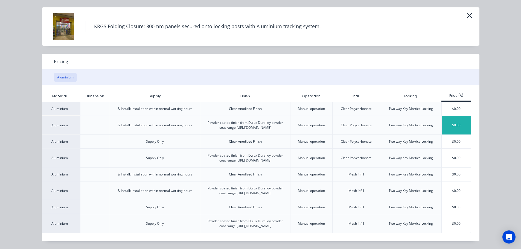
click at [446, 116] on div "$0.00" at bounding box center [456, 125] width 29 height 19
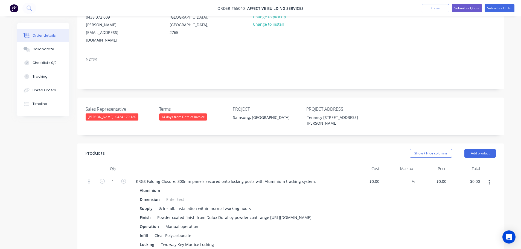
scroll to position [137, 0]
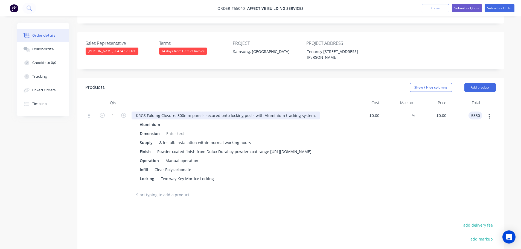
type input "5350"
type input "$5,350.00"
click at [135, 112] on div "KRGS Folding Closure: 300mm panels secured onto locking posts with Aluminium tr…" at bounding box center [226, 116] width 189 height 8
click at [171, 130] on div at bounding box center [175, 134] width 22 height 8
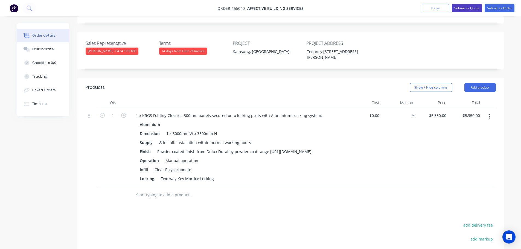
click at [465, 10] on button "Submit as Quote" at bounding box center [467, 8] width 30 height 8
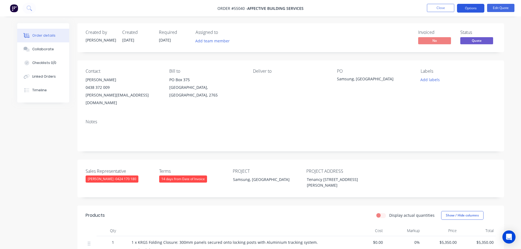
click at [465, 9] on button "Options" at bounding box center [470, 8] width 27 height 9
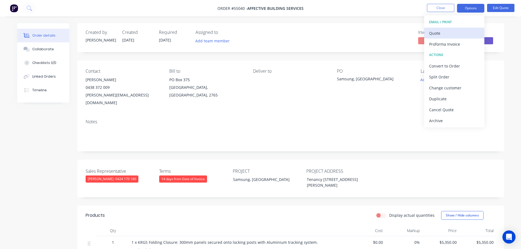
click at [437, 33] on div "Quote" at bounding box center [454, 33] width 50 height 8
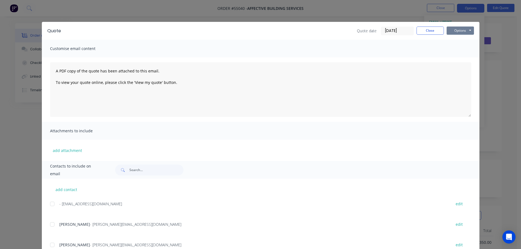
click at [450, 30] on button "Options" at bounding box center [460, 31] width 27 height 8
click at [460, 50] on button "Print" at bounding box center [464, 49] width 35 height 9
click at [431, 30] on button "Close" at bounding box center [430, 31] width 27 height 8
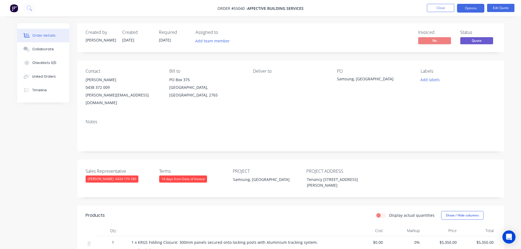
click at [108, 95] on div "tony@affectivebuilding.com.au" at bounding box center [123, 98] width 75 height 15
copy div "tony@affectivebuilding.com.au"
click at [354, 80] on div "Samsung, Blacktown NSW" at bounding box center [371, 80] width 68 height 8
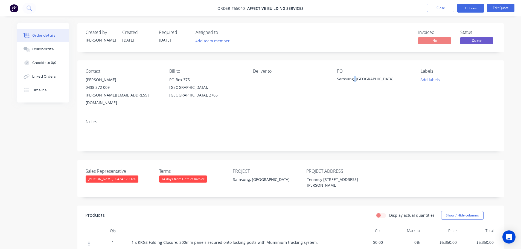
click at [354, 80] on div "Samsung, Blacktown NSW" at bounding box center [371, 80] width 68 height 8
copy div "Samsung, Blacktown NSW"
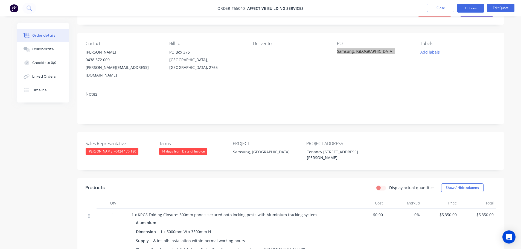
scroll to position [27, 0]
click at [110, 61] on span at bounding box center [110, 59] width 0 height 5
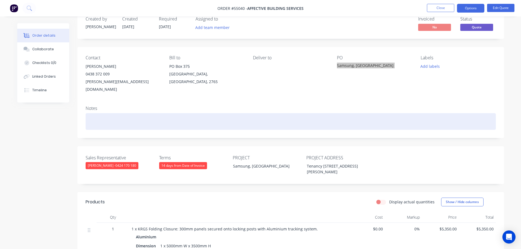
scroll to position [0, 0]
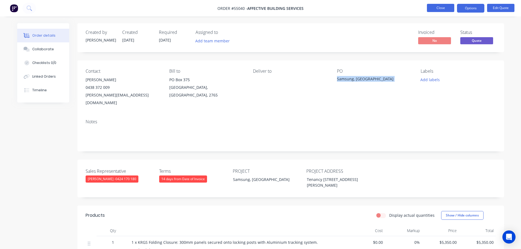
click at [429, 8] on button "Close" at bounding box center [440, 8] width 27 height 8
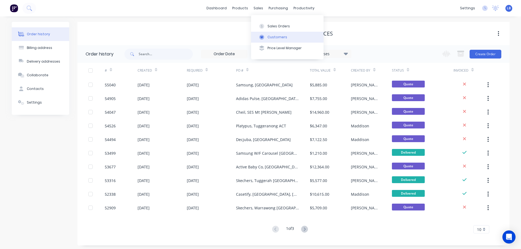
click at [276, 38] on div "Customers" at bounding box center [278, 37] width 20 height 5
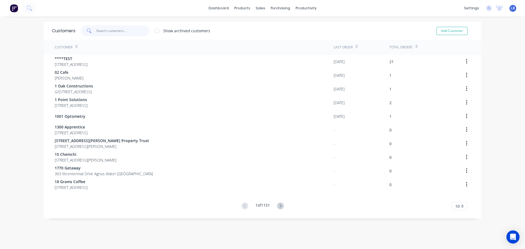
click at [111, 30] on input "text" at bounding box center [122, 30] width 53 height 11
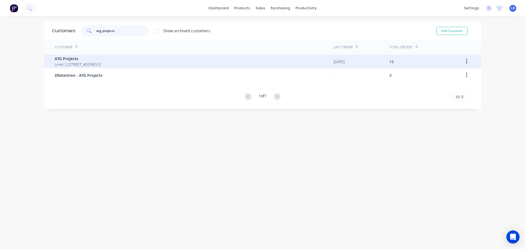
type input "atg projects"
click at [64, 59] on span "ATG Projects" at bounding box center [78, 59] width 46 height 6
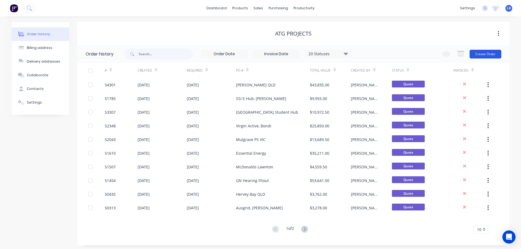
click at [483, 57] on button "Create Order" at bounding box center [486, 54] width 32 height 9
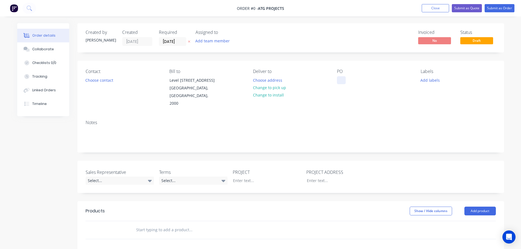
click at [340, 79] on div at bounding box center [341, 80] width 9 height 8
click at [431, 7] on button "Close" at bounding box center [435, 8] width 27 height 8
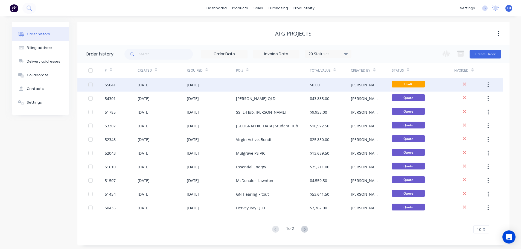
click at [488, 84] on icon "button" at bounding box center [488, 85] width 1 height 6
click at [455, 100] on div "Archive" at bounding box center [469, 99] width 42 height 8
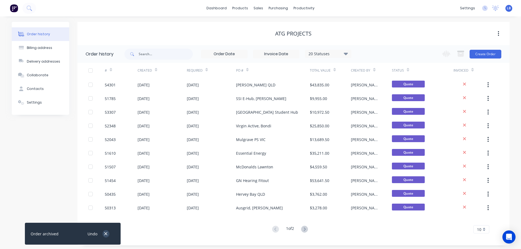
click at [107, 234] on icon "button" at bounding box center [106, 234] width 4 height 5
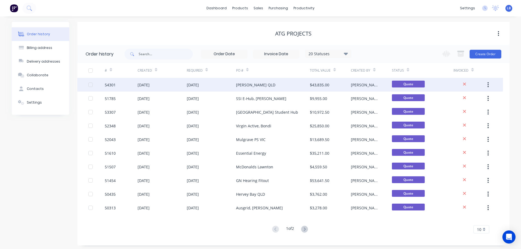
click at [246, 85] on div "Logan QLD" at bounding box center [255, 85] width 39 height 6
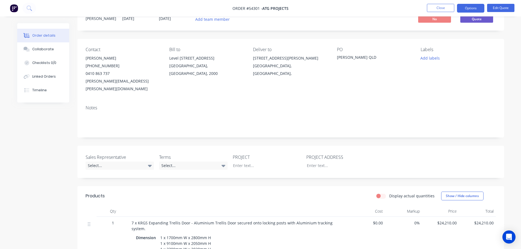
scroll to position [55, 0]
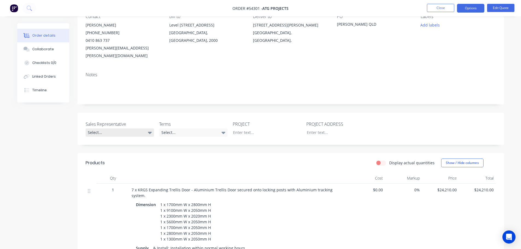
click at [106, 129] on div "Select..." at bounding box center [120, 133] width 68 height 8
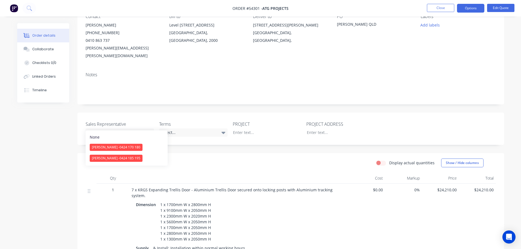
drag, startPoint x: 112, startPoint y: 161, endPoint x: 129, endPoint y: 155, distance: 17.7
click at [113, 160] on span "[PERSON_NAME] - 0424 185 195" at bounding box center [116, 158] width 48 height 5
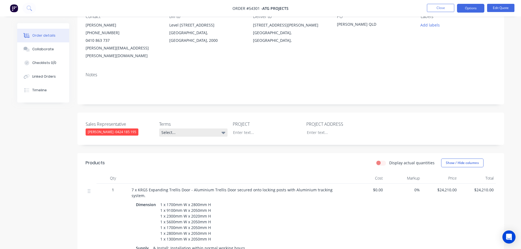
click at [176, 129] on div "Select..." at bounding box center [193, 133] width 68 height 8
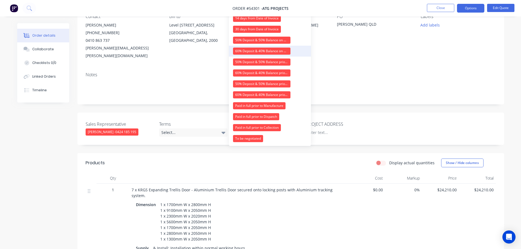
click at [237, 51] on div "60% Deposit & 40% Balance on Day of Installation" at bounding box center [261, 51] width 57 height 7
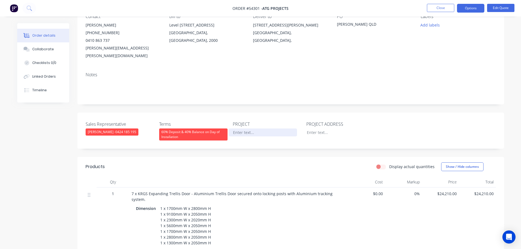
click at [254, 129] on div at bounding box center [263, 133] width 68 height 8
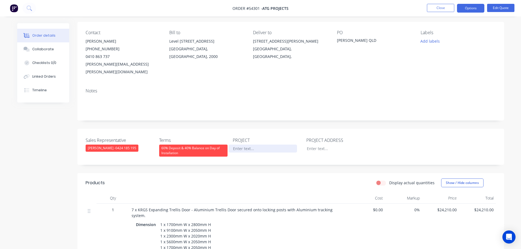
scroll to position [27, 0]
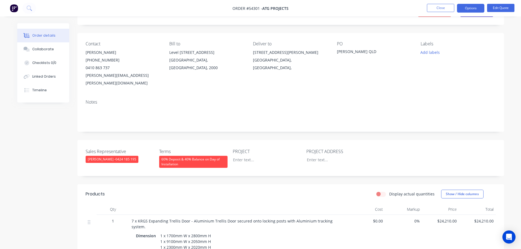
click at [348, 53] on div "Logan QLD" at bounding box center [371, 53] width 68 height 8
copy div "Logan QLD"
click at [244, 156] on div at bounding box center [263, 160] width 68 height 8
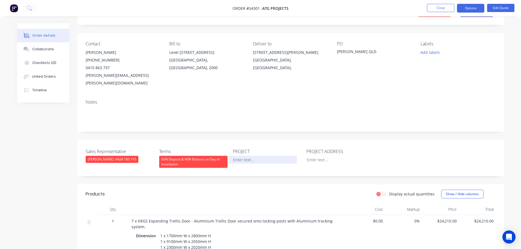
paste div
click at [320, 156] on div at bounding box center [337, 160] width 68 height 8
paste div
click at [307, 156] on div "Logan QLD" at bounding box center [337, 160] width 68 height 8
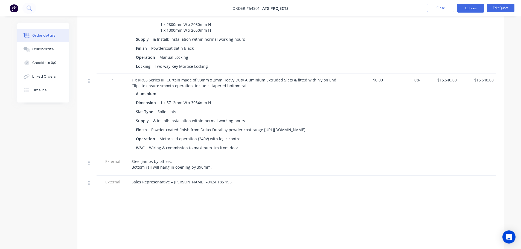
scroll to position [230, 0]
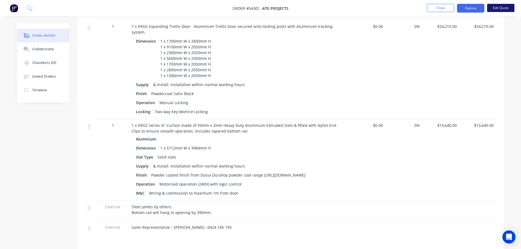
click at [503, 8] on button "Edit Quote" at bounding box center [500, 8] width 27 height 8
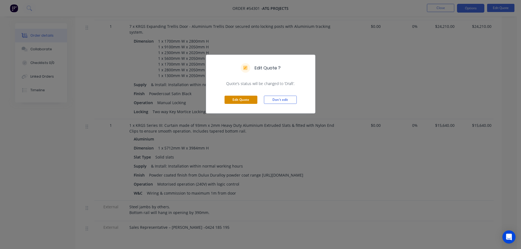
click at [237, 101] on button "Edit Quote" at bounding box center [241, 100] width 33 height 8
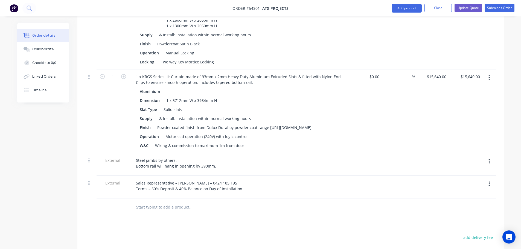
scroll to position [301, 0]
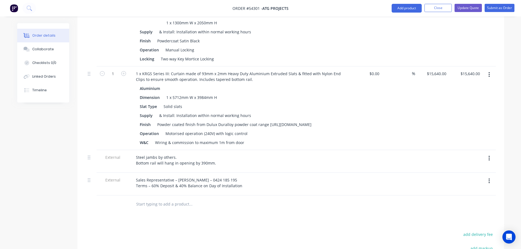
click at [489, 178] on icon "button" at bounding box center [489, 181] width 1 height 6
click at [458, 203] on div "Delete" at bounding box center [470, 207] width 42 height 8
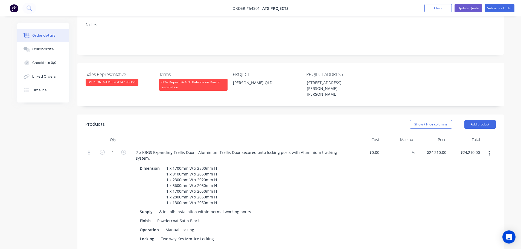
scroll to position [137, 0]
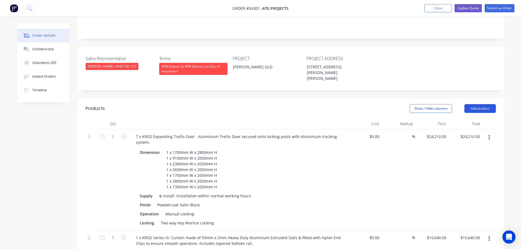
click at [482, 104] on button "Add product" at bounding box center [480, 108] width 31 height 9
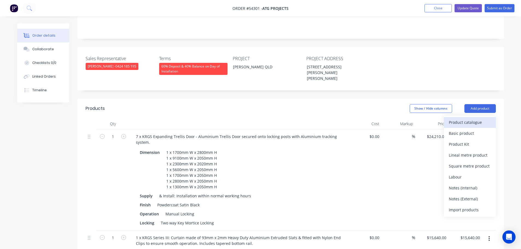
click at [465, 119] on div "Product catalogue" at bounding box center [470, 123] width 42 height 8
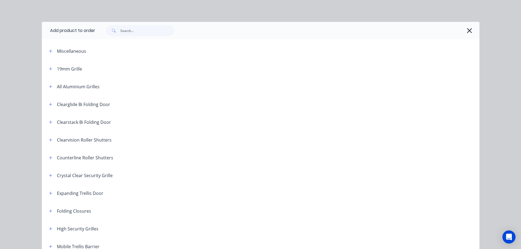
scroll to position [109, 0]
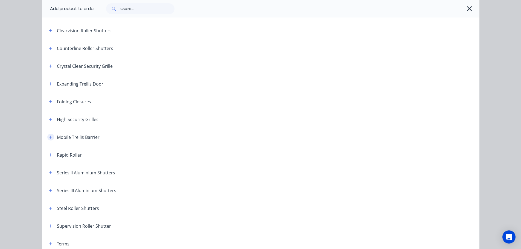
click at [49, 137] on icon "button" at bounding box center [50, 137] width 3 height 4
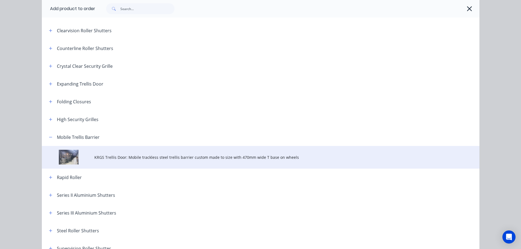
click at [170, 158] on span "KRGS Trellis Door: Mobile trackless steel trellis barrier custom made to size w…" at bounding box center [248, 158] width 308 height 6
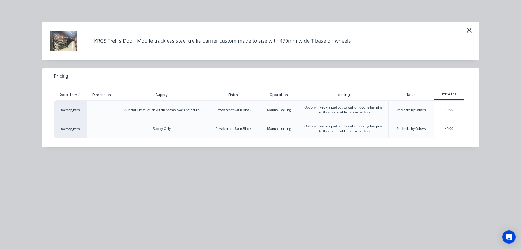
scroll to position [164, 0]
click at [446, 110] on div "$0.00" at bounding box center [449, 110] width 29 height 19
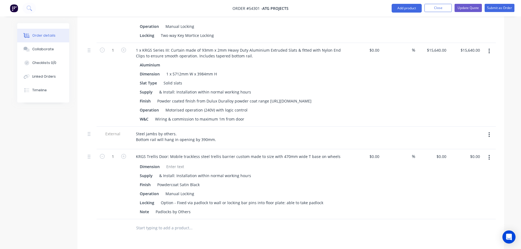
scroll to position [356, 0]
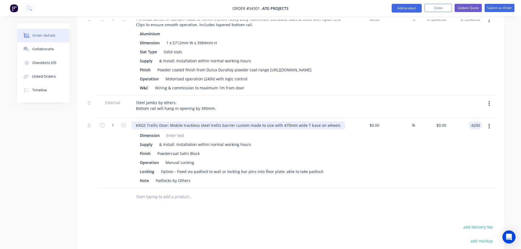
type input "4200"
type input "$4,200.00"
click at [134, 122] on div "KRGS Trellis Door: Mobile trackless steel trellis barrier custom made to size w…" at bounding box center [238, 126] width 213 height 8
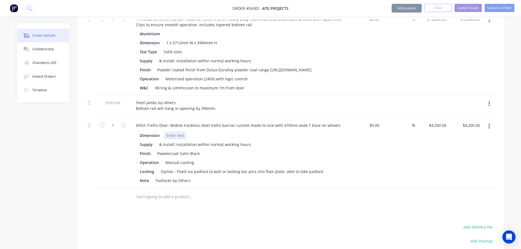
click at [173, 132] on div at bounding box center [175, 136] width 22 height 8
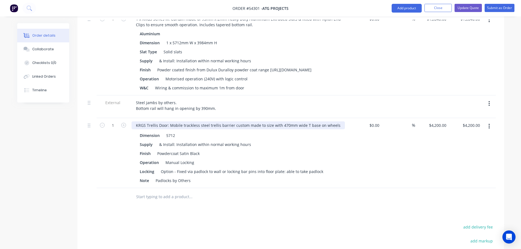
click at [133, 122] on div "KRGS Trellis Door: Mobile trackless steel trellis barrier custom made to size w…" at bounding box center [238, 126] width 213 height 8
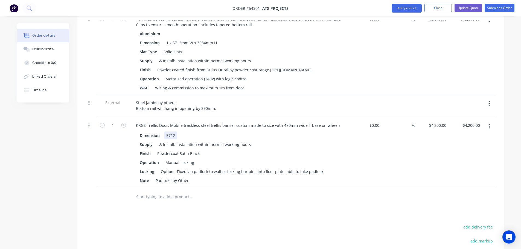
click at [179, 132] on div "Dimension 5712" at bounding box center [238, 136] width 200 height 8
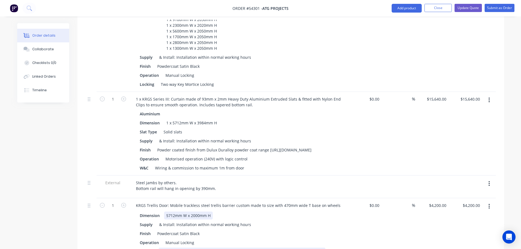
scroll to position [274, 0]
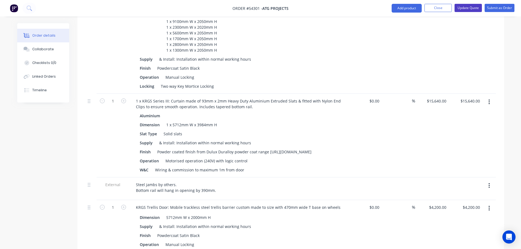
click at [467, 7] on button "Update Quote" at bounding box center [468, 8] width 27 height 8
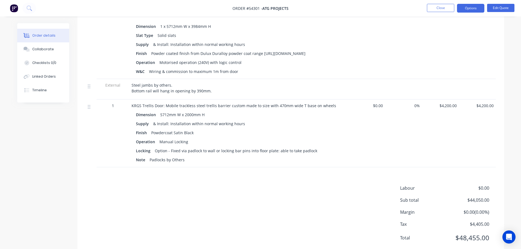
scroll to position [352, 0]
click at [473, 8] on button "Options" at bounding box center [470, 8] width 27 height 9
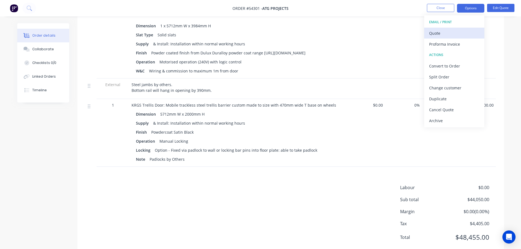
click at [438, 33] on div "Quote" at bounding box center [454, 33] width 50 height 8
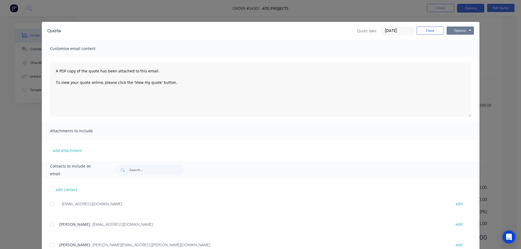
click at [452, 30] on button "Options" at bounding box center [460, 31] width 27 height 8
click at [459, 50] on button "Print" at bounding box center [464, 49] width 35 height 9
click at [428, 34] on button "Close" at bounding box center [430, 31] width 27 height 8
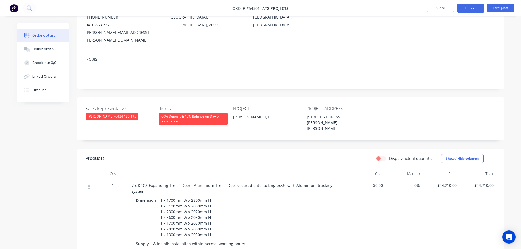
scroll to position [24, 0]
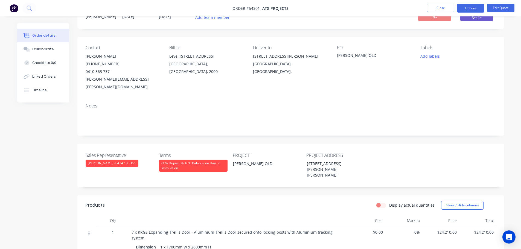
click at [109, 79] on div "jesse.smith@atgprojects.com.au" at bounding box center [123, 83] width 75 height 15
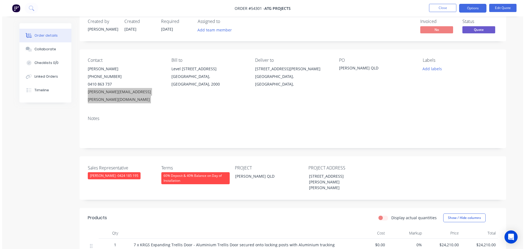
scroll to position [0, 0]
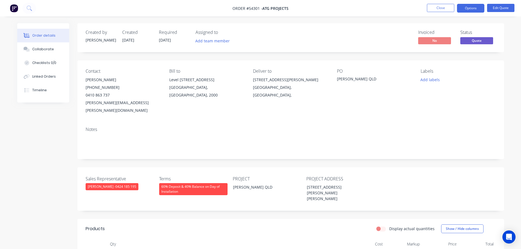
click at [342, 79] on div "Logan QLD" at bounding box center [371, 80] width 68 height 8
click at [110, 95] on span at bounding box center [110, 95] width 0 height 5
drag, startPoint x: 67, startPoint y: 48, endPoint x: 100, endPoint y: 65, distance: 37.9
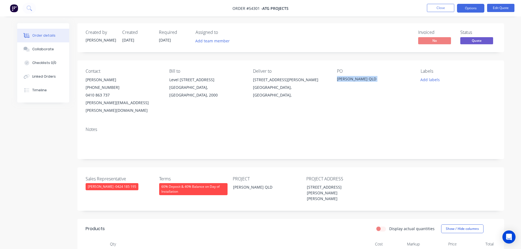
click at [431, 8] on button "Close" at bounding box center [440, 8] width 27 height 8
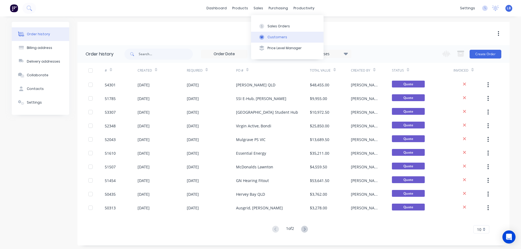
click at [282, 36] on div "Customers" at bounding box center [278, 37] width 20 height 5
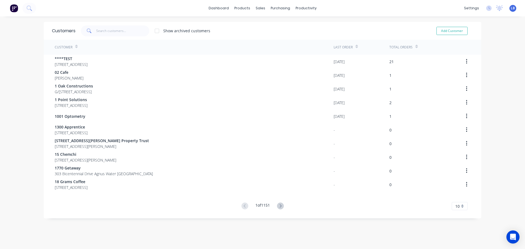
click at [511, 8] on span "LB" at bounding box center [513, 8] width 4 height 5
click at [460, 68] on div "Sign out" at bounding box center [466, 68] width 15 height 5
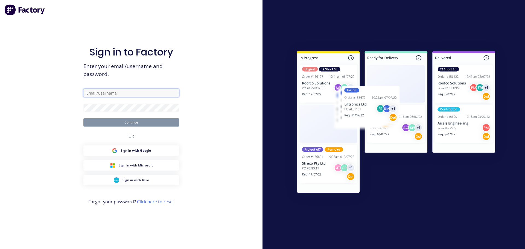
type input "[PERSON_NAME][EMAIL_ADDRESS][DOMAIN_NAME]"
